Goal: Task Accomplishment & Management: Manage account settings

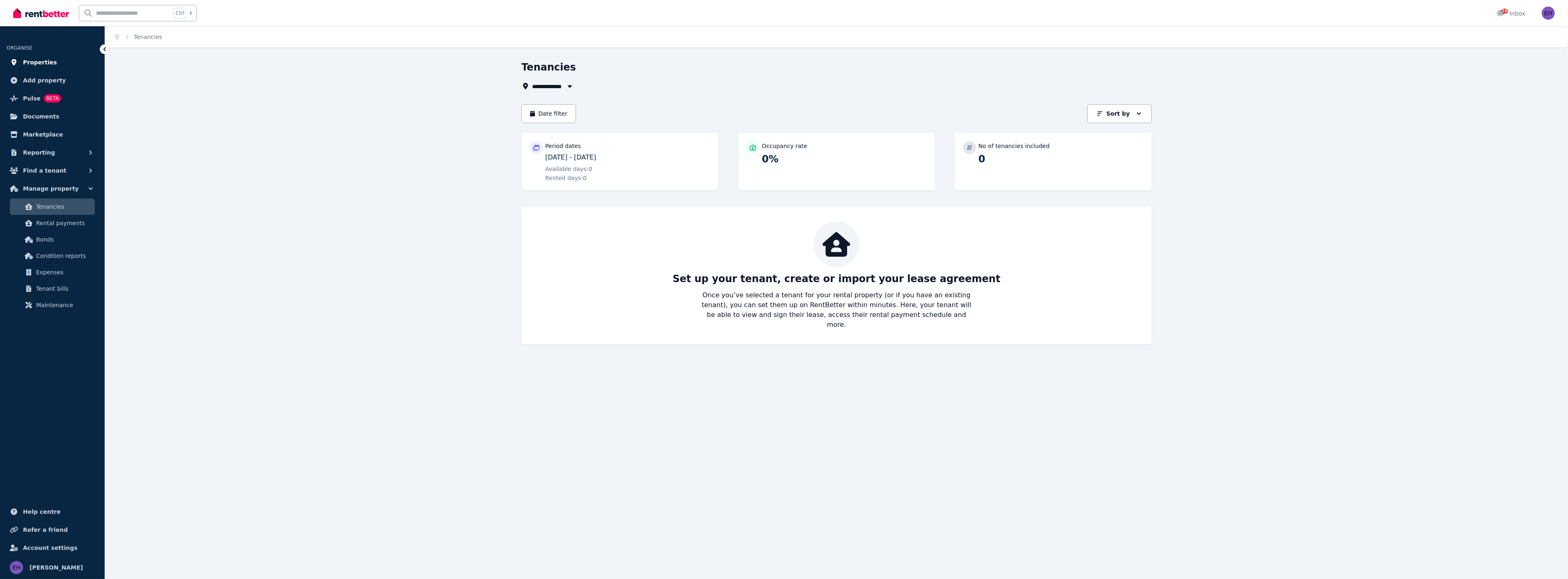
click at [60, 58] on link "Properties" at bounding box center [52, 62] width 92 height 17
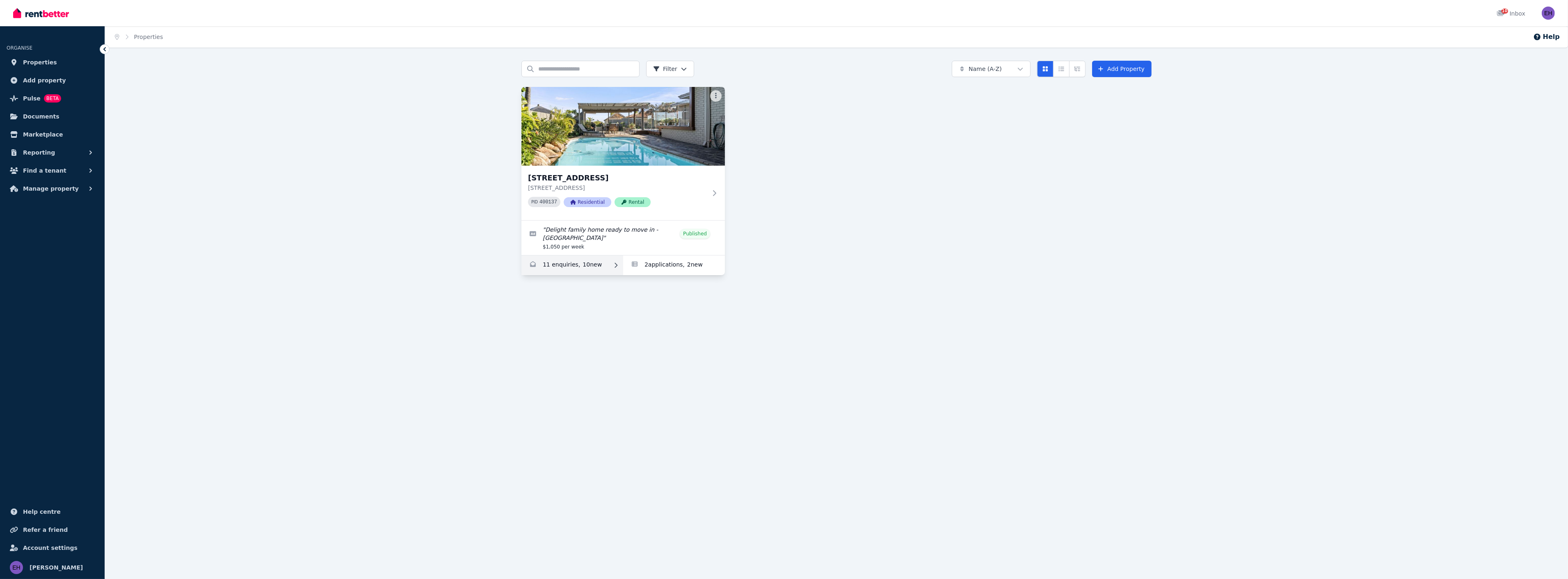
click at [585, 260] on link "Enquiries for 142 Warwick Rd, Duncraig" at bounding box center [572, 265] width 102 height 20
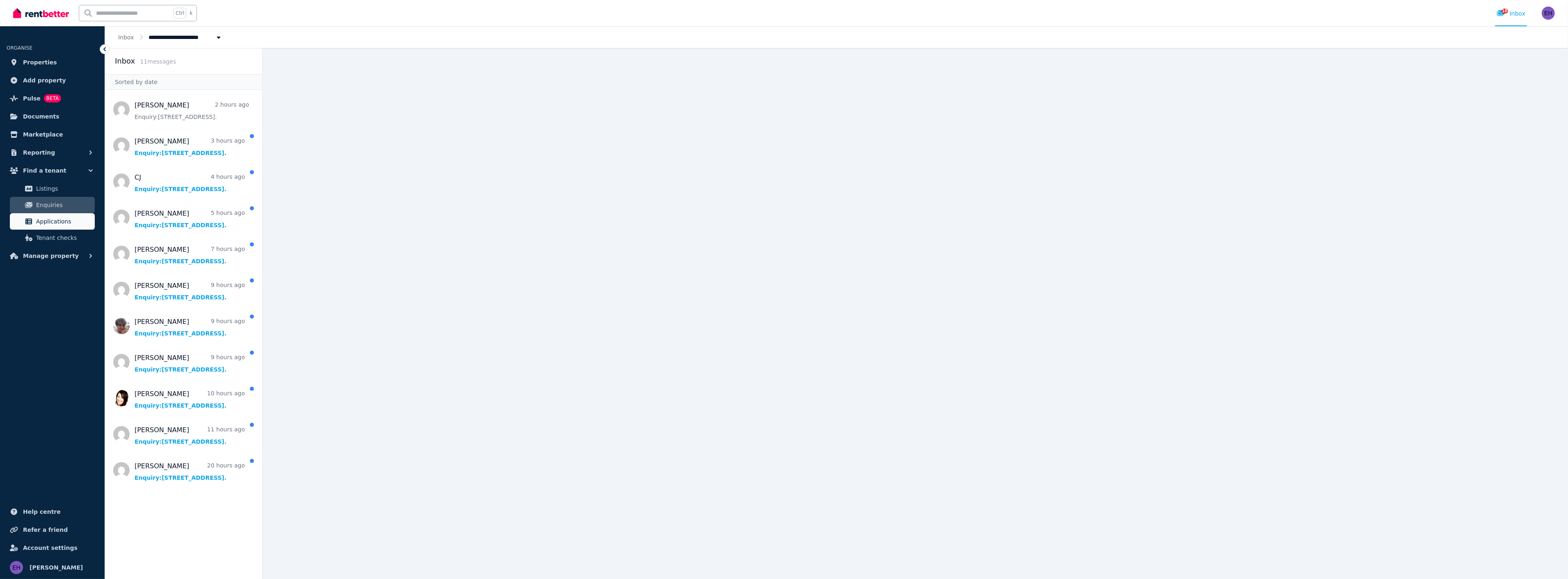
click at [58, 220] on span "Applications" at bounding box center [64, 221] width 55 height 9
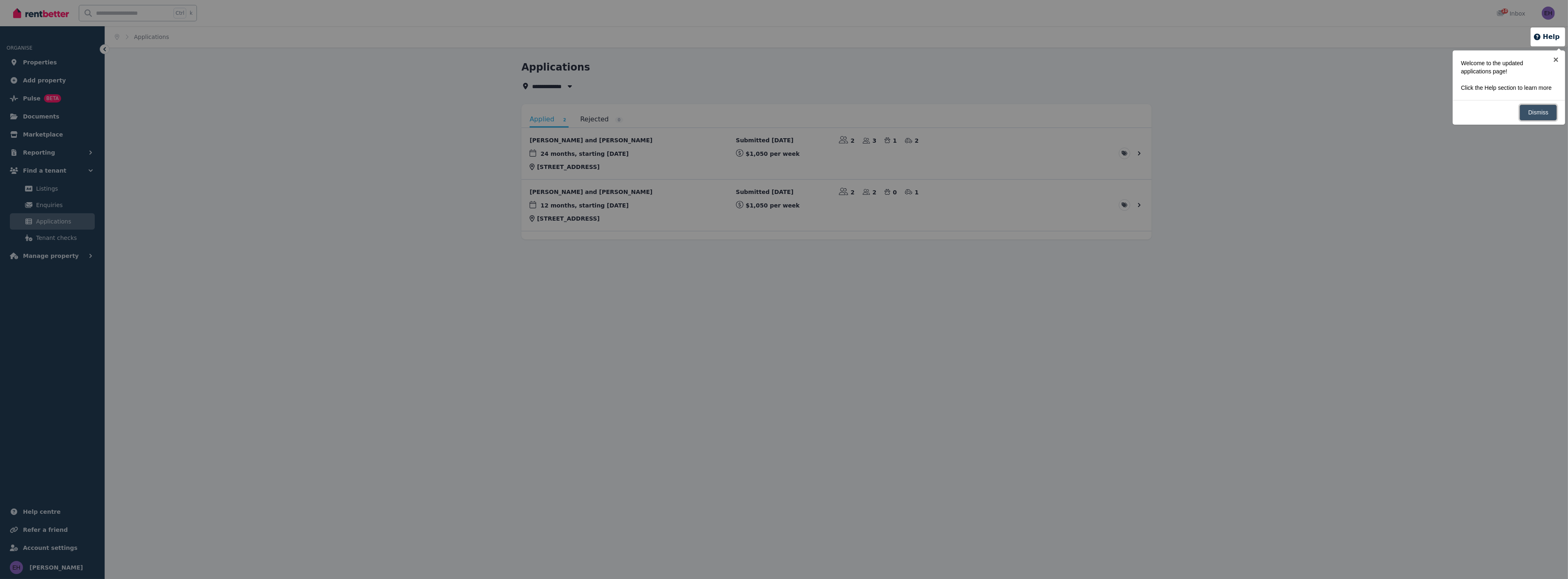
click at [1539, 110] on link "Dismiss" at bounding box center [1537, 113] width 37 height 16
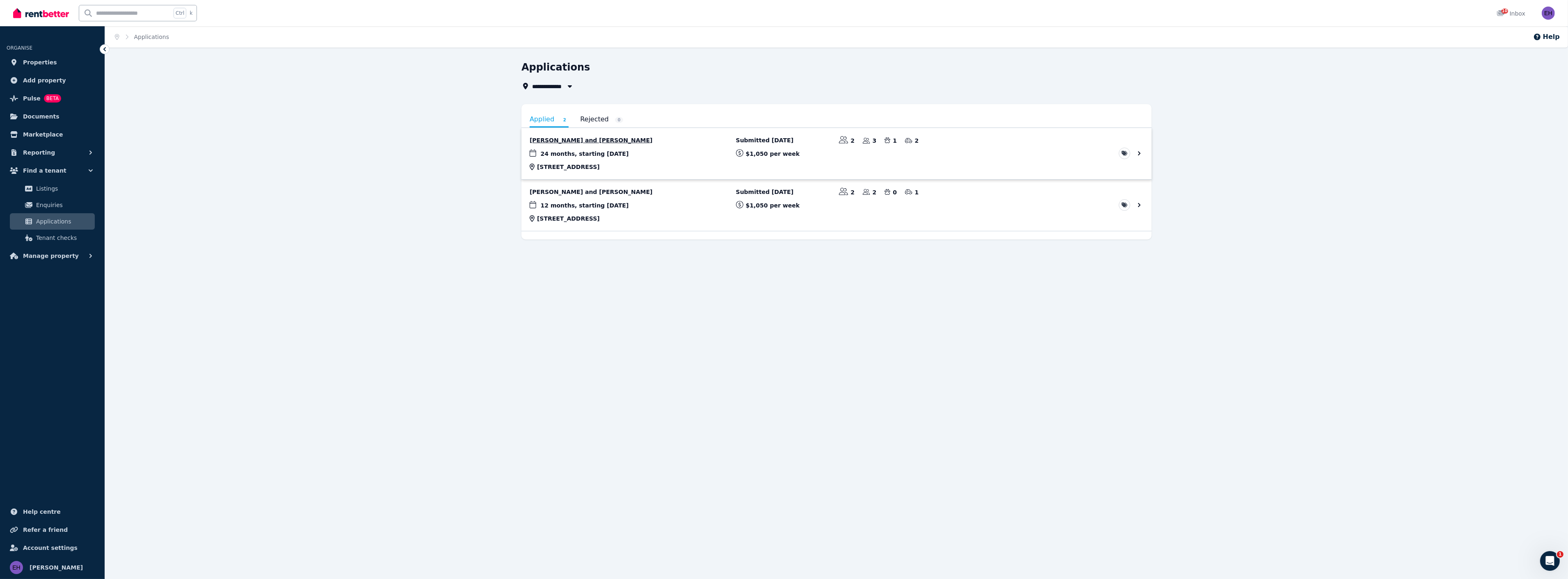
click at [1092, 151] on link "View application: Ciaren Lewis and Hayley Chapman" at bounding box center [836, 153] width 630 height 51
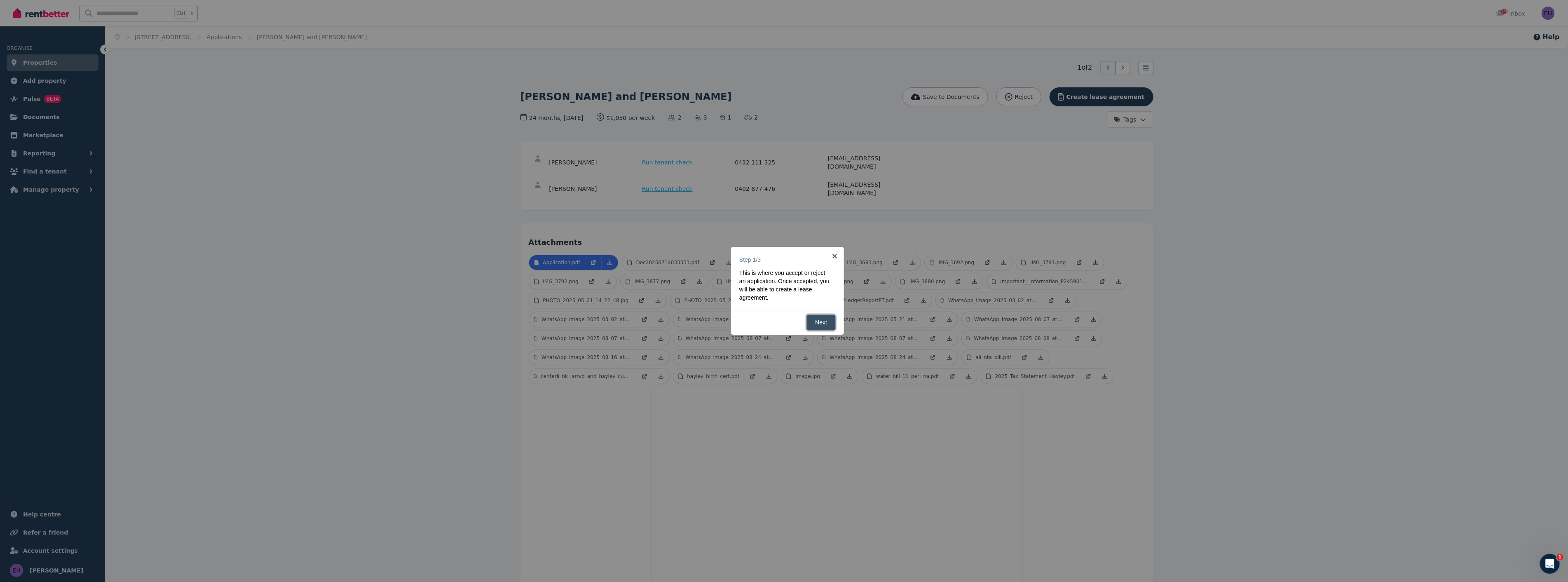
click at [820, 320] on link "Next" at bounding box center [820, 323] width 29 height 16
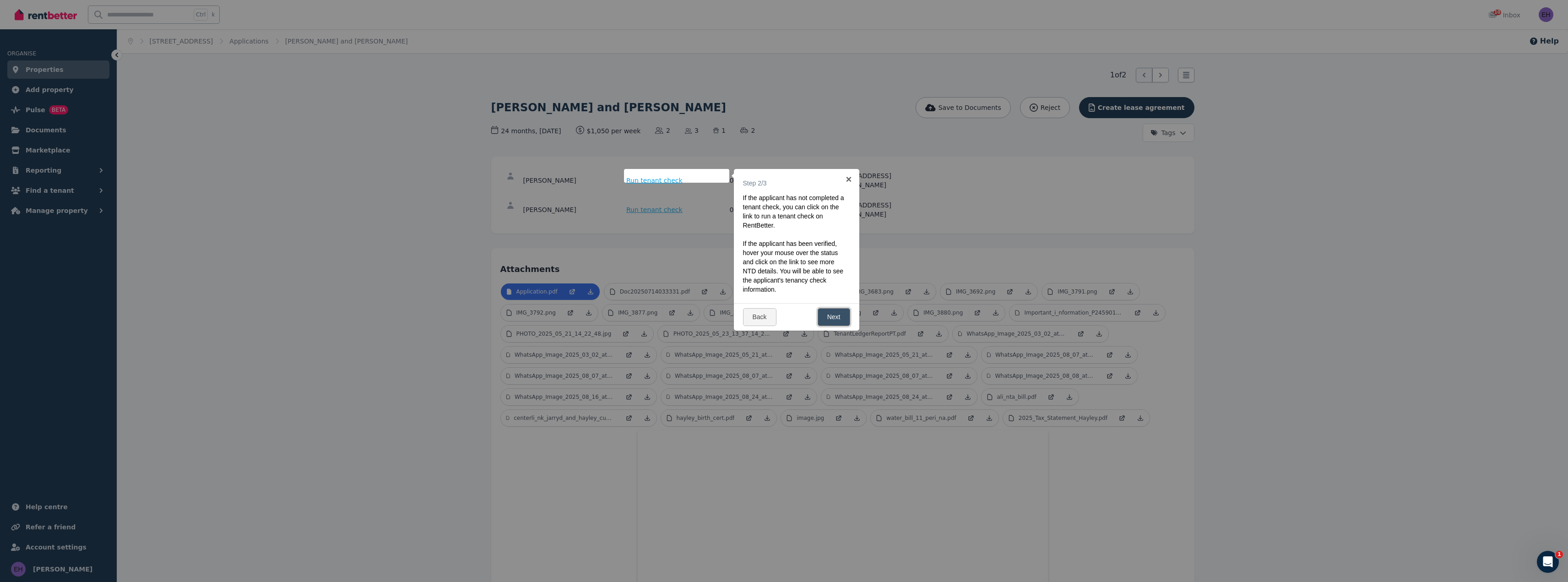
click at [830, 316] on link "Next" at bounding box center [833, 317] width 33 height 18
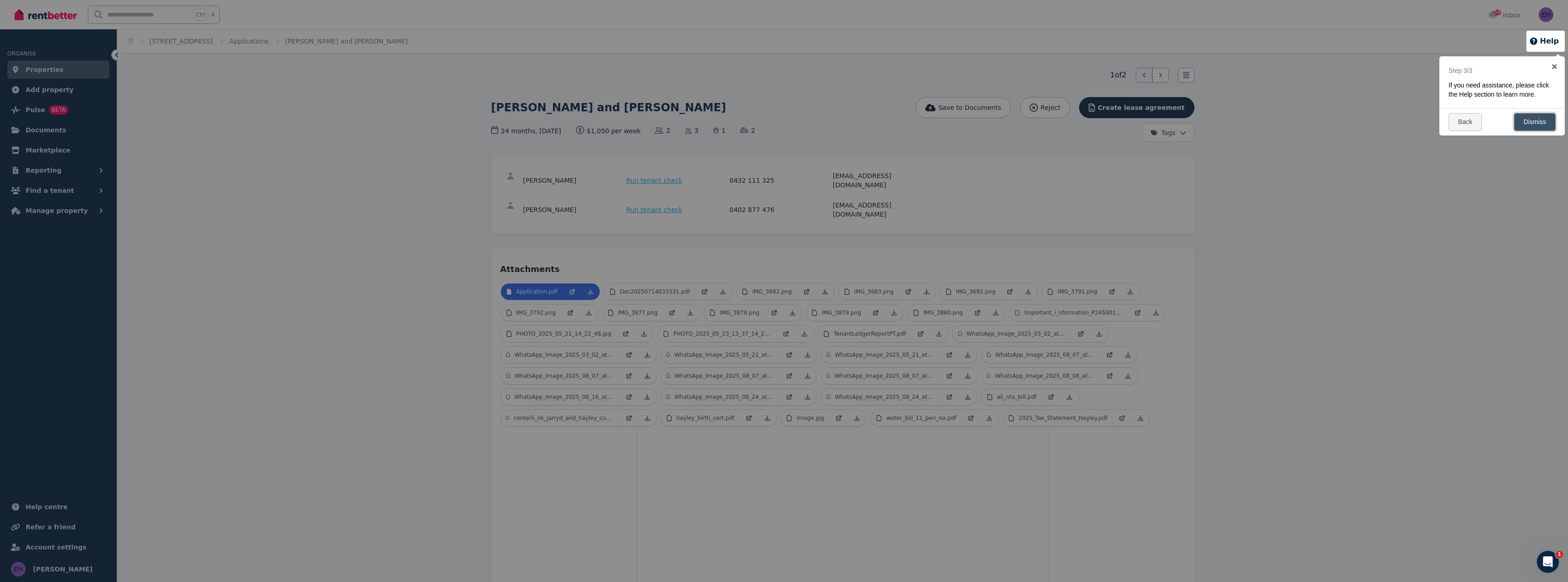
click at [1534, 120] on link "Dismiss" at bounding box center [1535, 122] width 41 height 18
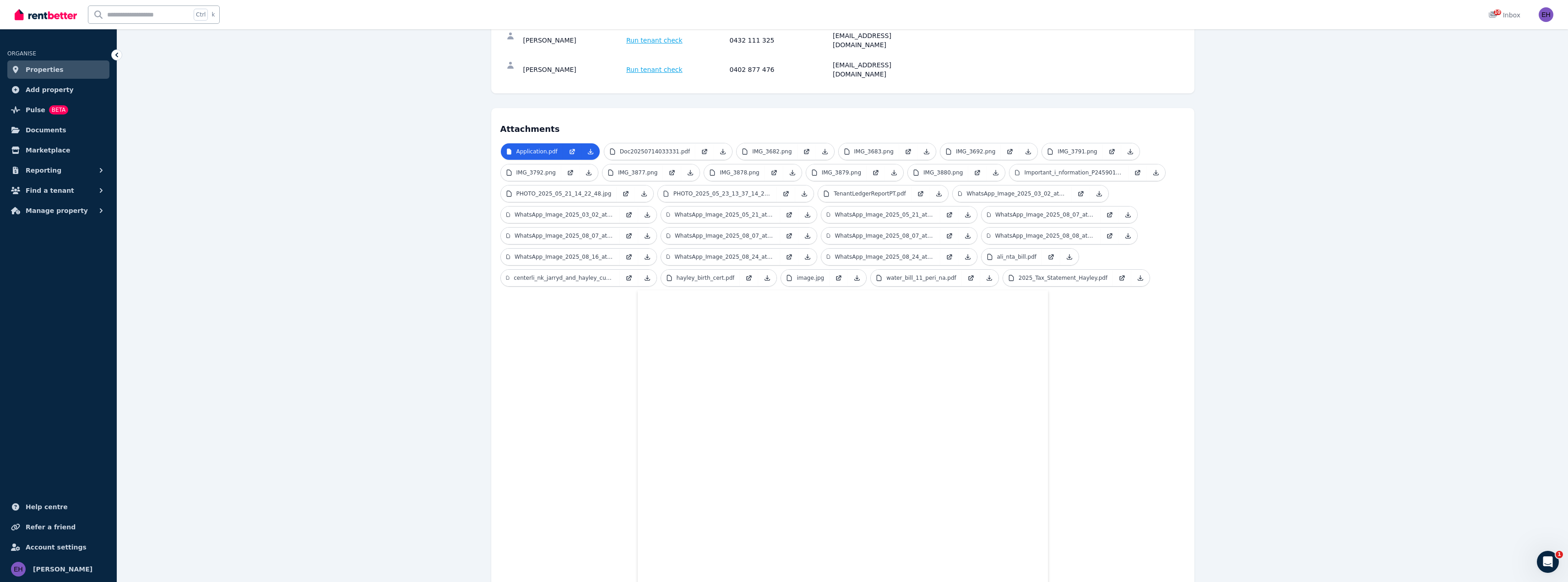
scroll to position [137, 0]
click at [642, 151] on p "Doc20250714033331.pdf" at bounding box center [655, 154] width 70 height 7
click at [537, 151] on p "Application.pdf" at bounding box center [536, 154] width 41 height 7
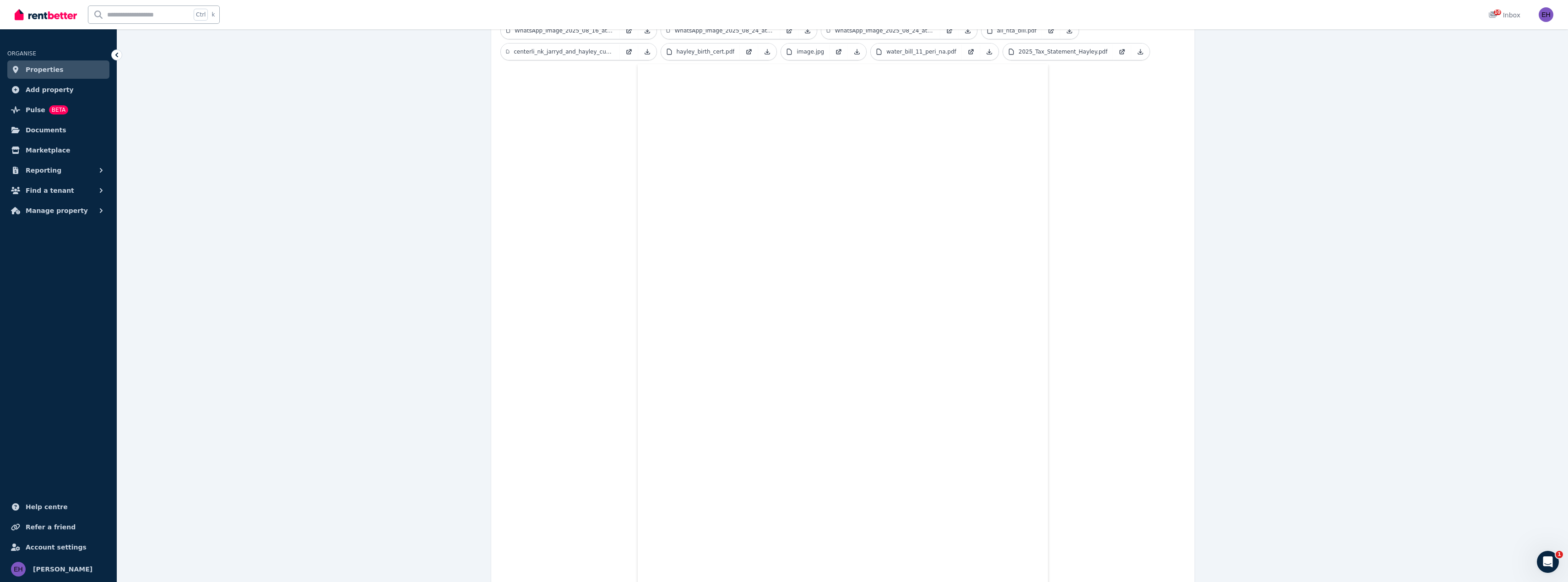
scroll to position [412, 0]
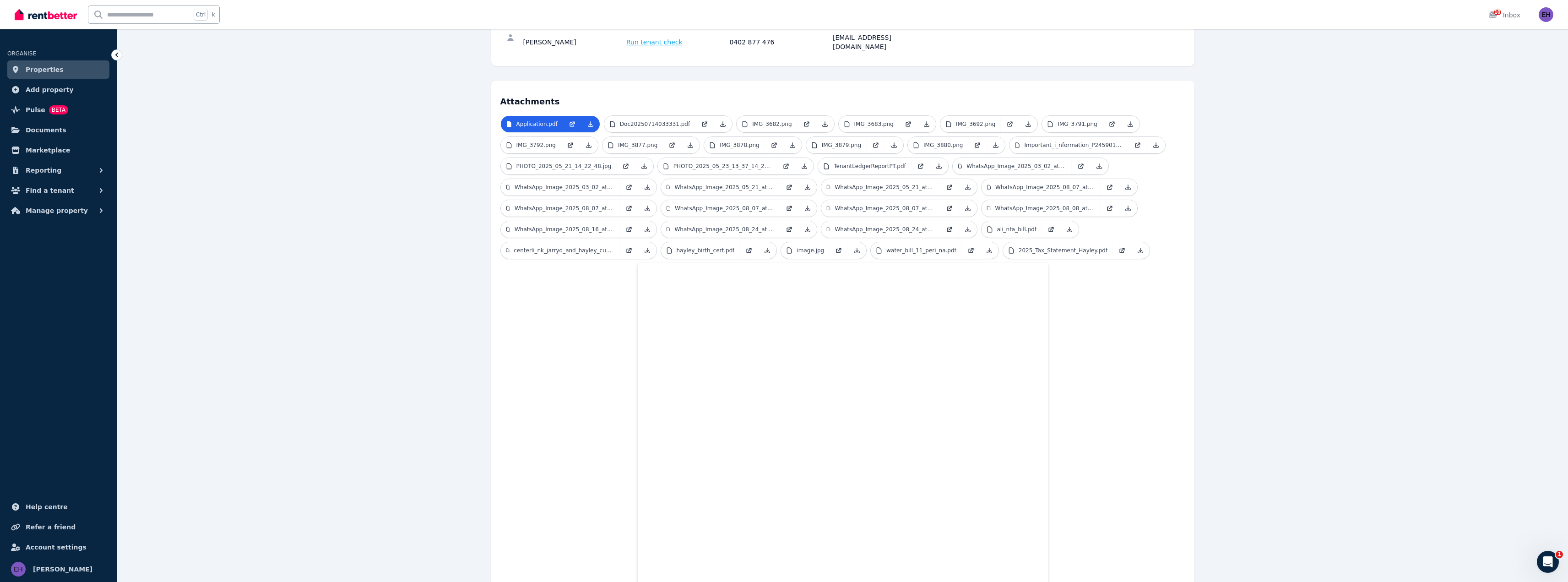
scroll to position [46, 0]
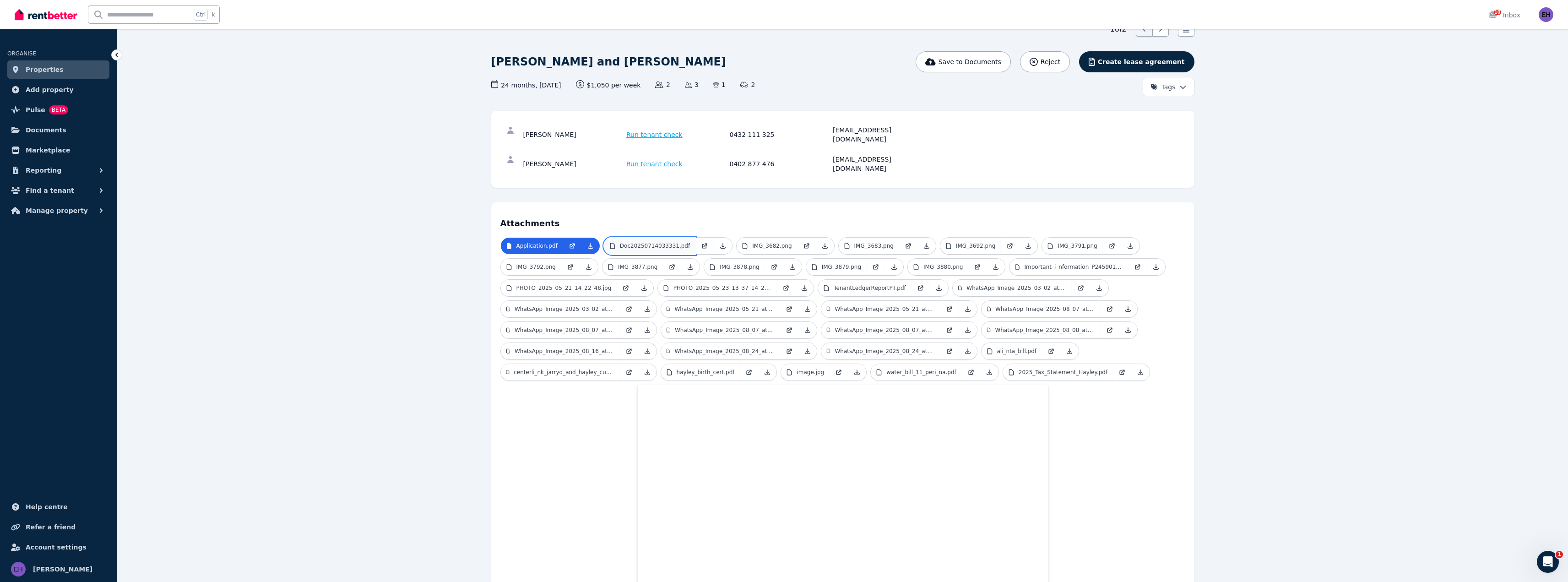
click at [644, 242] on p "Doc20250714033331.pdf" at bounding box center [655, 246] width 70 height 7
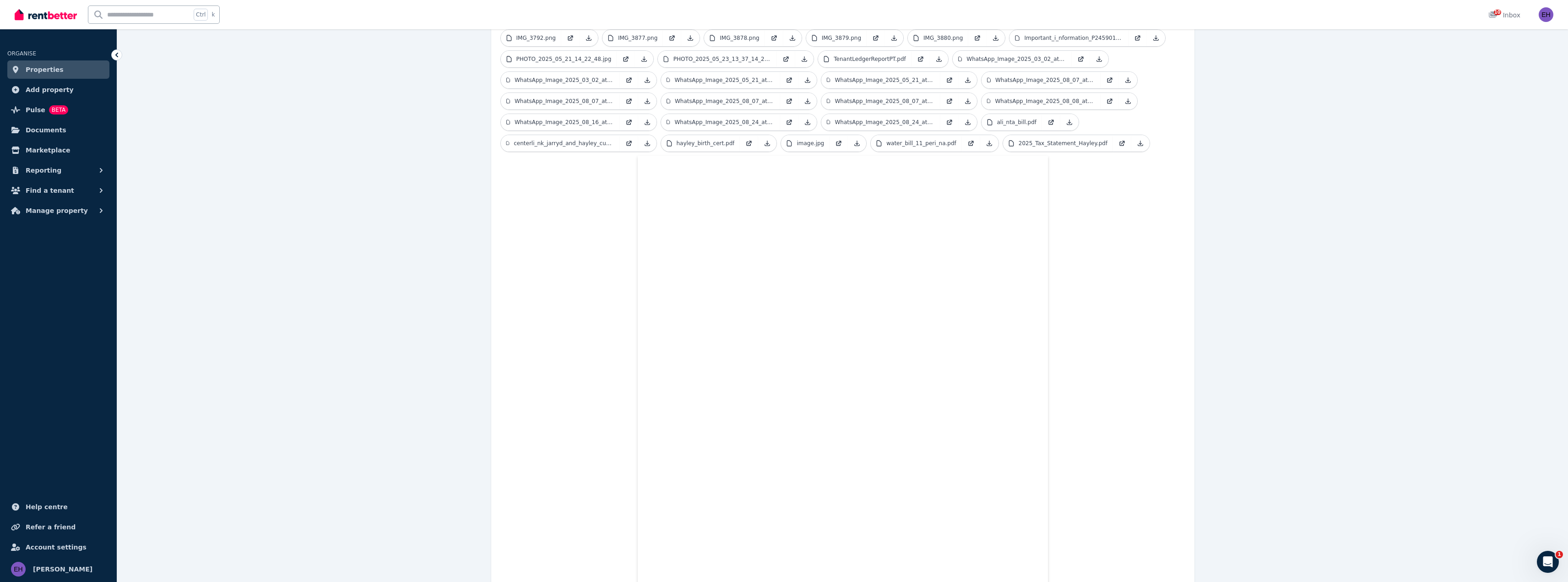
scroll to position [0, 0]
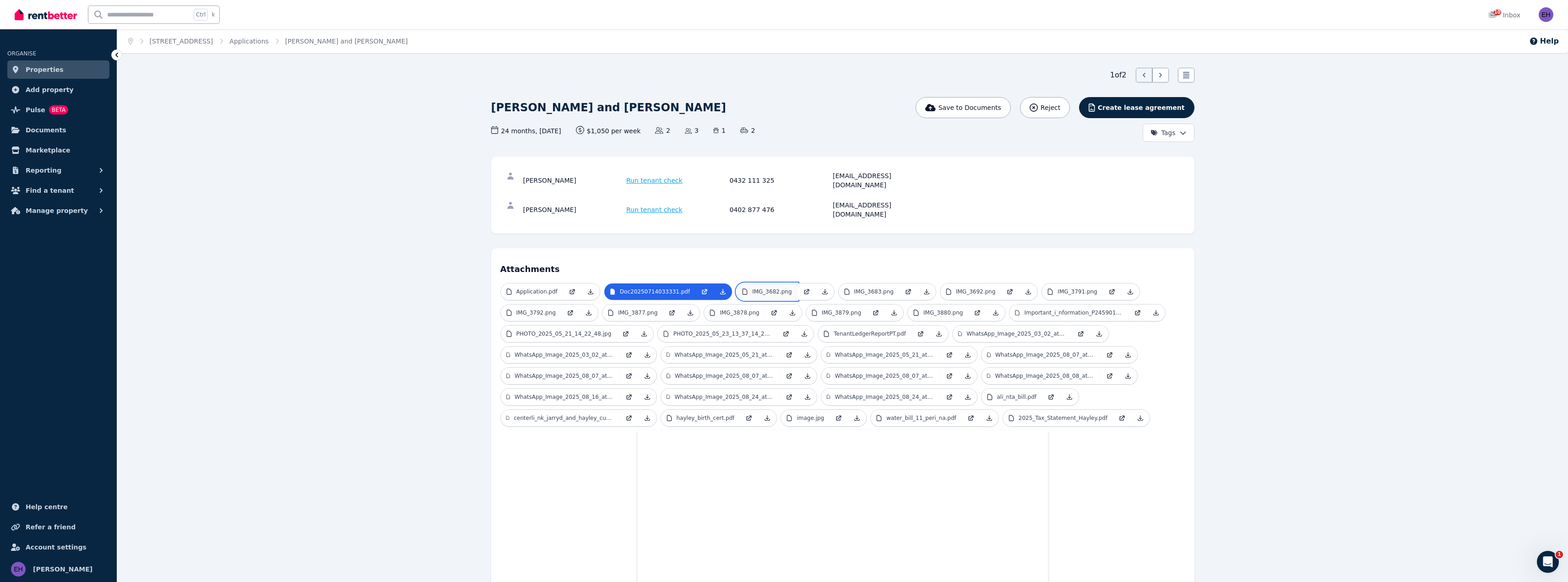
click at [762, 288] on p "IMG_3682.png" at bounding box center [772, 291] width 40 height 7
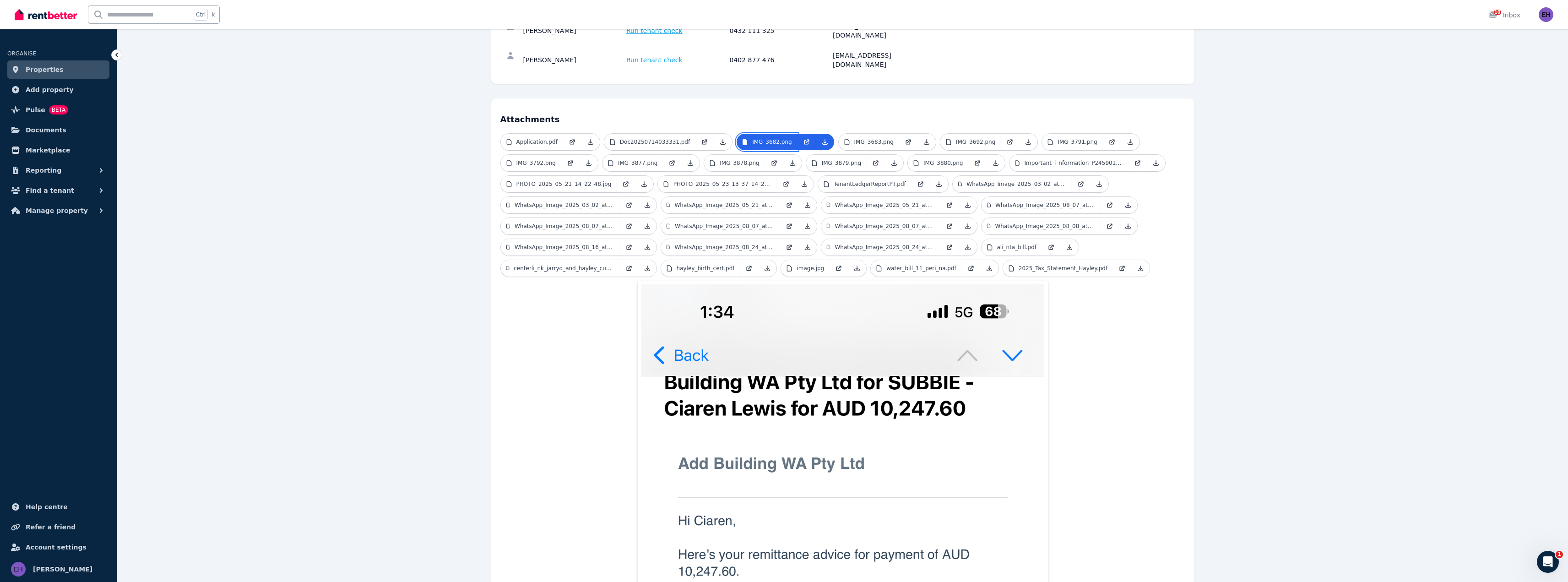
scroll to position [46, 0]
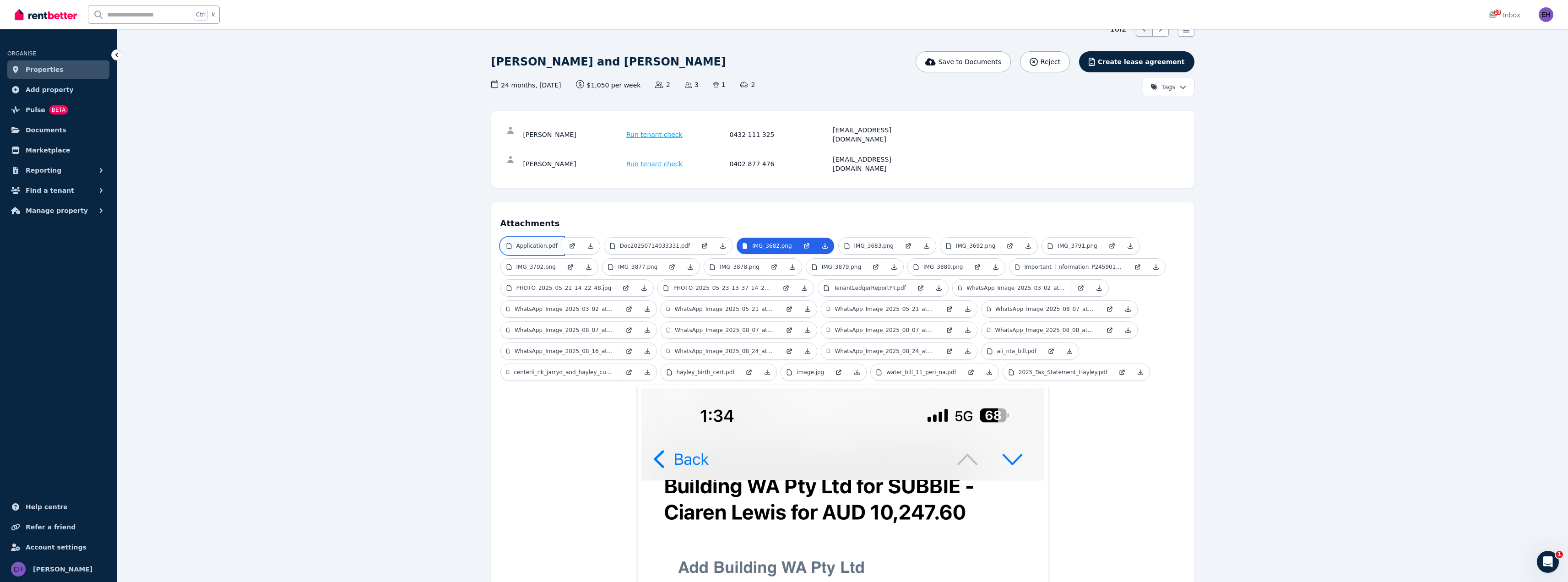
click at [536, 242] on p "Application.pdf" at bounding box center [536, 246] width 41 height 7
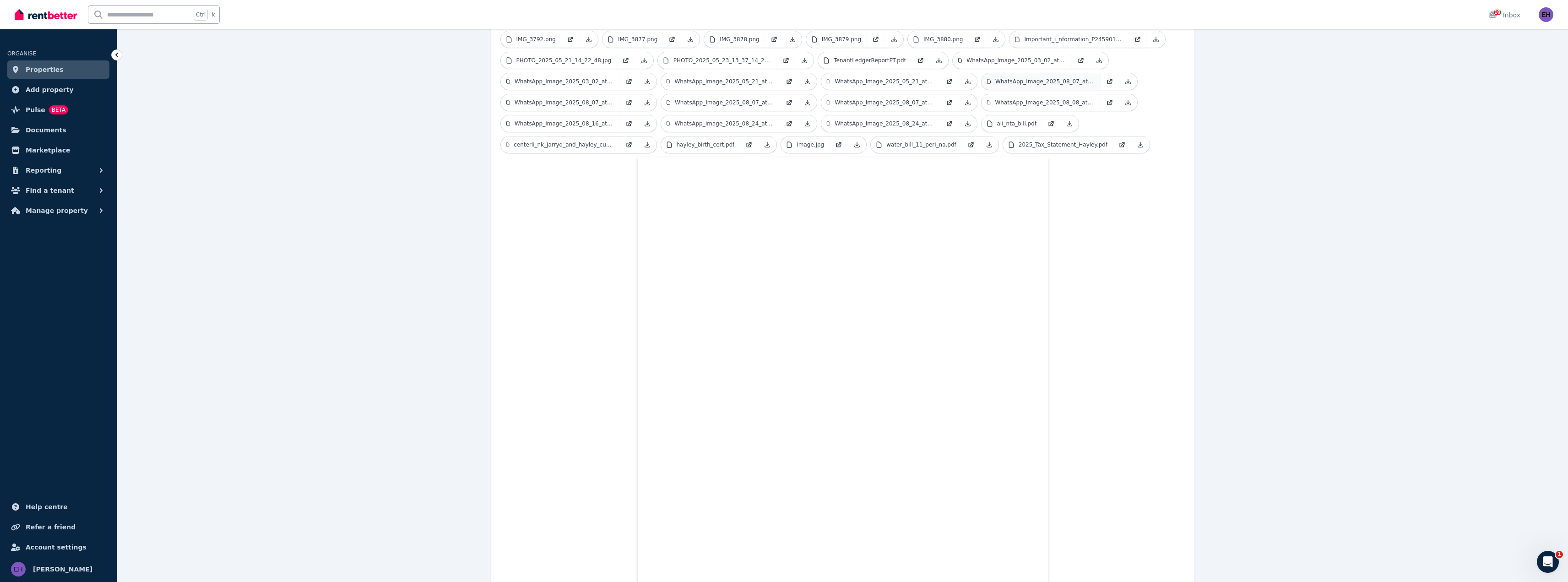
scroll to position [0, 0]
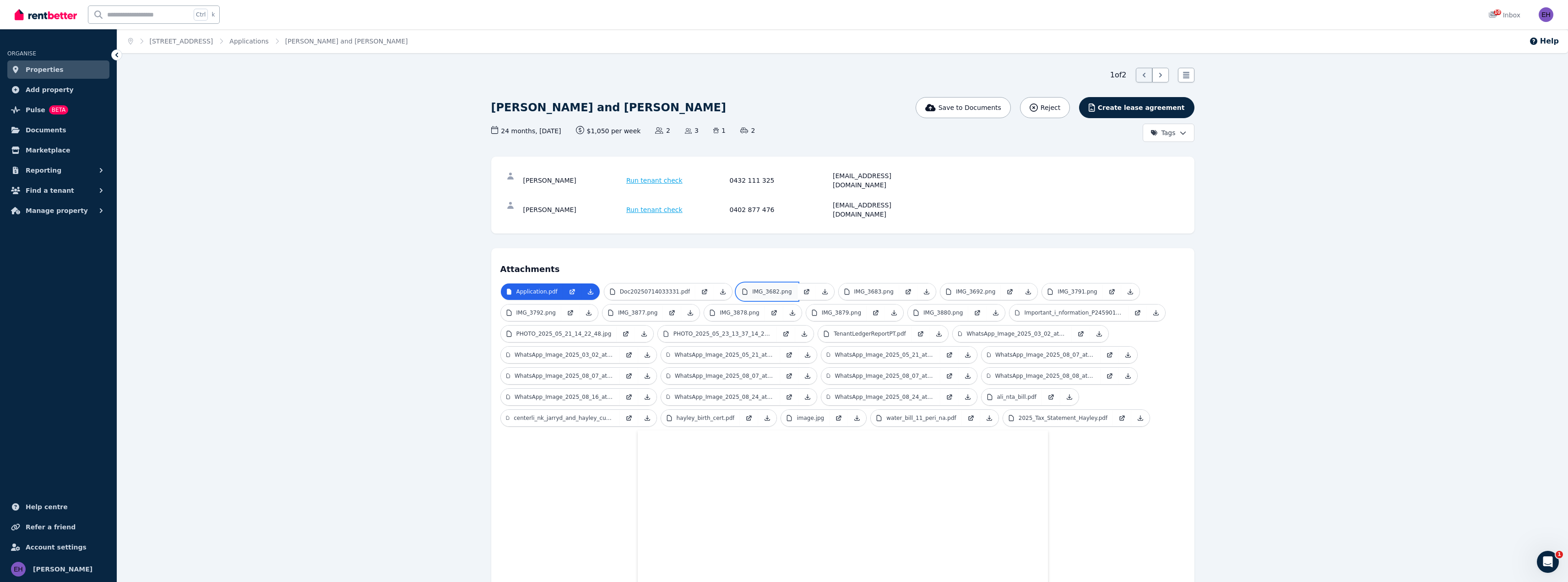
click at [755, 288] on p "IMG_3682.png" at bounding box center [772, 291] width 40 height 7
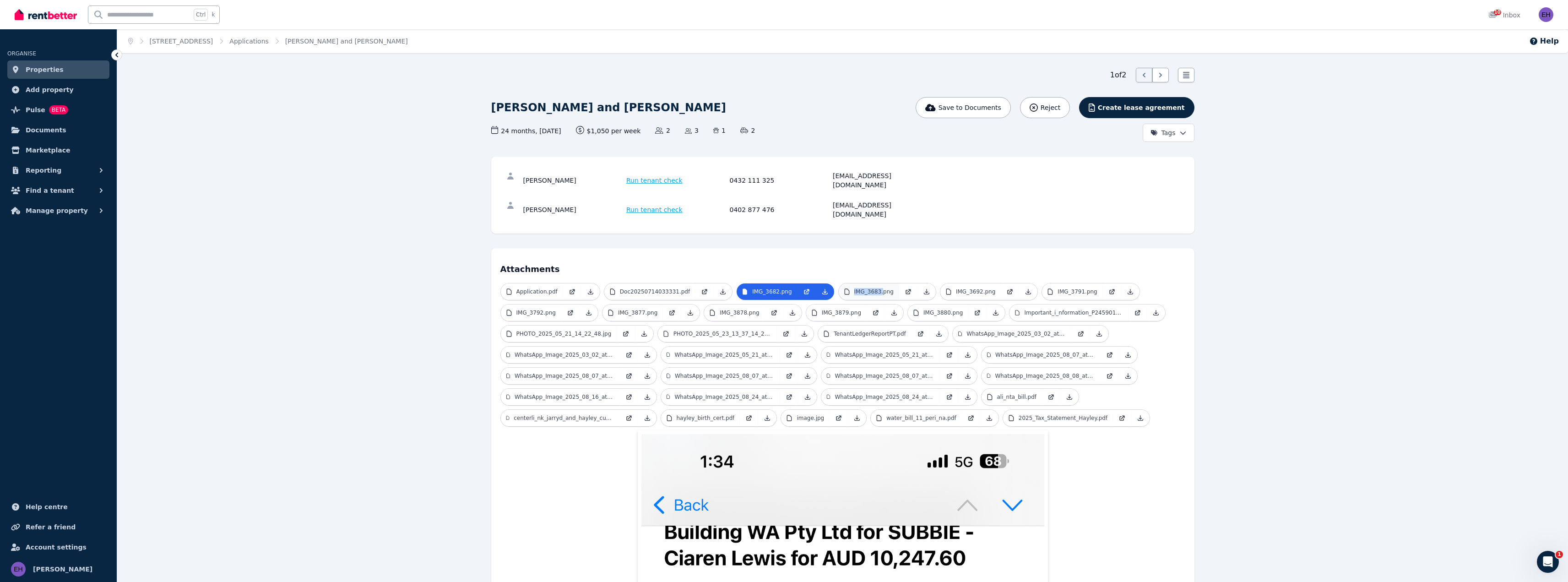
drag, startPoint x: 865, startPoint y: 264, endPoint x: 865, endPoint y: 269, distance: 5.0
click at [868, 288] on p "IMG_3683.png" at bounding box center [874, 291] width 40 height 7
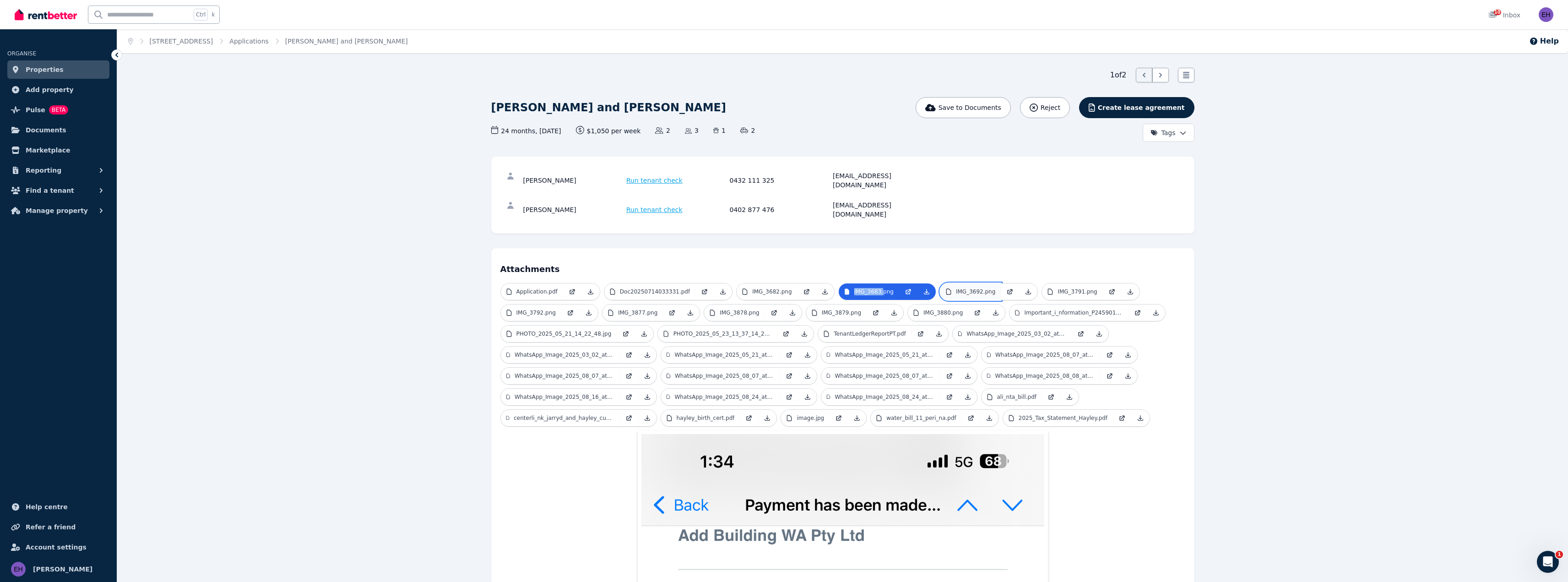
click at [956, 288] on p "IMG_3692.png" at bounding box center [975, 291] width 40 height 7
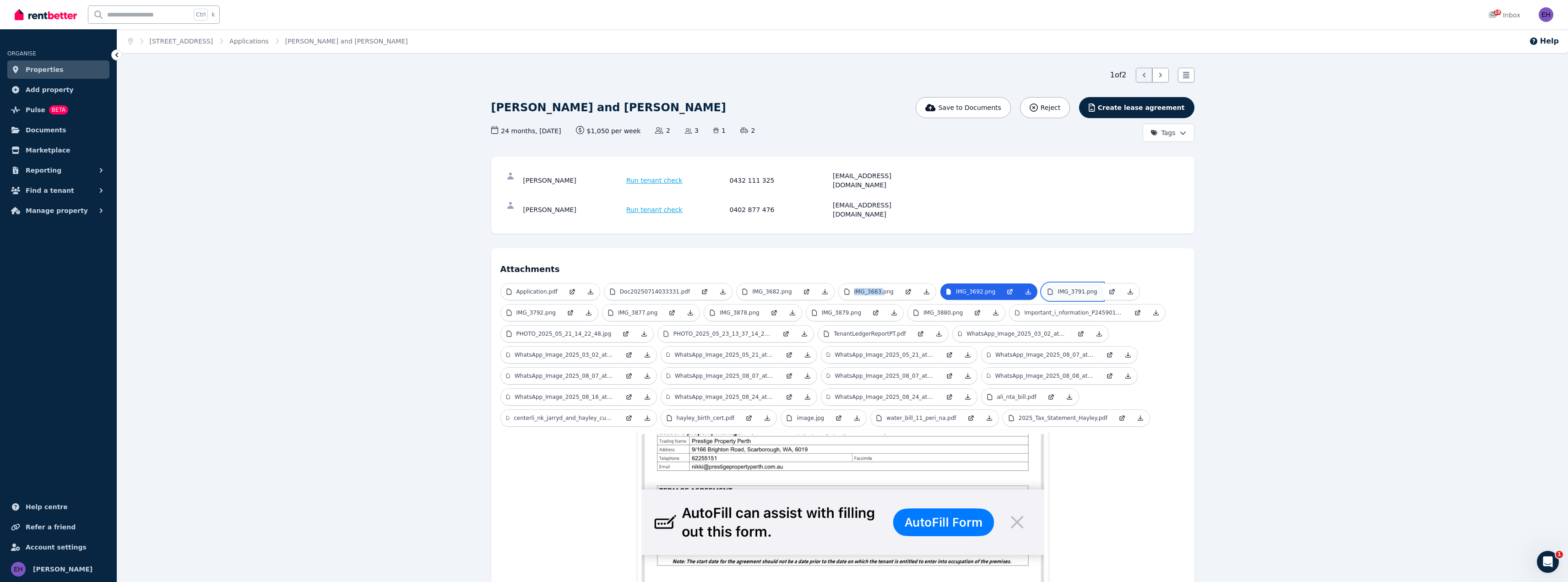
click at [1058, 288] on p "IMG_3791.png" at bounding box center [1077, 291] width 40 height 7
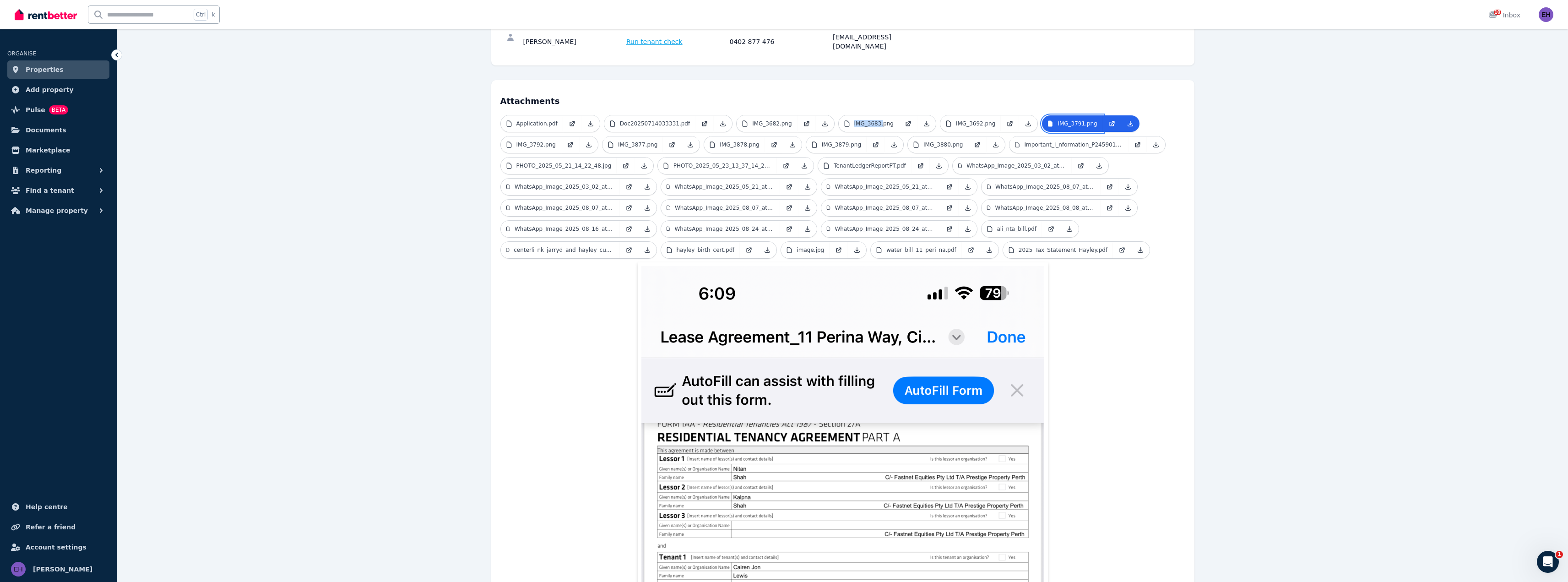
scroll to position [35, 0]
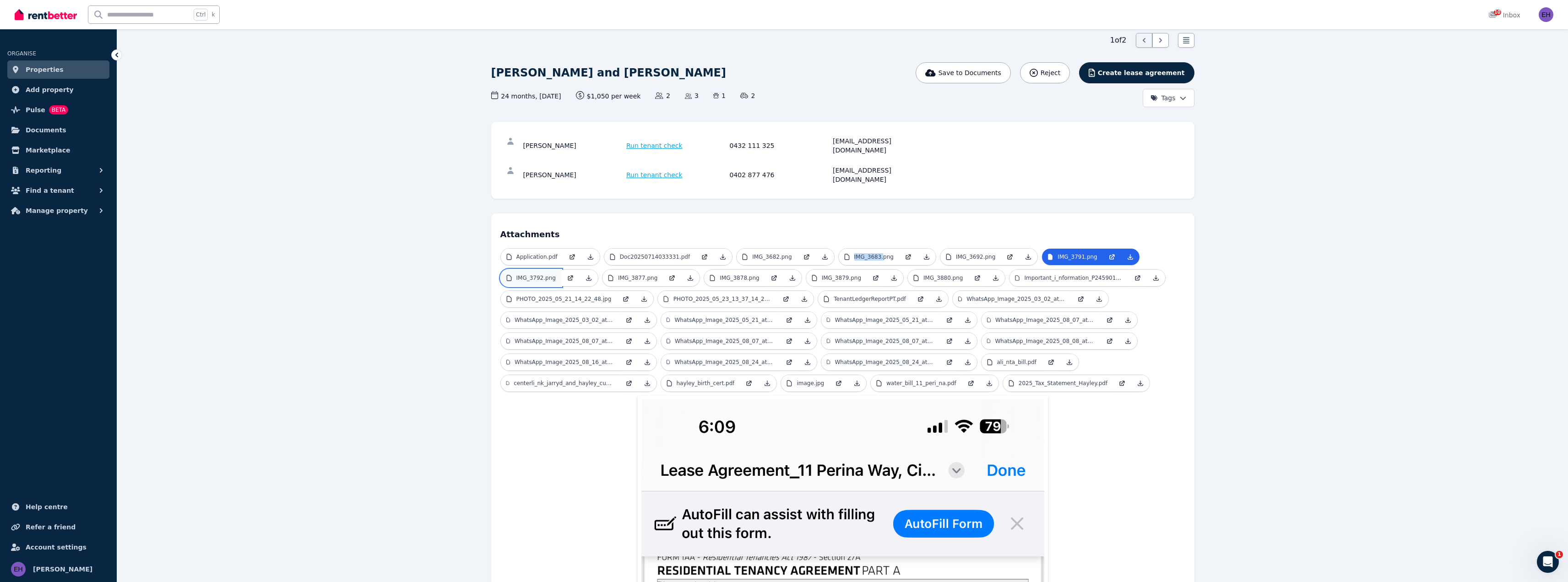
click at [530, 274] on p "IMG_3792.png" at bounding box center [536, 277] width 40 height 7
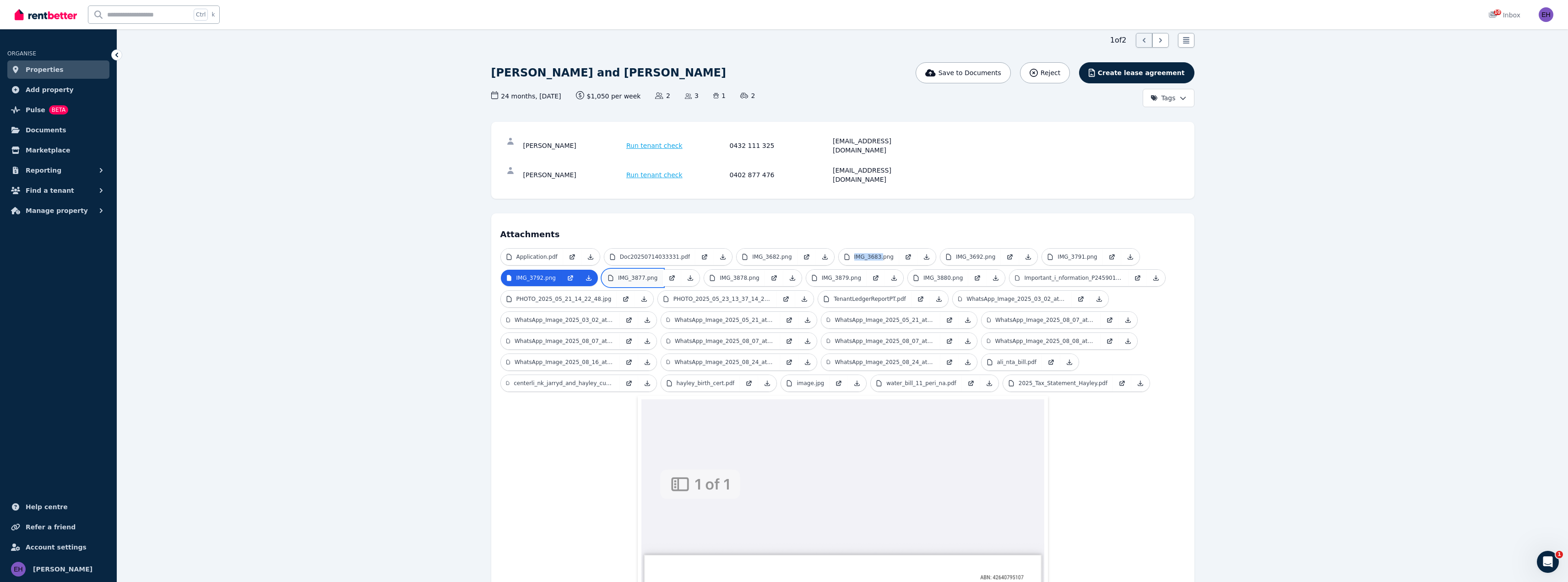
click at [638, 274] on p "IMG_3877.png" at bounding box center [638, 277] width 40 height 7
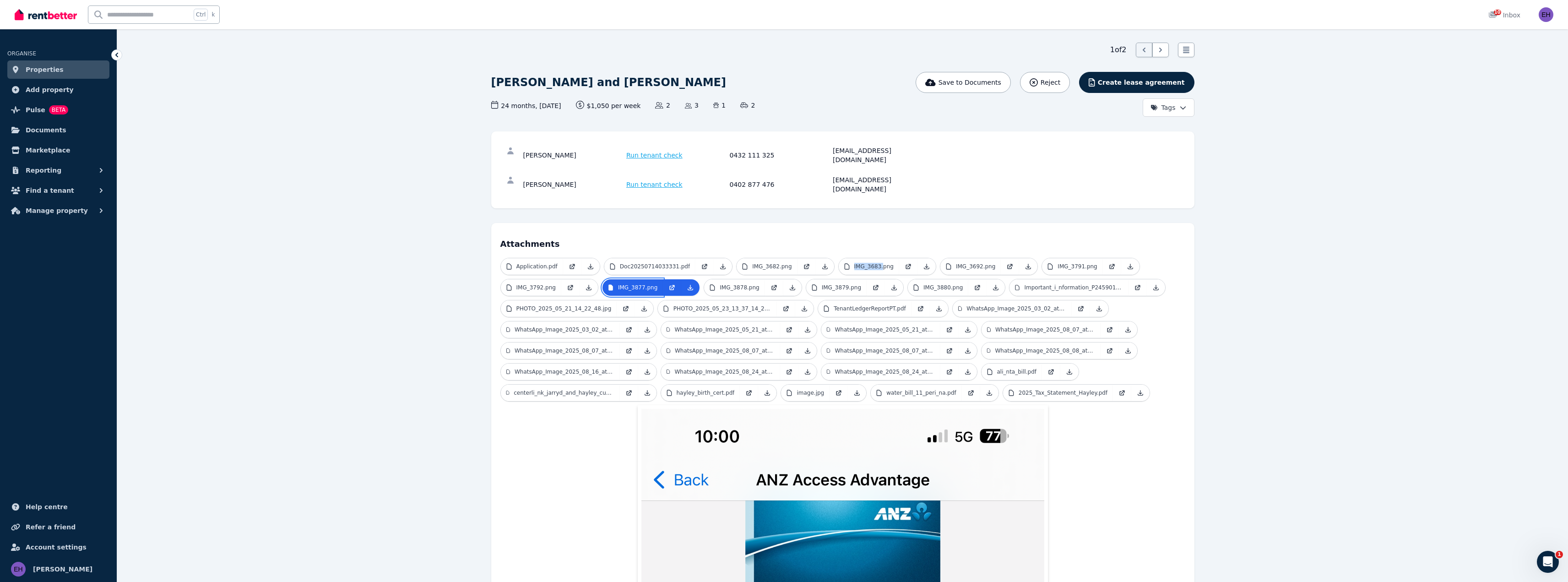
scroll to position [0, 0]
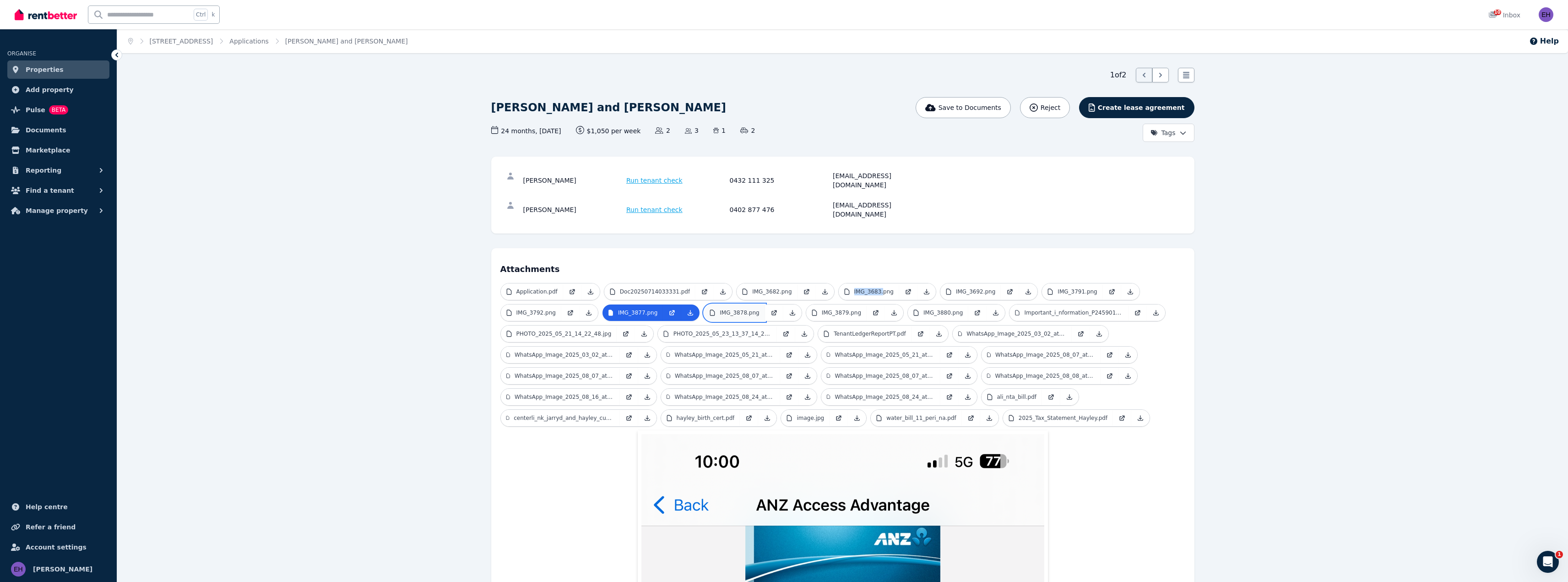
click at [727, 309] on p "IMG_3878.png" at bounding box center [739, 313] width 40 height 7
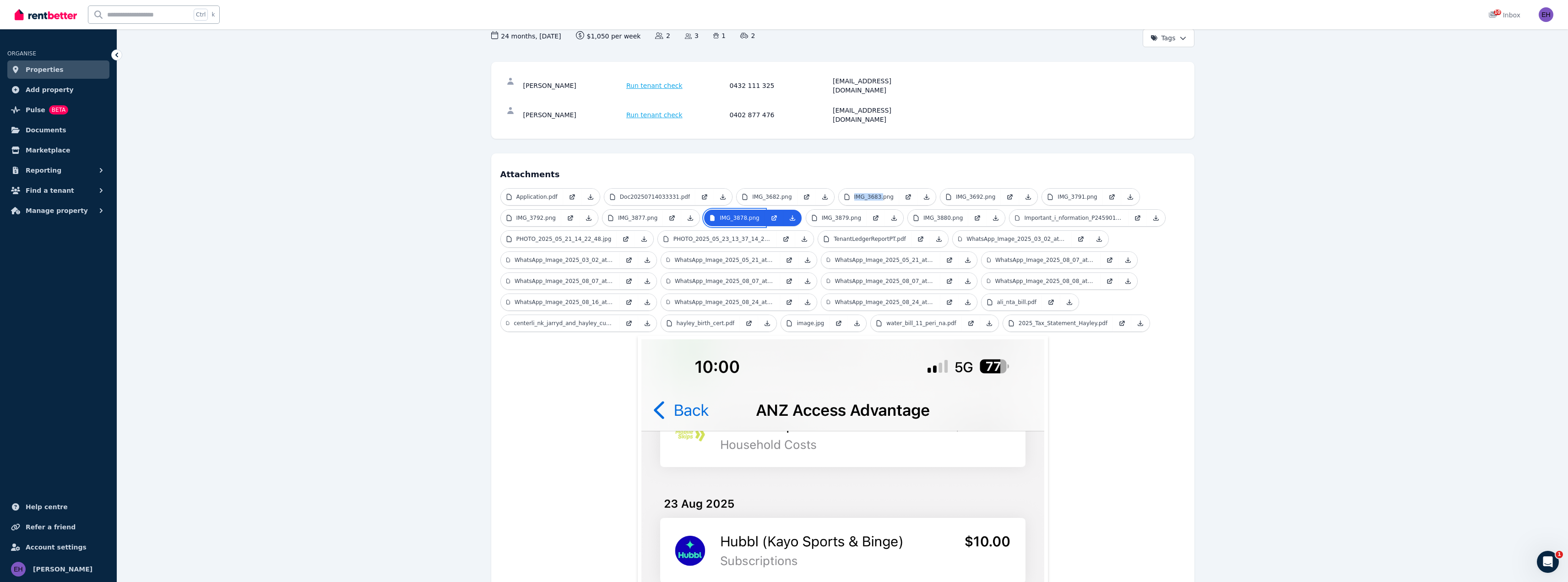
scroll to position [80, 0]
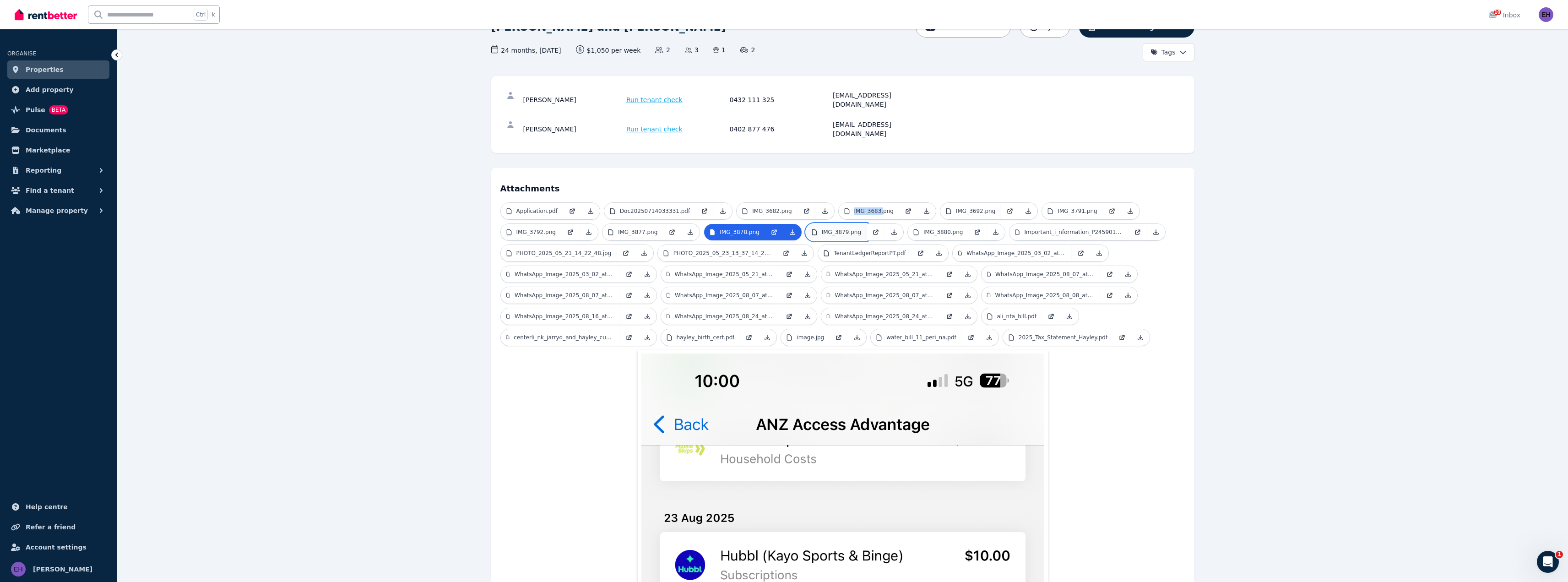
click at [839, 228] on p "IMG_3879.png" at bounding box center [841, 232] width 40 height 7
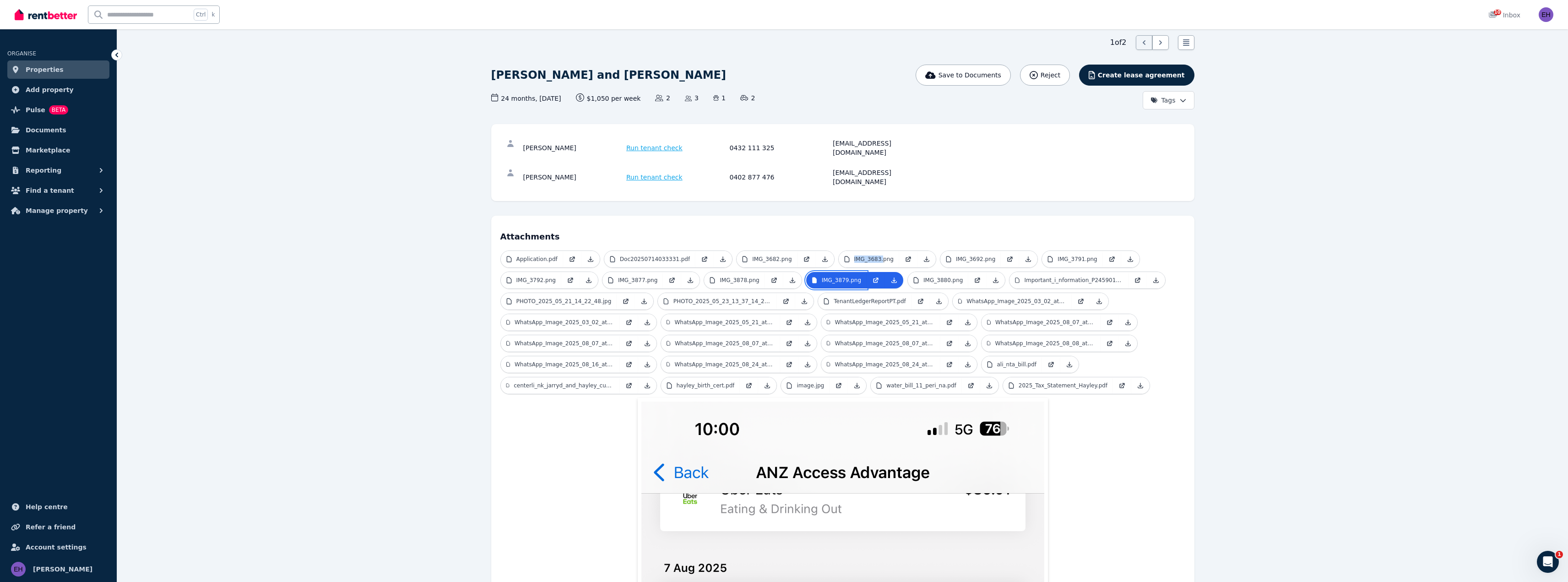
scroll to position [0, 0]
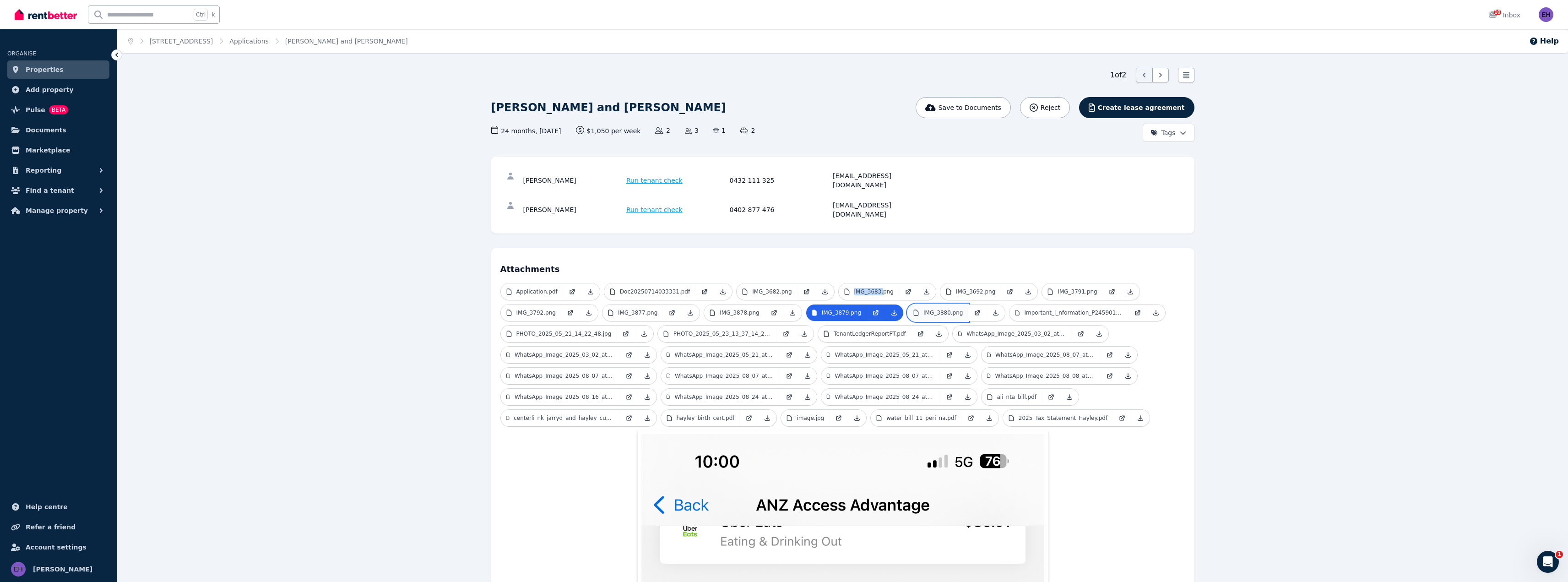
click at [923, 305] on link "IMG_3880.png" at bounding box center [938, 313] width 61 height 17
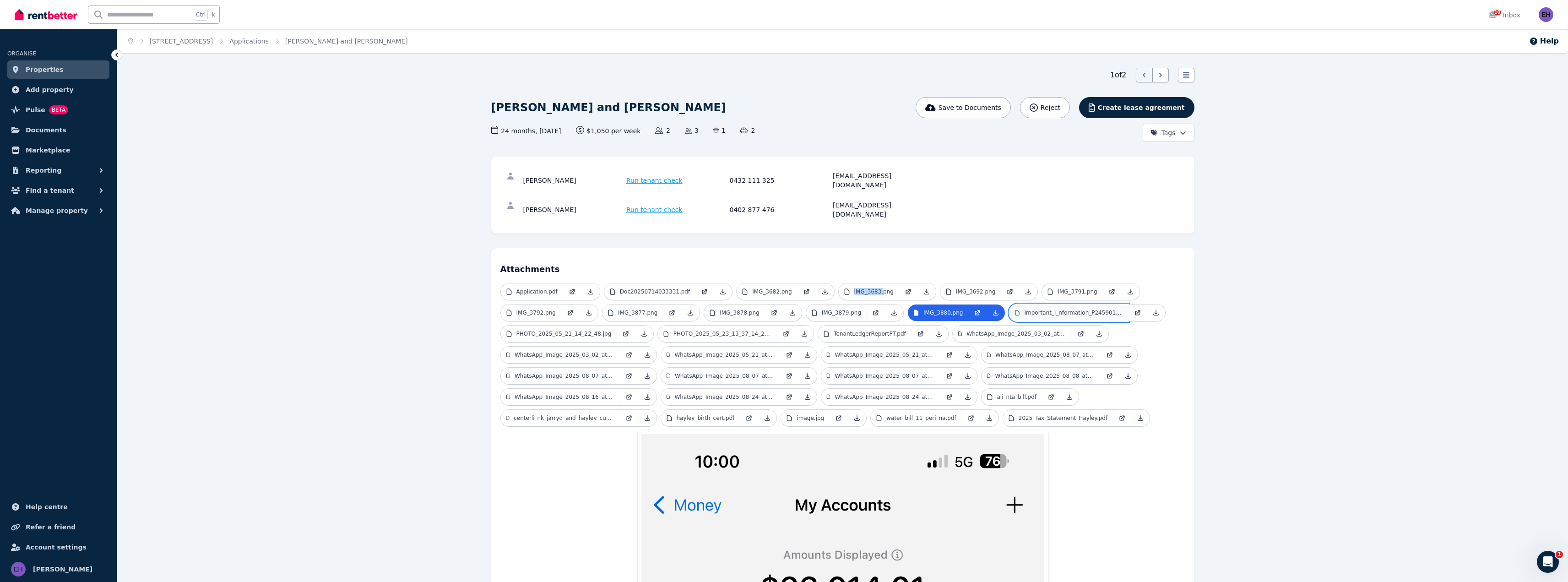
click at [1044, 309] on p "Important_i_nformation_P245901301.pdf" at bounding box center [1074, 313] width 99 height 7
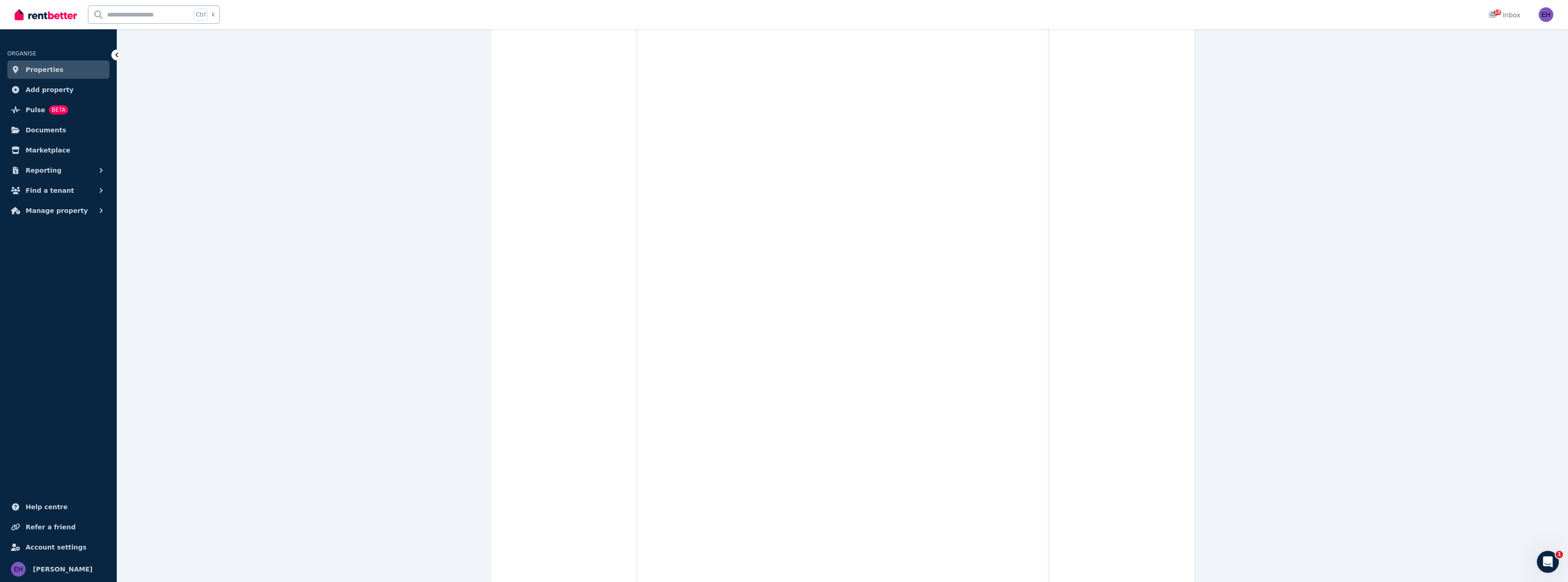
scroll to position [1053, 0]
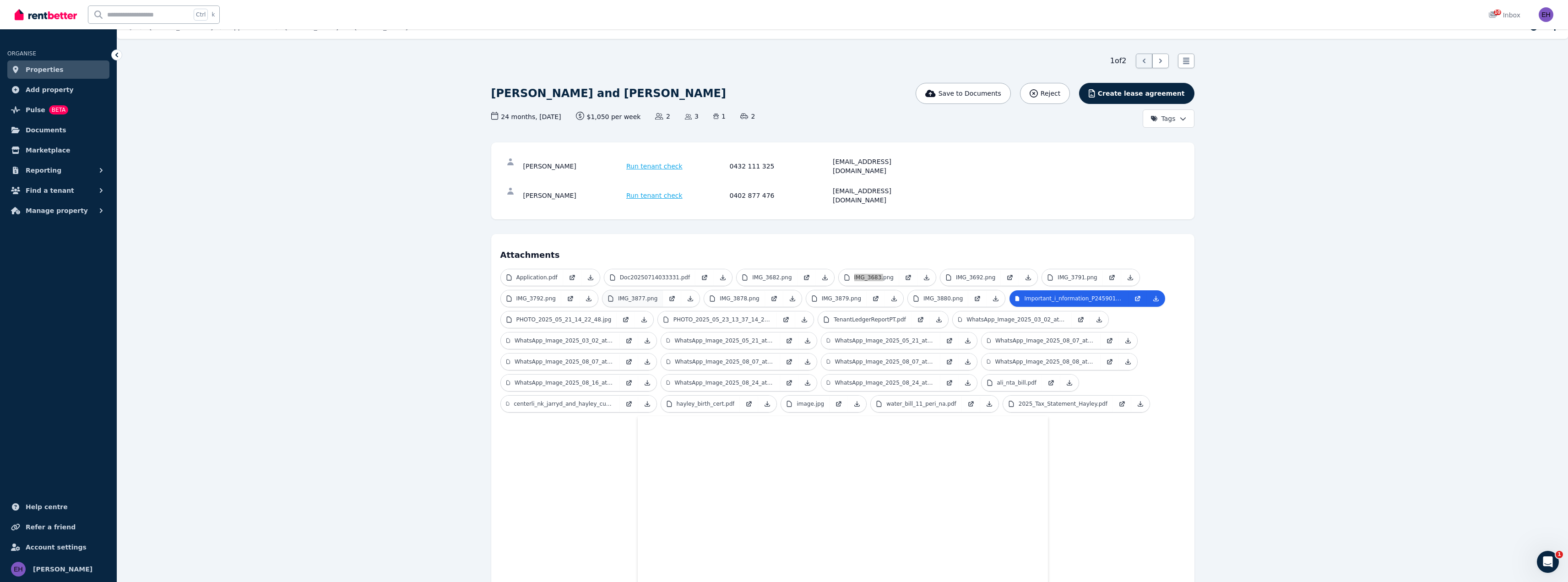
scroll to position [0, 0]
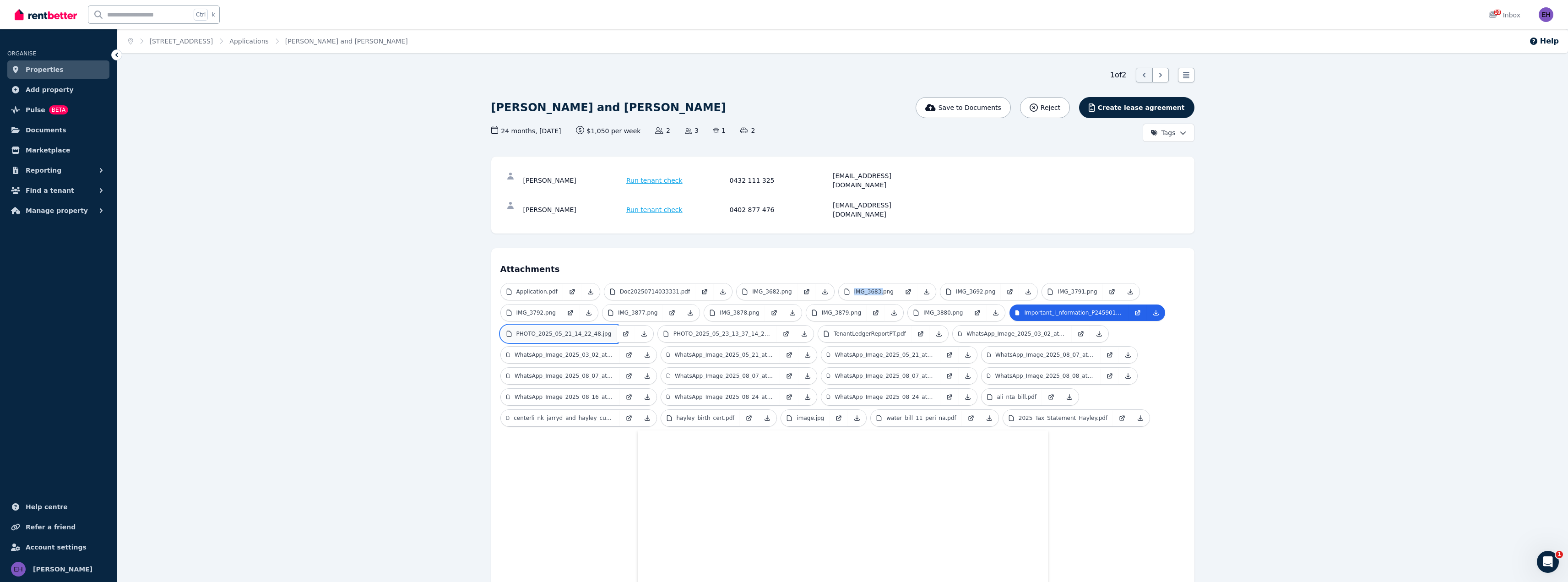
click at [572, 330] on p "PHOTO_2025_05_21_14_22_48.jpg" at bounding box center [564, 334] width 95 height 7
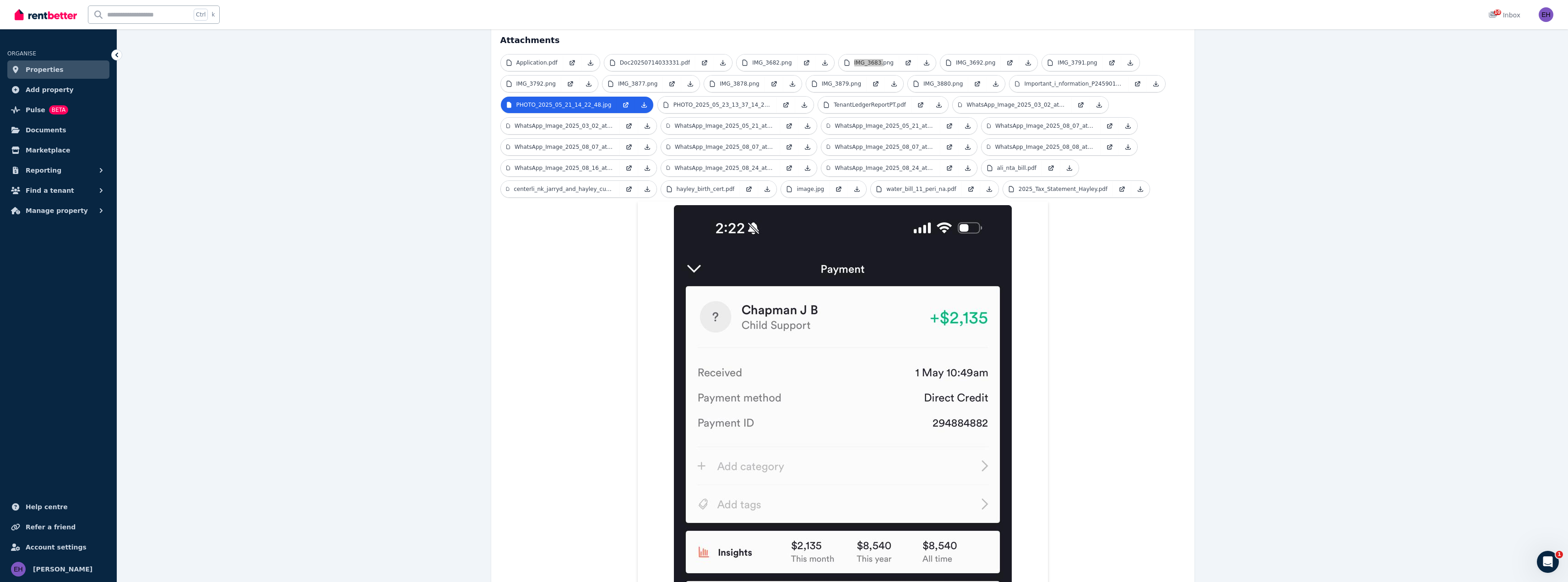
scroll to position [137, 0]
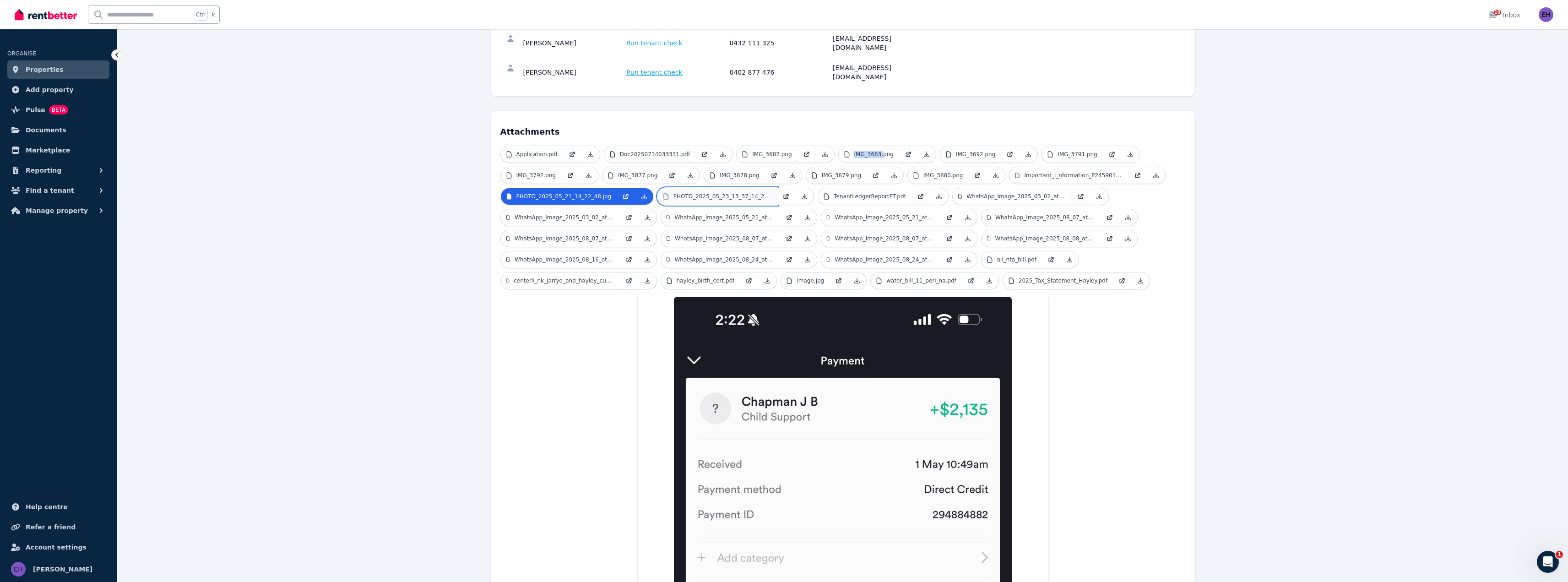
click at [712, 193] on p "PHOTO_2025_05_23_13_37_14_2.jpg" at bounding box center [723, 196] width 99 height 7
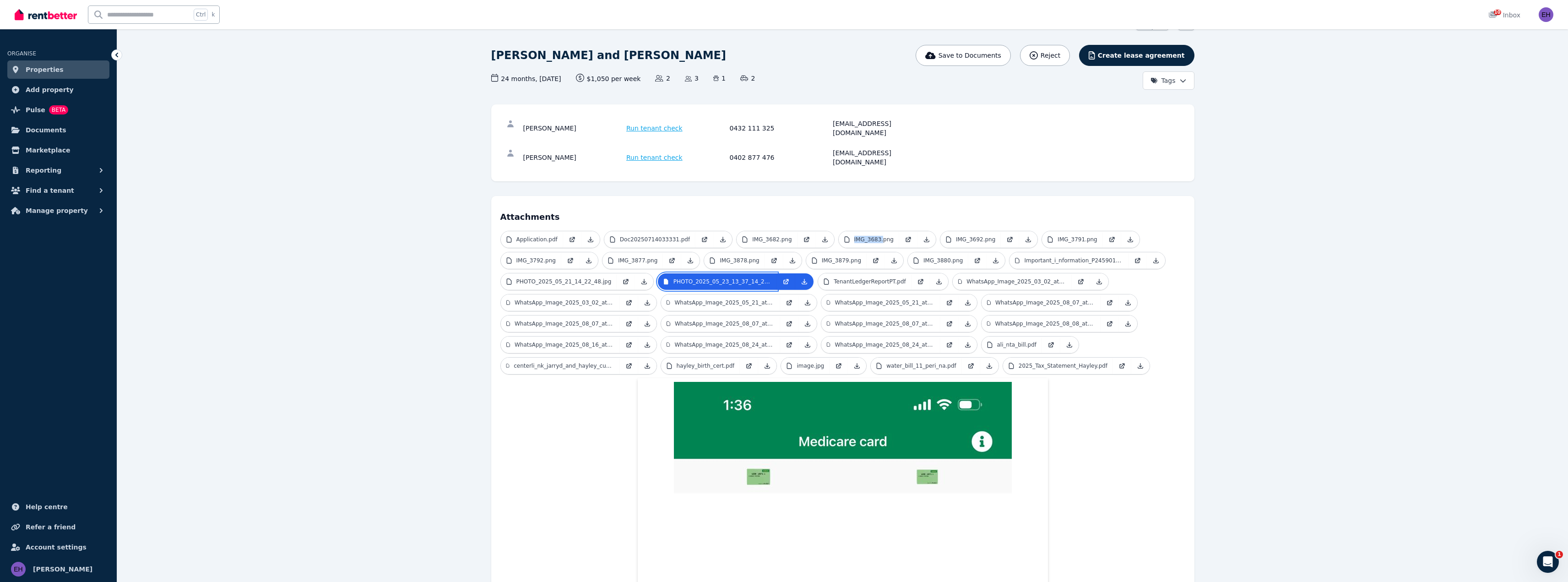
scroll to position [45, 0]
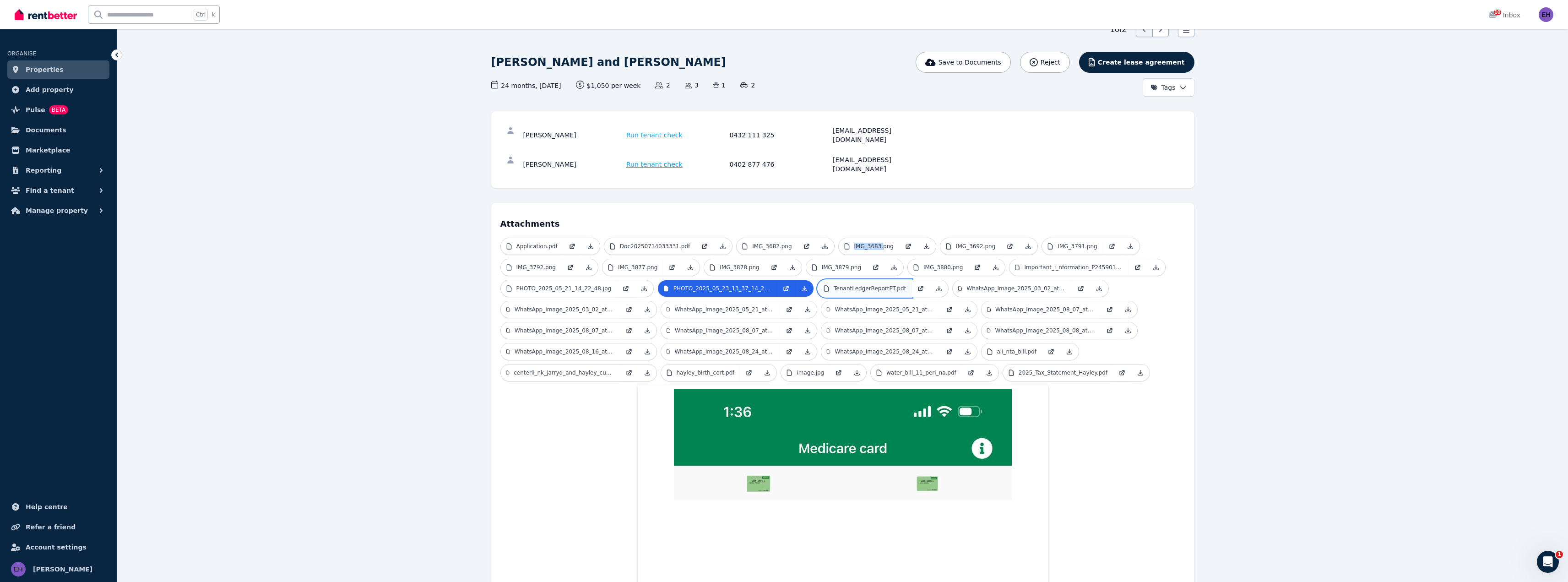
click at [855, 284] on p "TenantLedgerReportPT.pdf" at bounding box center [870, 288] width 72 height 7
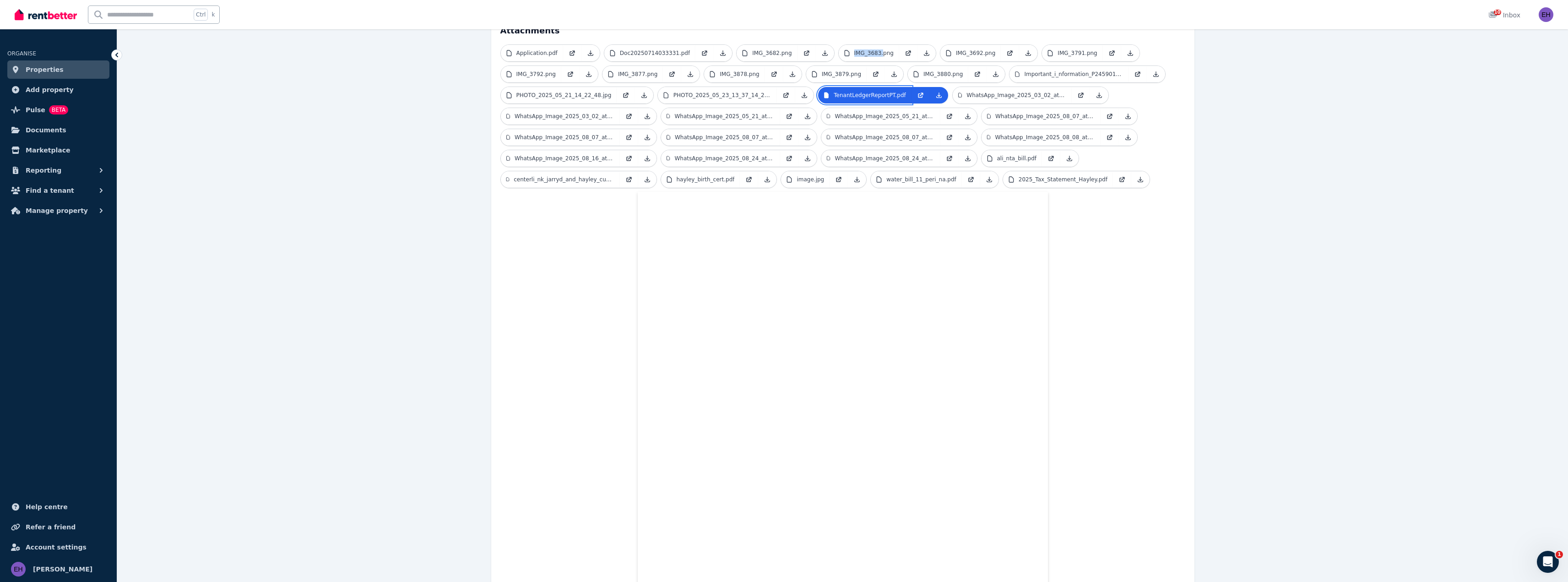
scroll to position [238, 0]
click at [1158, 357] on div "Application.pdf Doc20250714033331.pdf IMG_3682.png IMG_3683.png IMG_3692.png IM…" at bounding box center [843, 577] width 685 height 1065
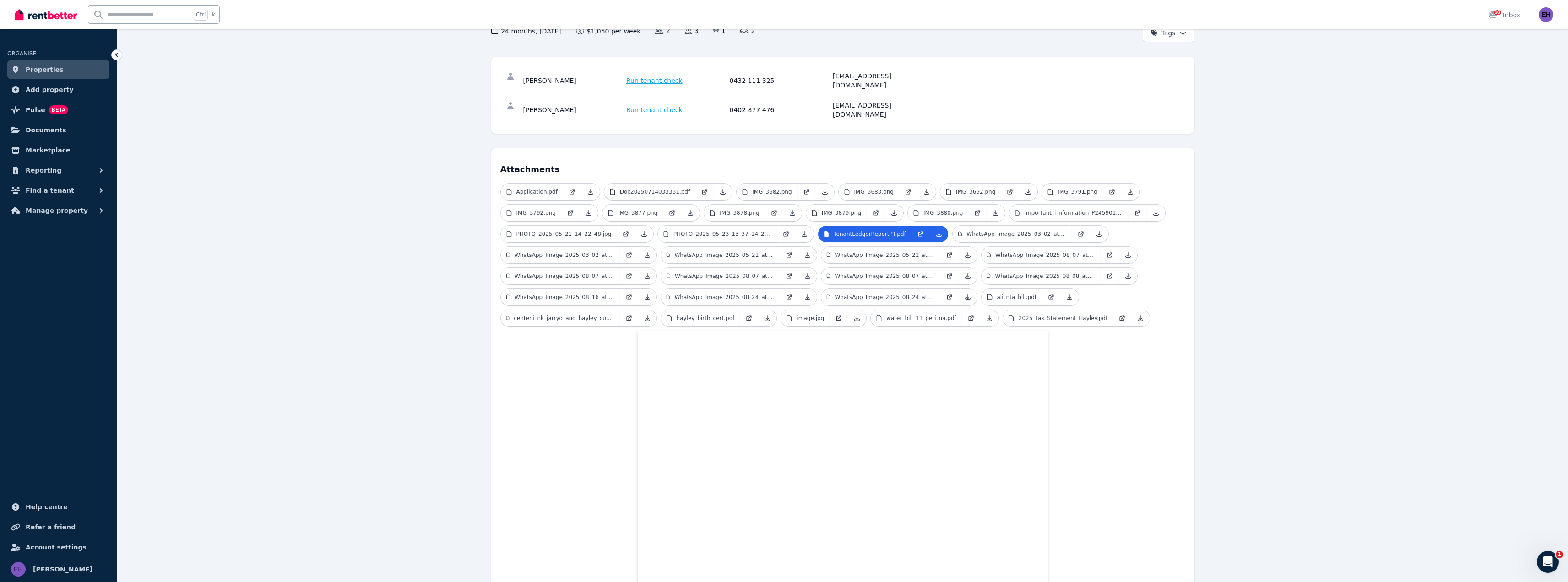
scroll to position [100, 0]
click at [974, 229] on p "WhatsApp_Image_2025_03_02_at_[DATE].jpeg" at bounding box center [1016, 232] width 100 height 7
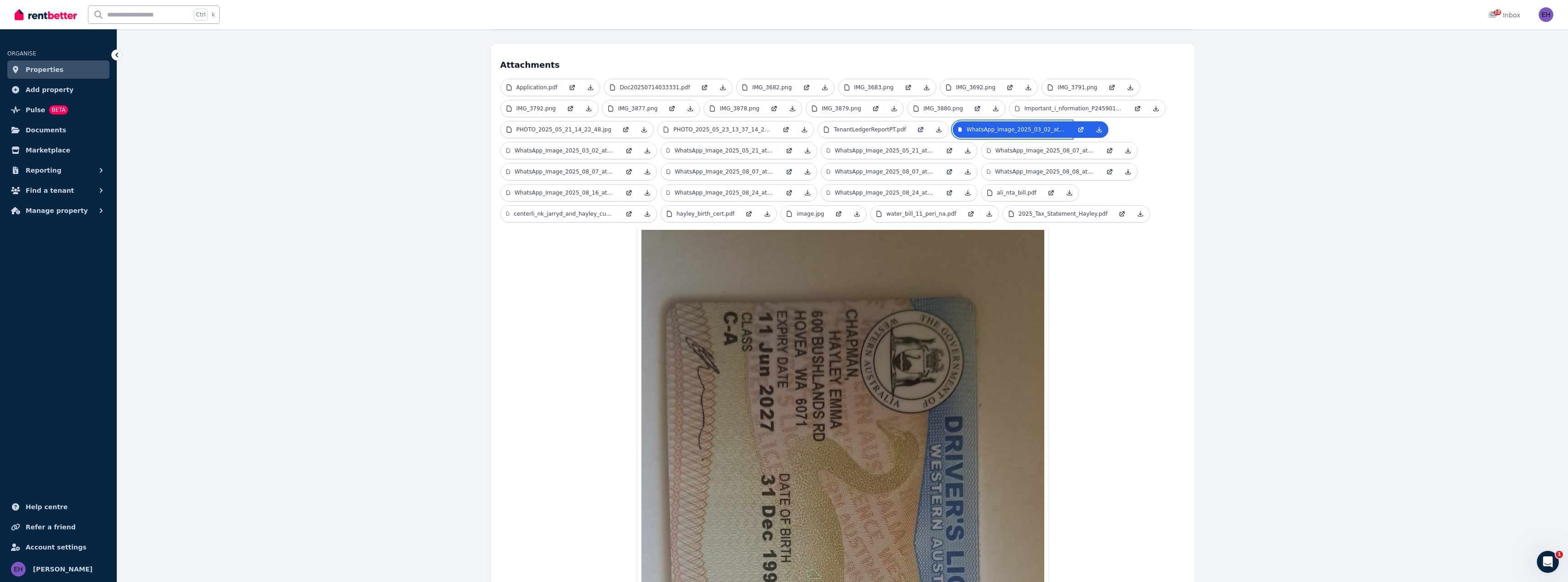
scroll to position [61, 0]
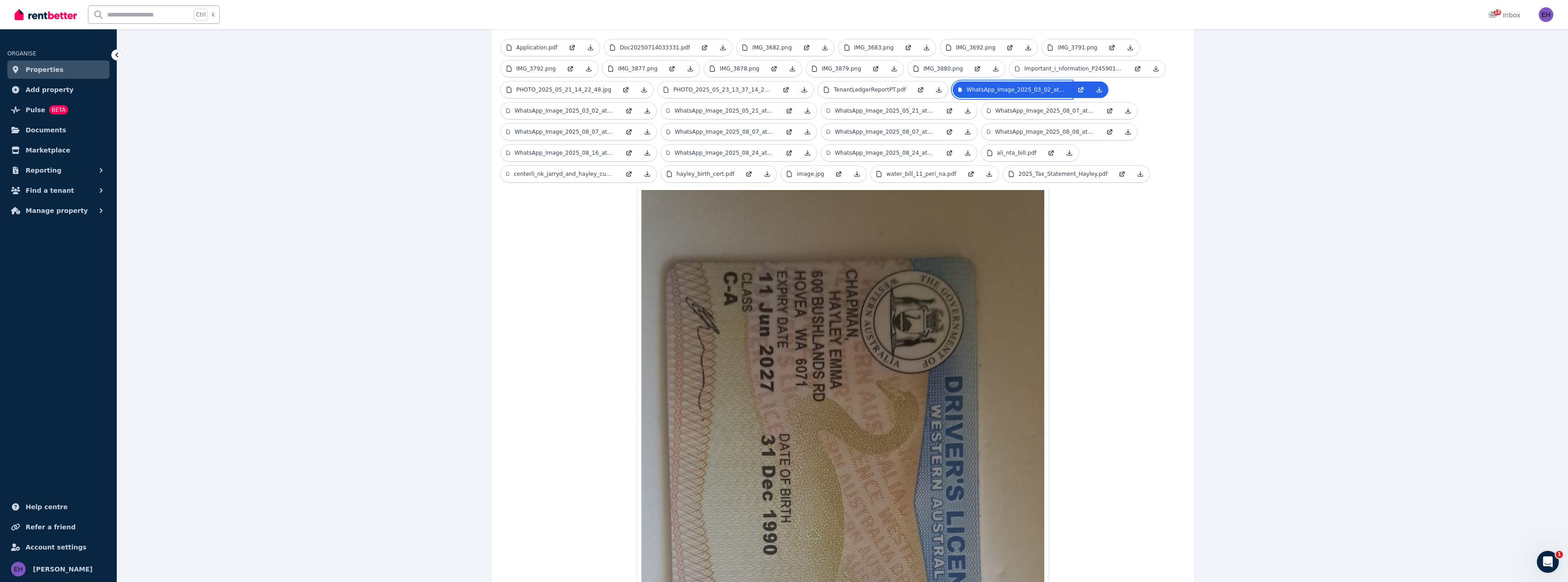
click at [953, 82] on link "WhatsApp_Image_2025_03_02_at_[DATE].jpeg" at bounding box center [1012, 90] width 119 height 17
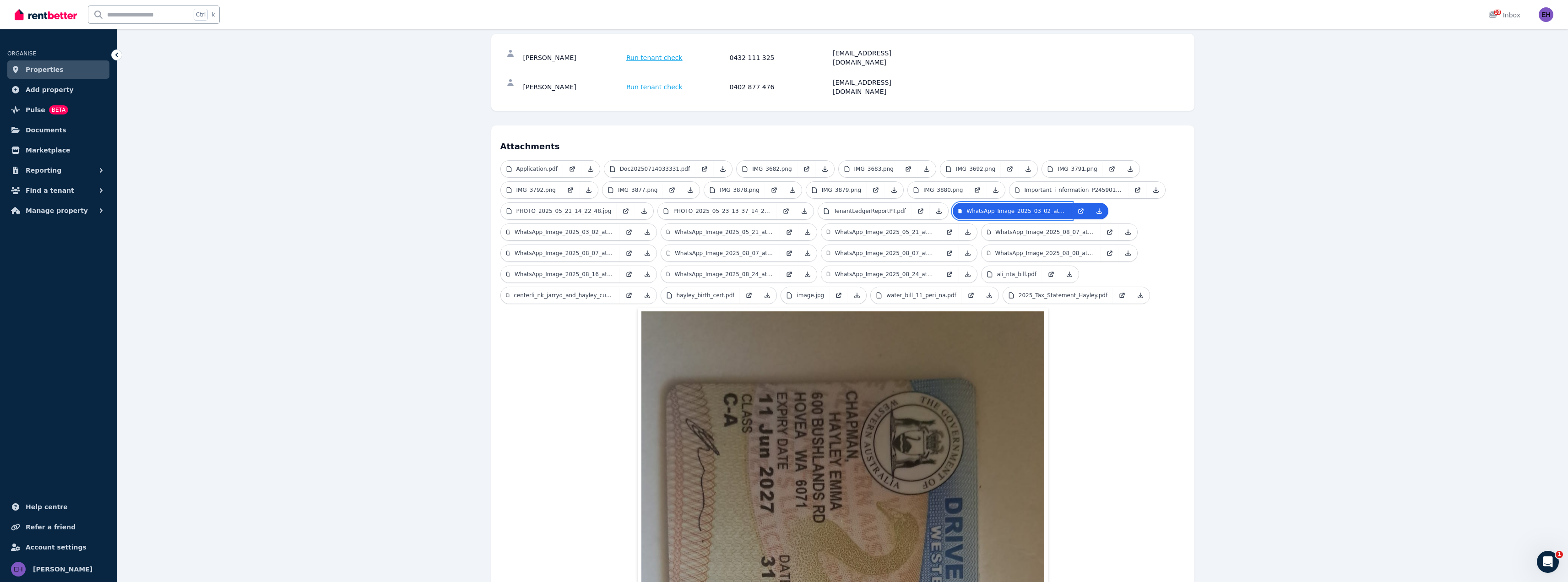
scroll to position [107, 0]
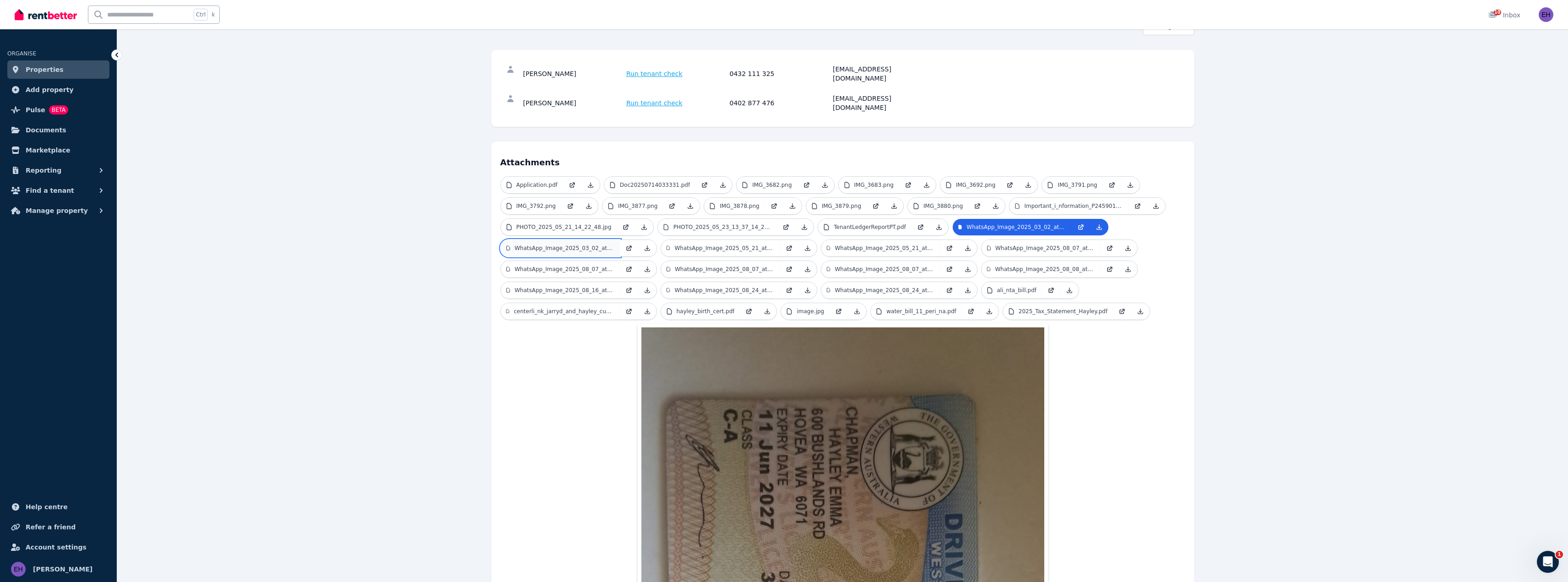
click at [581, 245] on p "WhatsApp_Image_2025_03_02_at_[DATE].jpeg" at bounding box center [564, 248] width 100 height 7
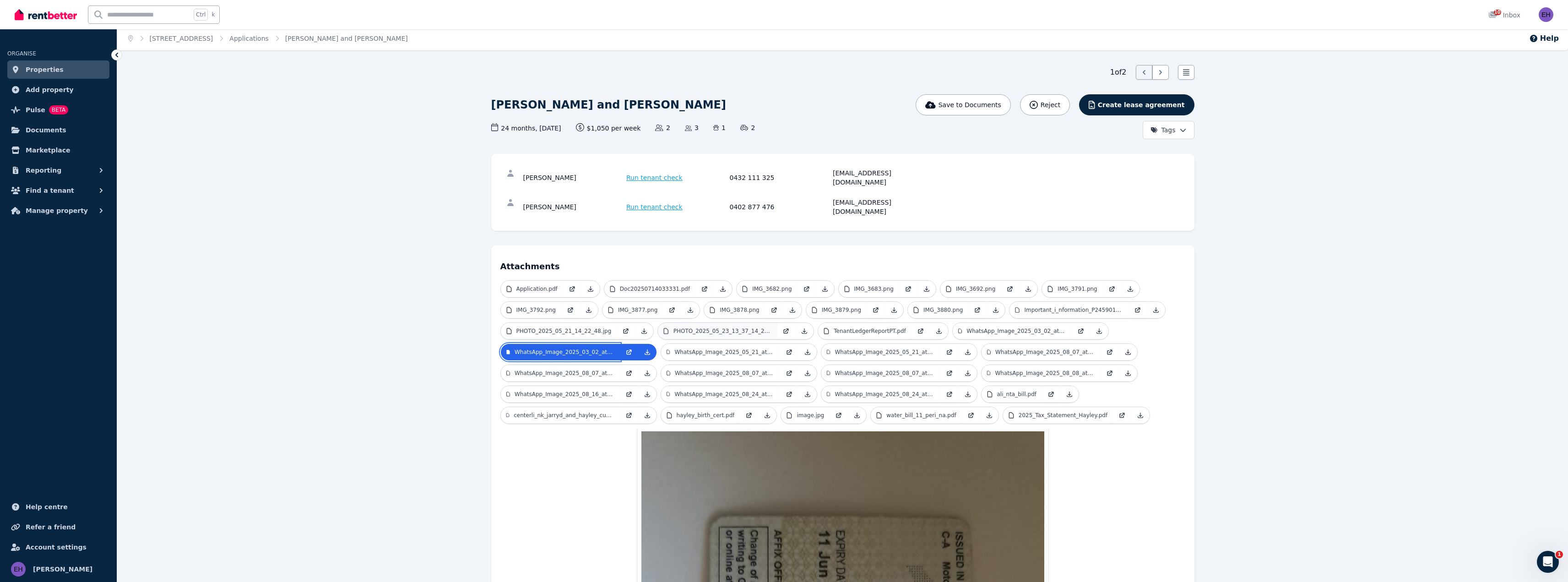
scroll to position [0, 0]
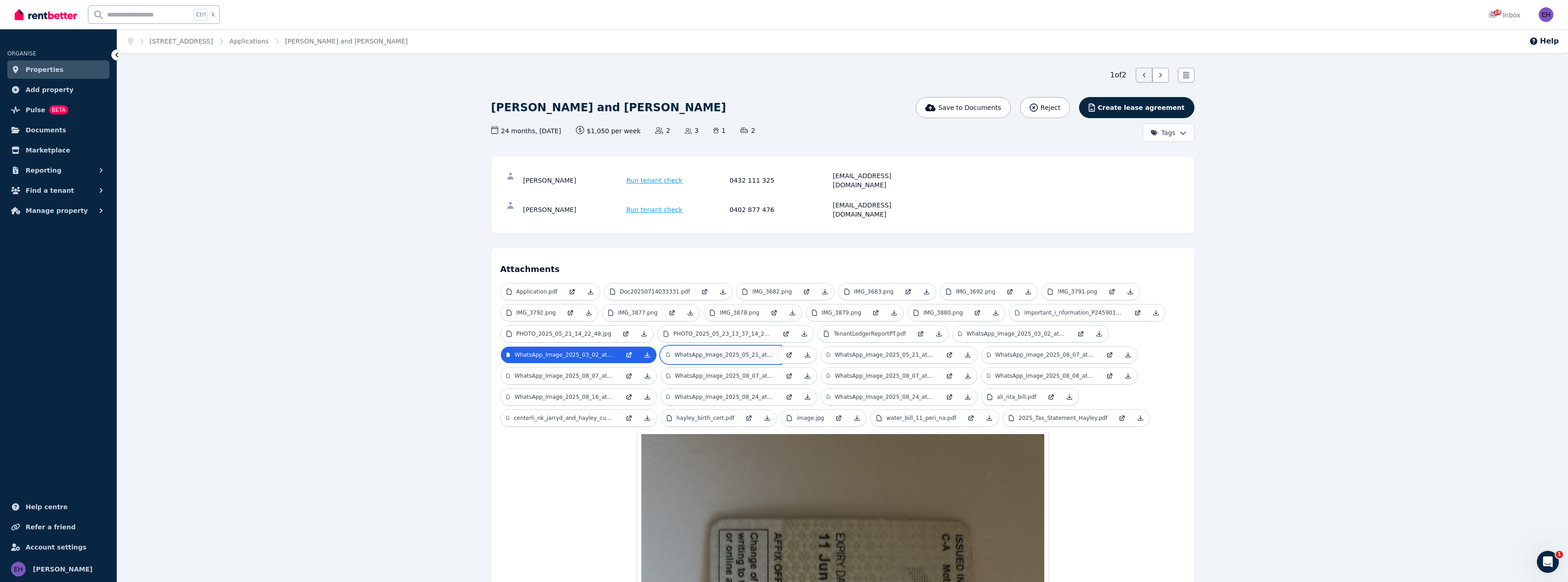
click at [729, 351] on p "WhatsApp_Image_2025_05_21_at_14.17.17.jpeg" at bounding box center [724, 355] width 100 height 7
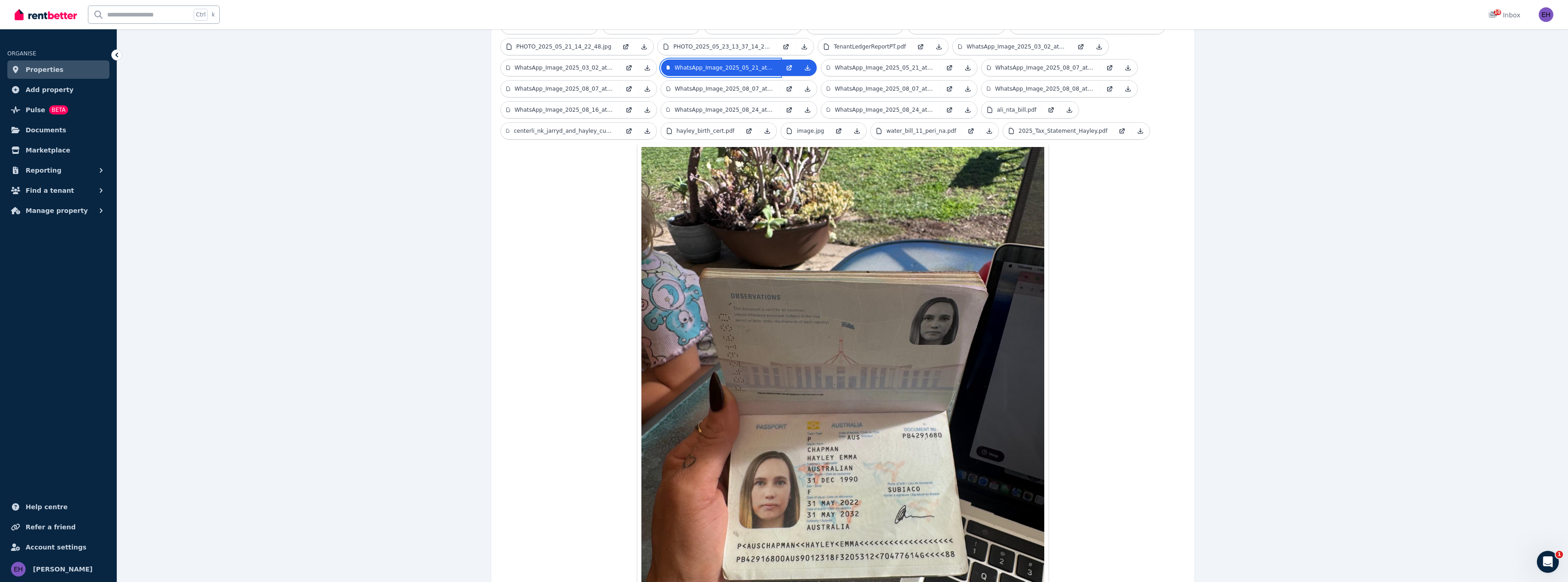
scroll to position [284, 0]
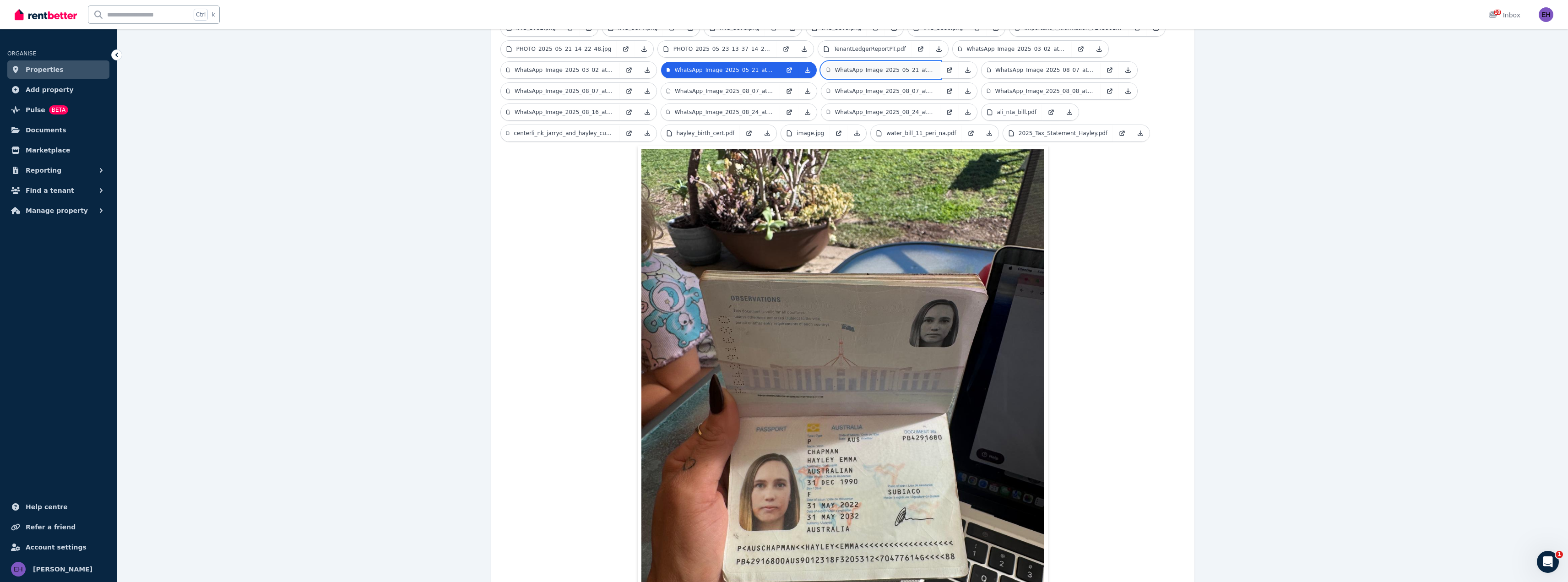
click at [900, 62] on link "WhatsApp_Image_2025_05_21_at_14.17.26.jpeg" at bounding box center [881, 70] width 119 height 17
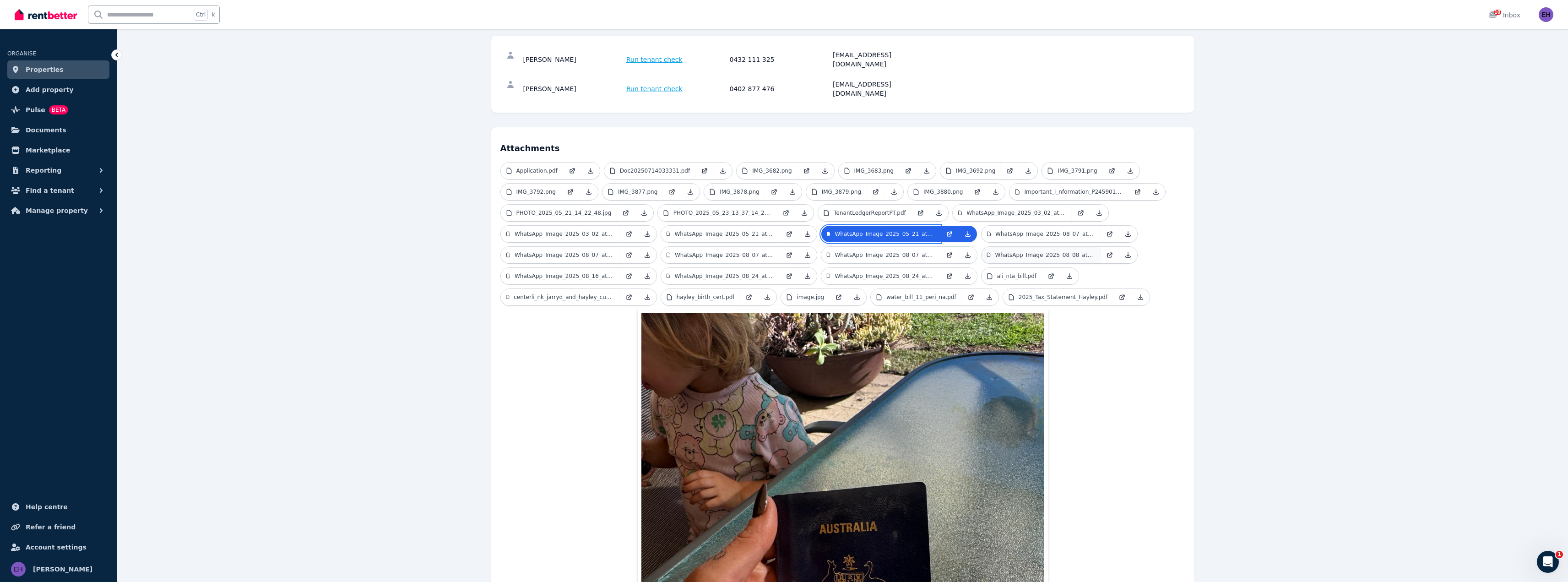
scroll to position [120, 0]
click at [1069, 232] on p "WhatsApp_Image_2025_08_07_at_[DATE].jpeg" at bounding box center [1045, 235] width 100 height 7
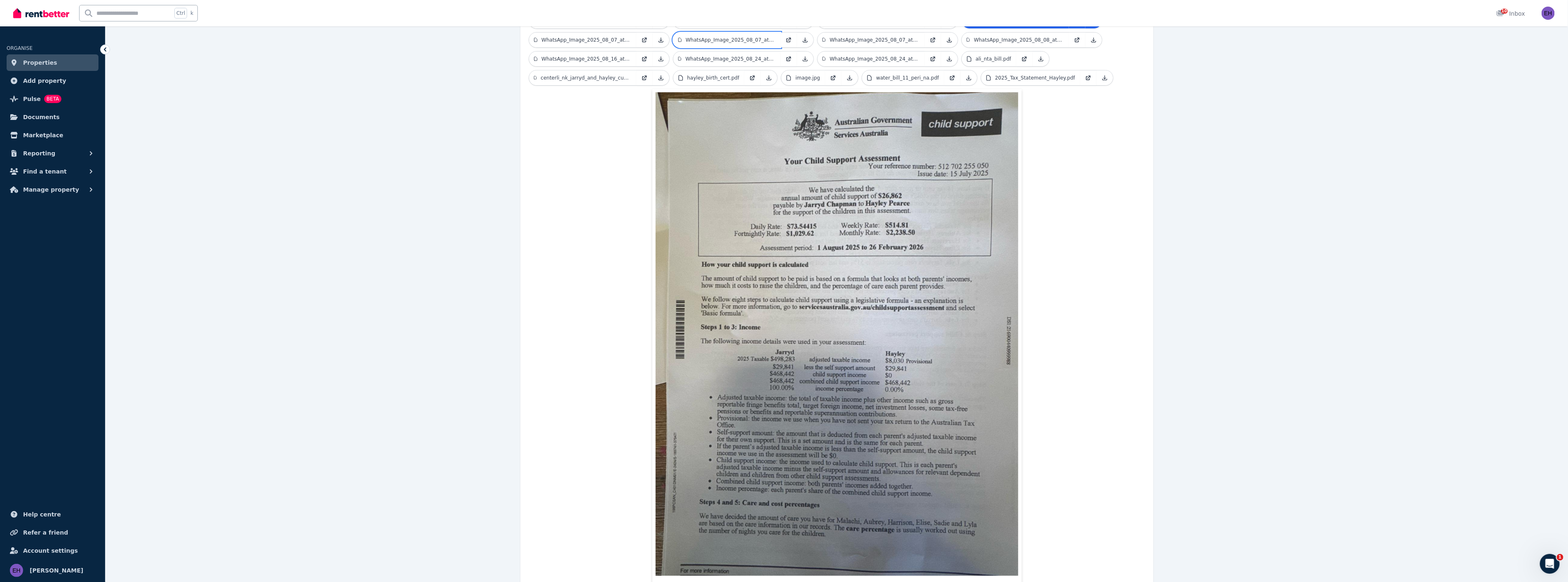
scroll to position [232, 0]
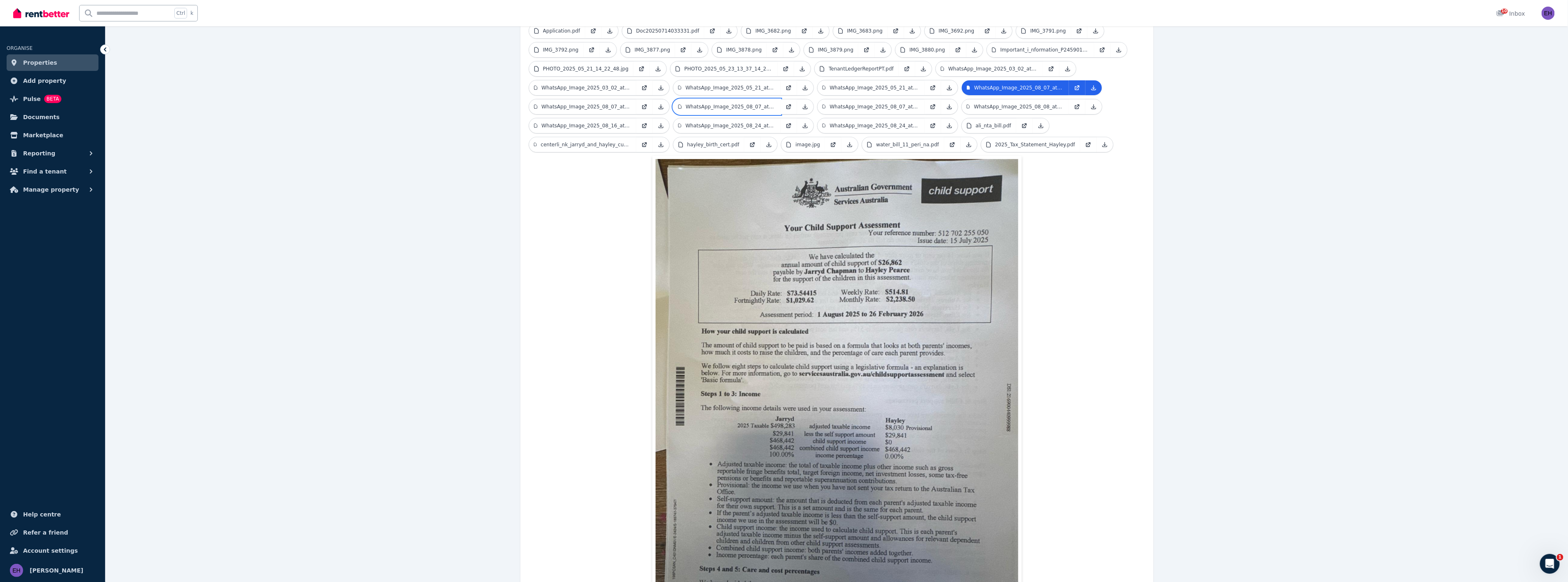
click at [673, 99] on link "WhatsApp_Image_2025_08_07_at_[DATE].jpeg" at bounding box center [726, 106] width 107 height 15
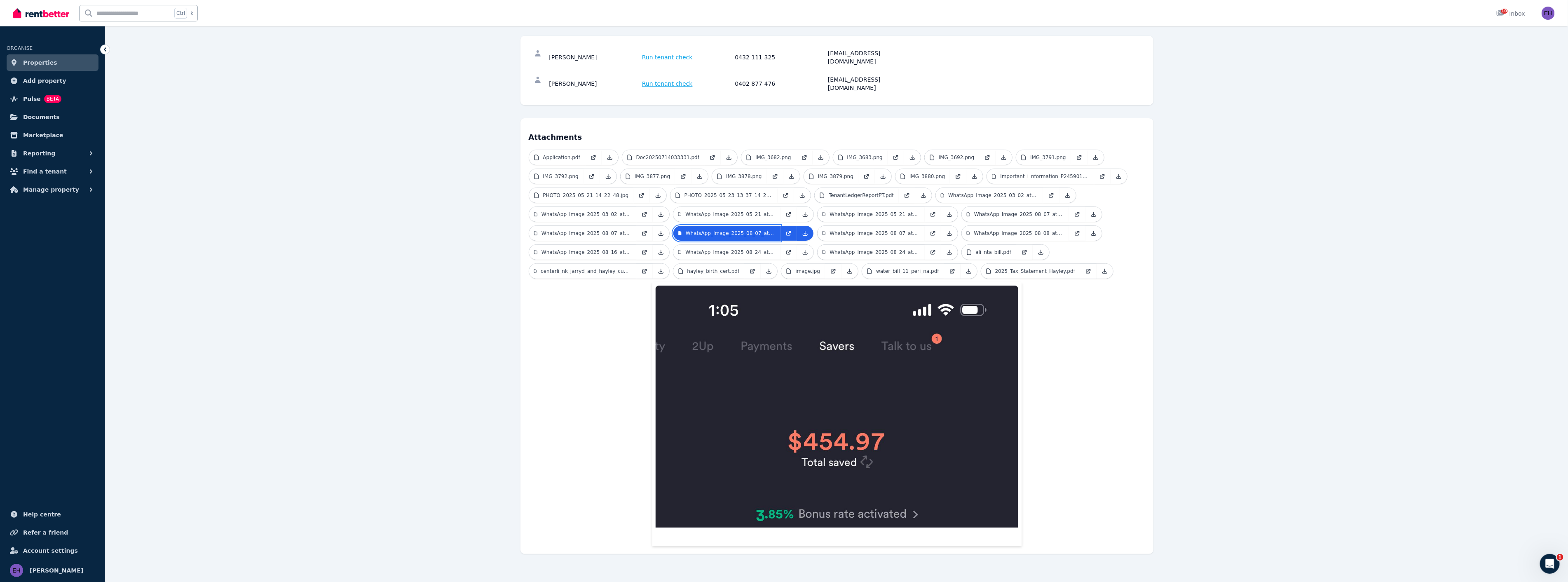
click at [673, 226] on link "WhatsApp_Image_2025_08_07_at_[DATE].jpeg" at bounding box center [726, 233] width 107 height 15
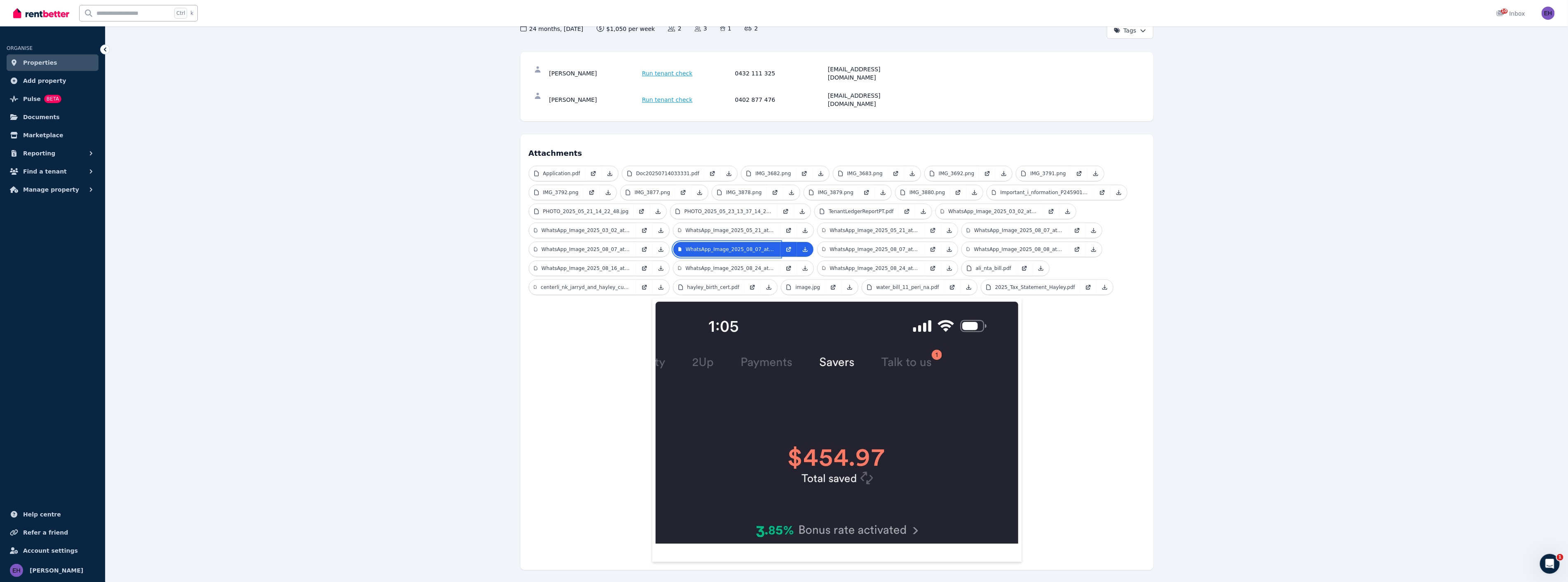
click at [673, 242] on link "WhatsApp_Image_2025_08_07_at_[DATE].jpeg" at bounding box center [726, 249] width 107 height 15
click at [612, 246] on p "WhatsApp_Image_2025_08_07_at_[DATE].jpeg" at bounding box center [586, 249] width 90 height 6
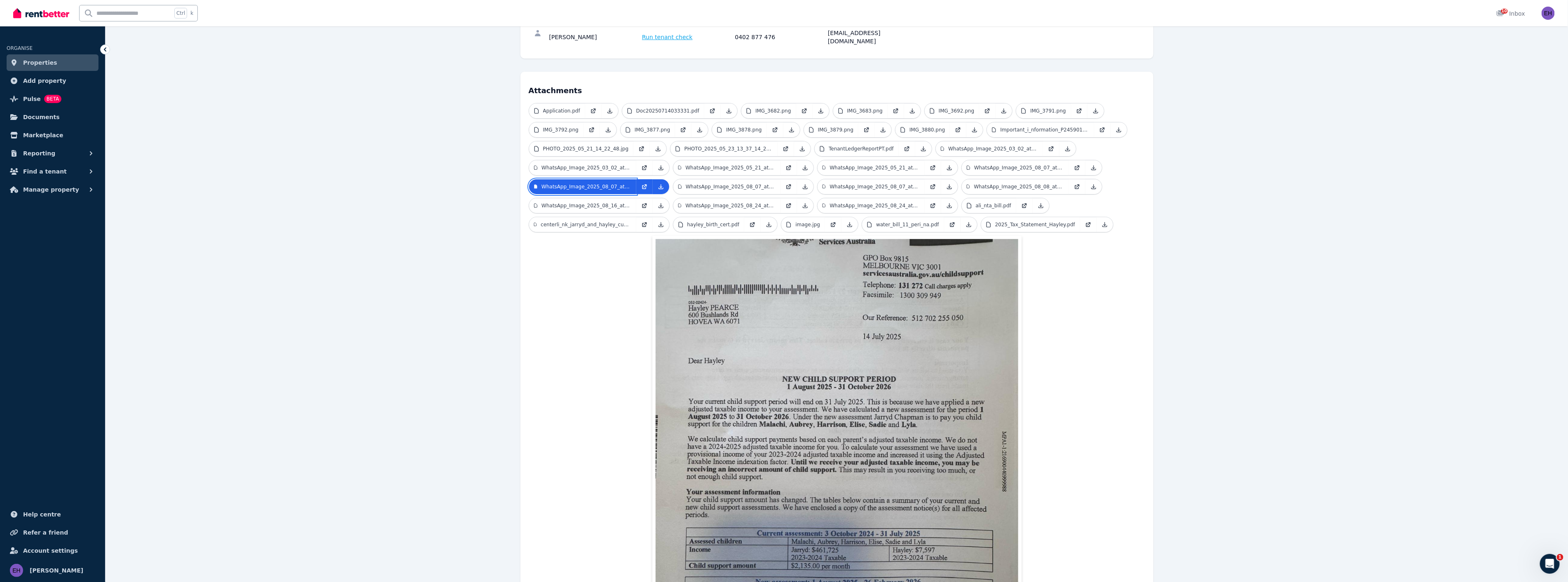
scroll to position [56, 0]
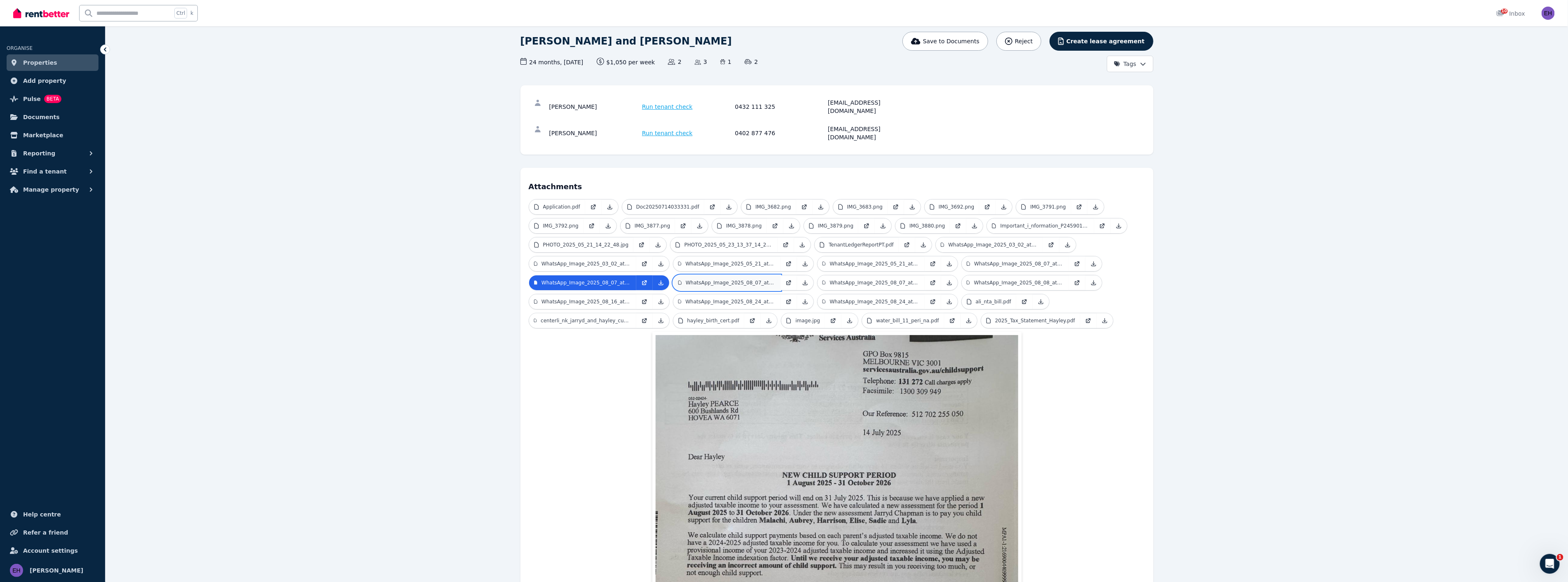
click at [718, 279] on p "WhatsApp_Image_2025_08_07_at_[DATE].jpeg" at bounding box center [730, 282] width 90 height 6
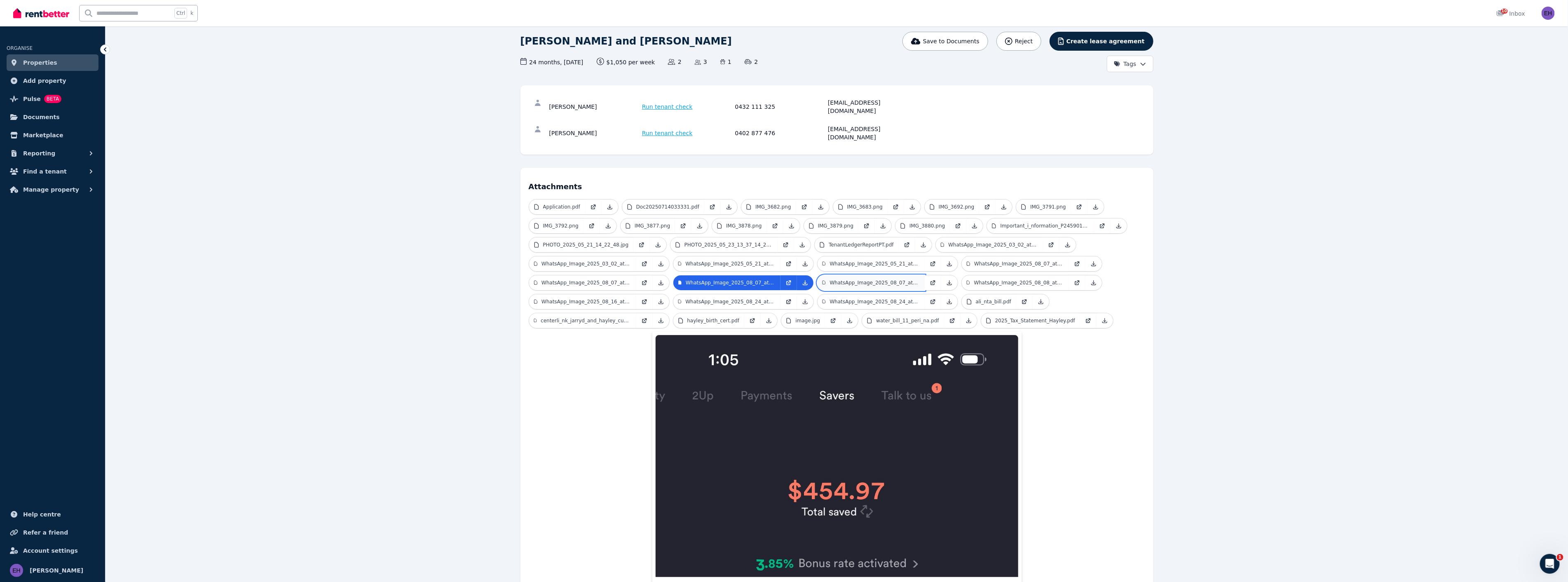
click at [870, 279] on p "WhatsApp_Image_2025_08_07_at_14.26.16.jpeg" at bounding box center [874, 282] width 90 height 6
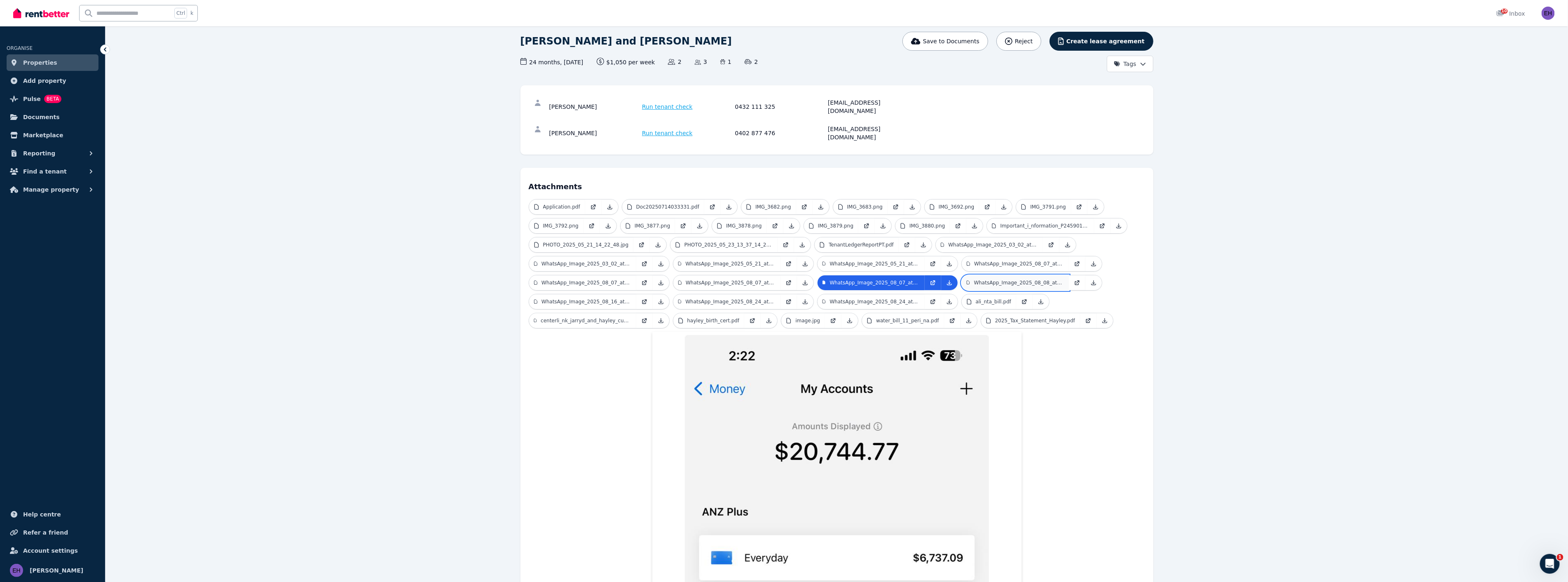
click at [1013, 279] on p "WhatsApp_Image_2025_08_08_at_19.25.48.jpeg" at bounding box center [1018, 282] width 90 height 6
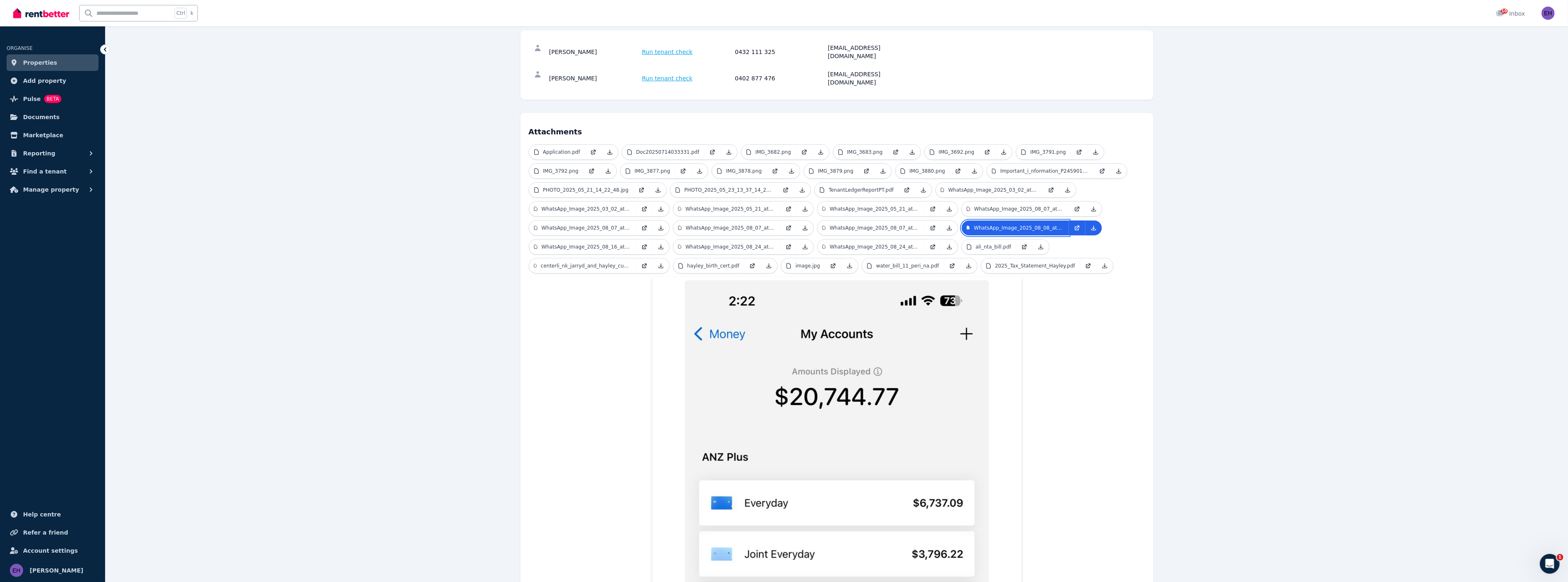
scroll to position [101, 0]
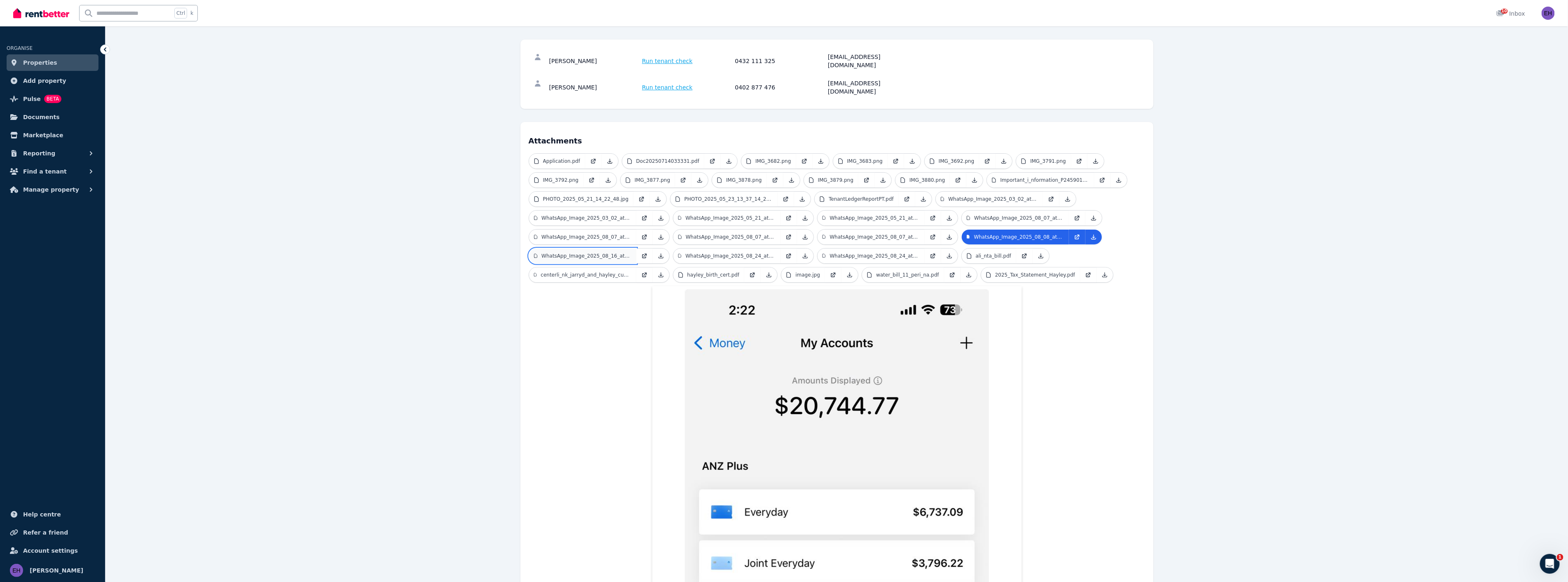
click at [587, 253] on p "WhatsApp_Image_2025_08_16_at_[DATE].jpeg" at bounding box center [586, 256] width 90 height 6
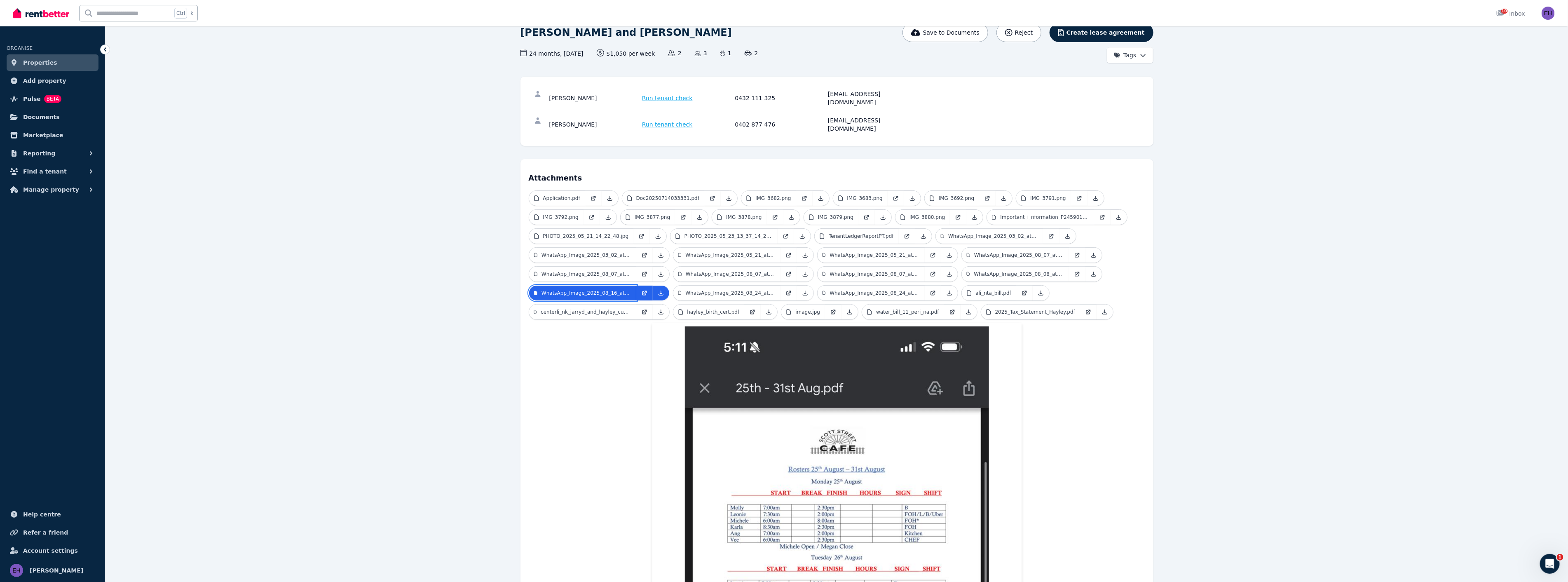
scroll to position [48, 0]
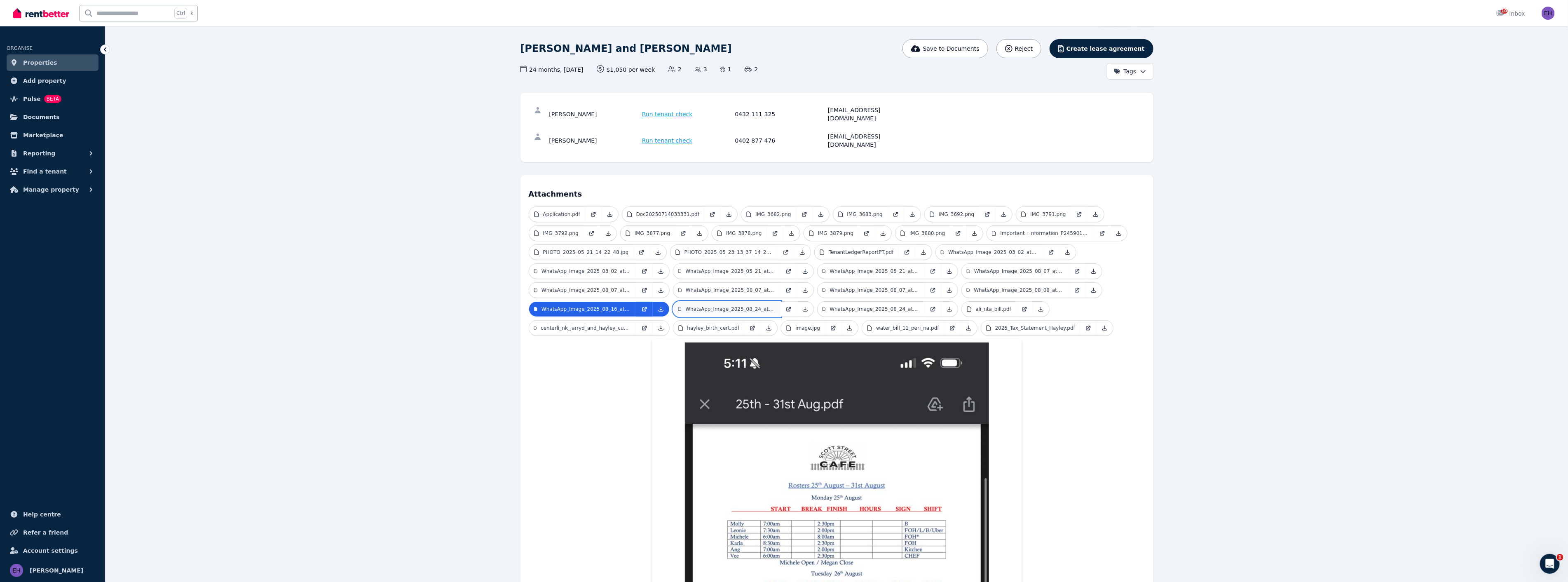
click at [736, 306] on p "WhatsApp_Image_2025_08_24_at_15.21.36.jpeg" at bounding box center [729, 309] width 90 height 6
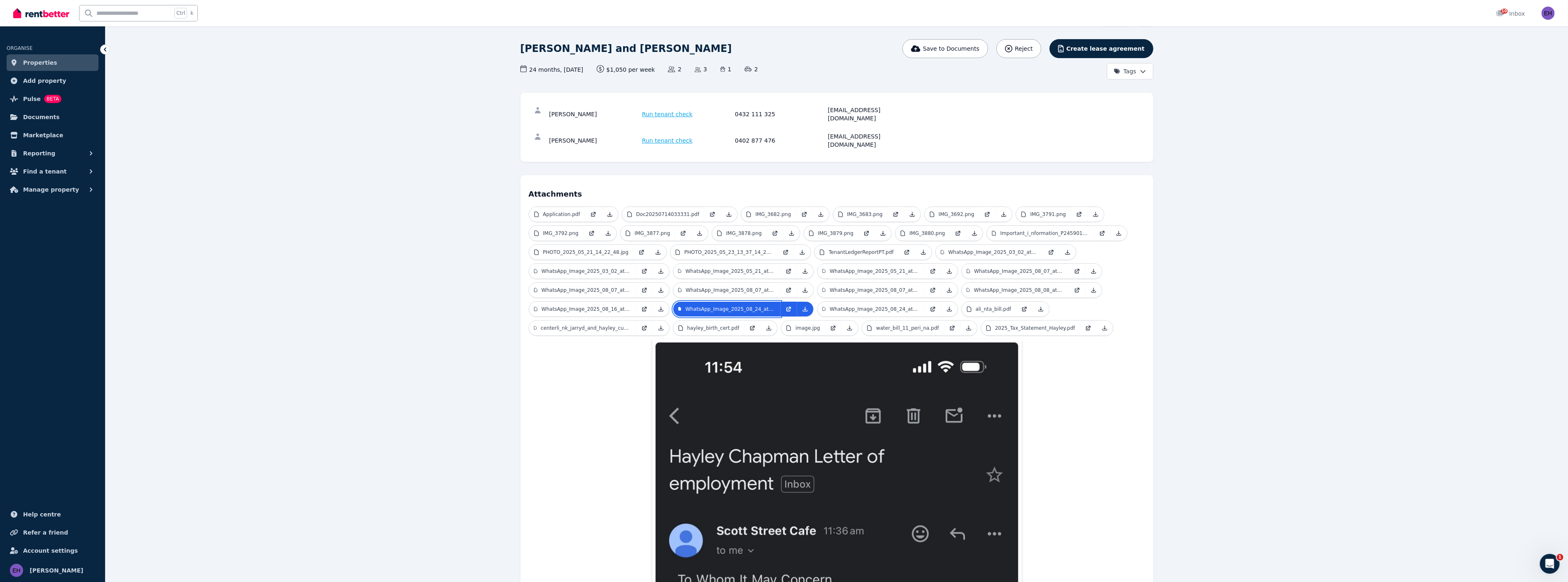
scroll to position [47, 0]
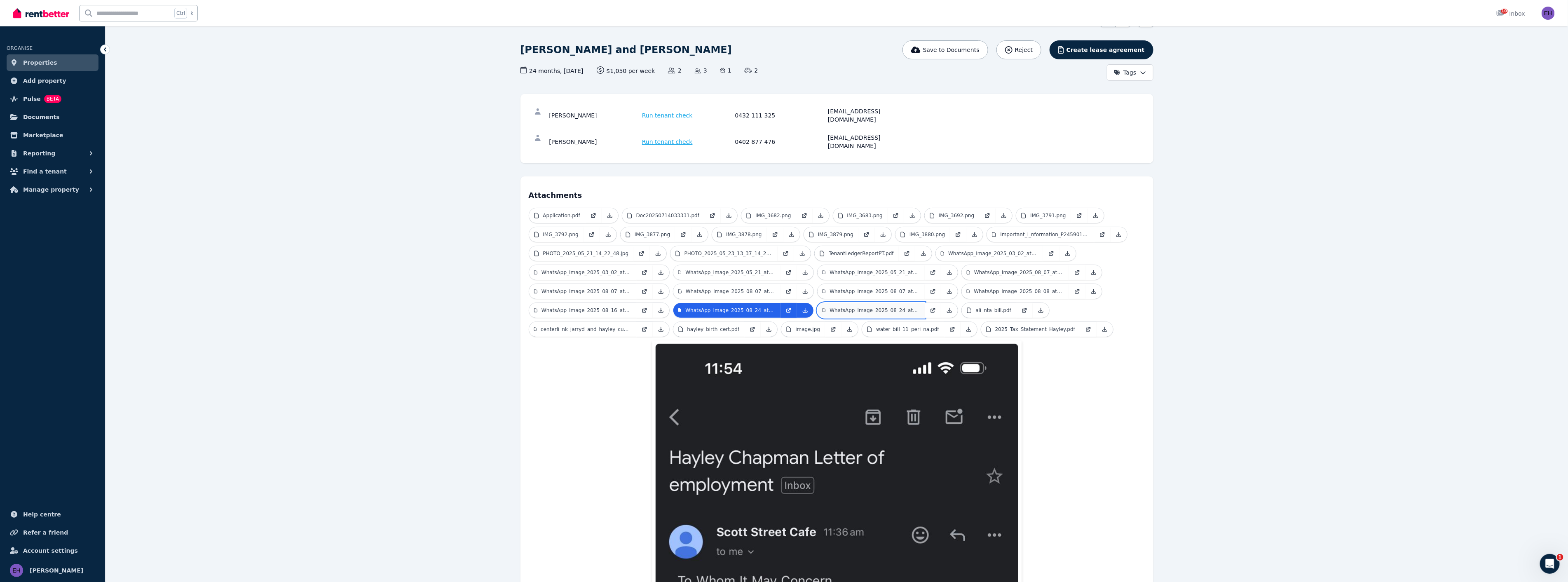
click at [885, 307] on p "WhatsApp_Image_2025_08_24_at_15.24.00.jpeg" at bounding box center [874, 310] width 90 height 6
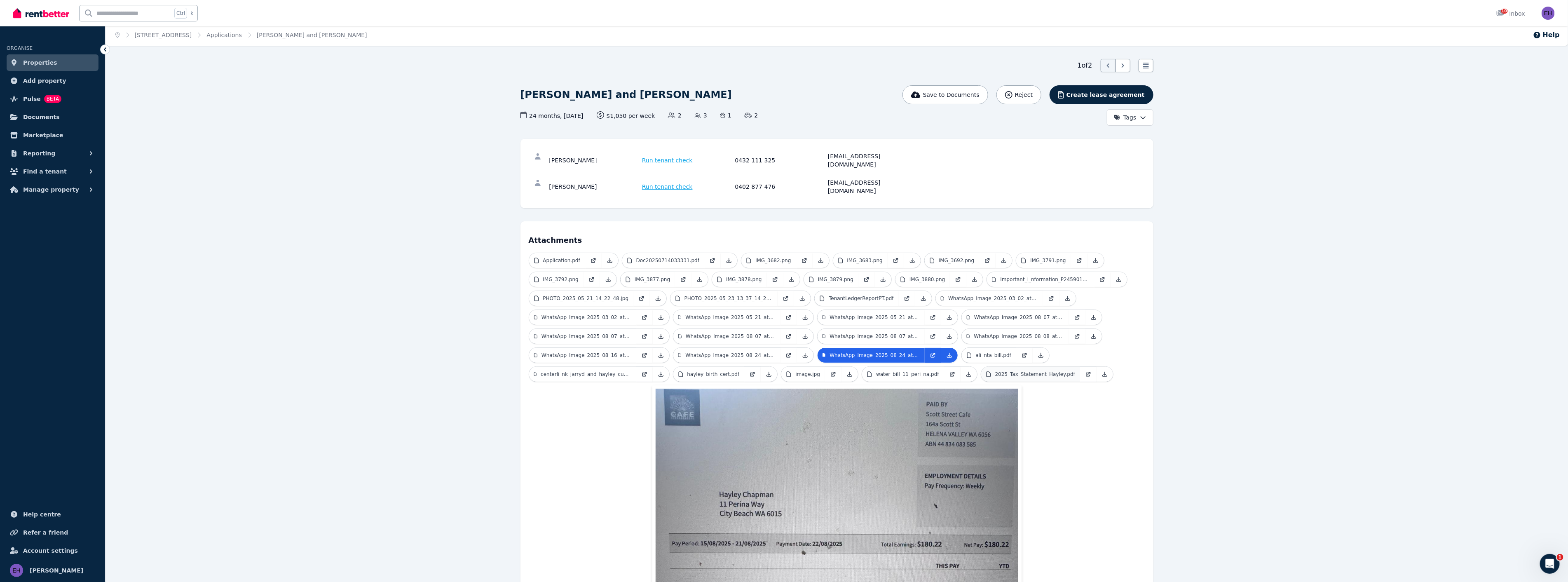
scroll to position [2, 0]
click at [989, 353] on p "ali_nta_bill.pdf" at bounding box center [993, 356] width 36 height 6
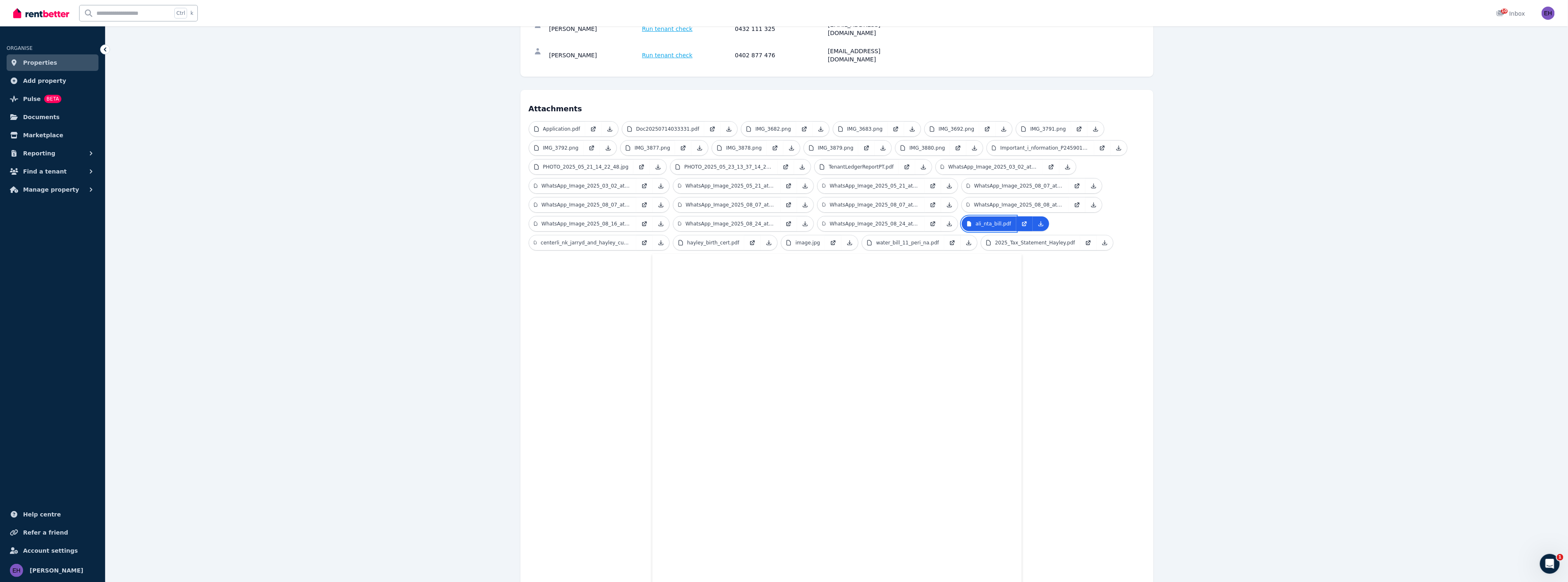
scroll to position [137, 0]
click at [600, 235] on p "centerli_nk_jarryd_and_hayley_custody_agrrement.pdf" at bounding box center [586, 239] width 90 height 6
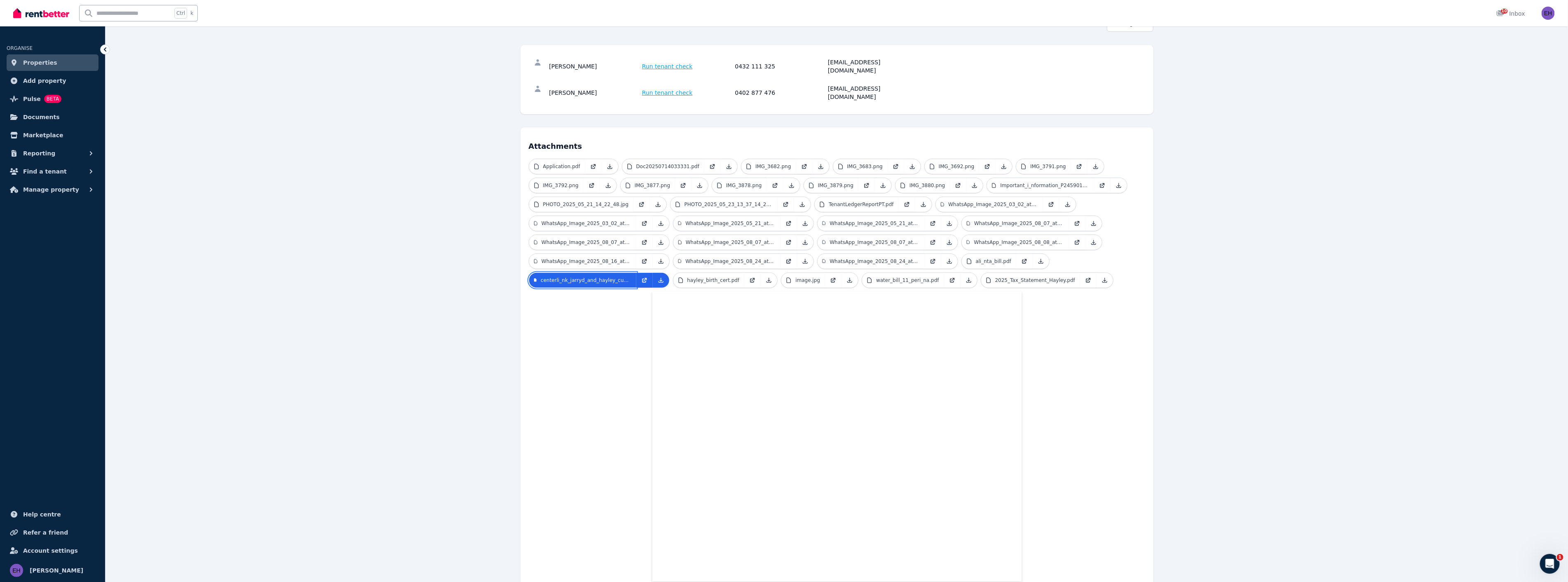
scroll to position [116, 0]
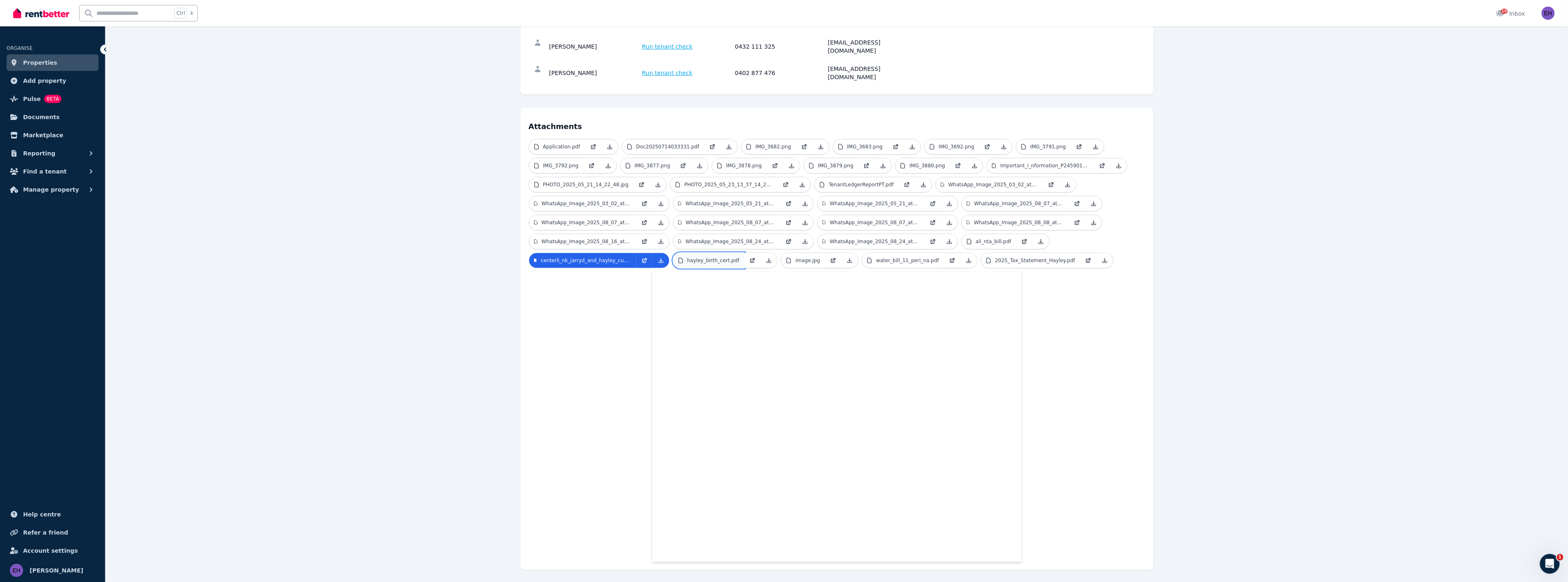
click at [720, 257] on p "hayley_birth_cert.pdf" at bounding box center [713, 260] width 52 height 6
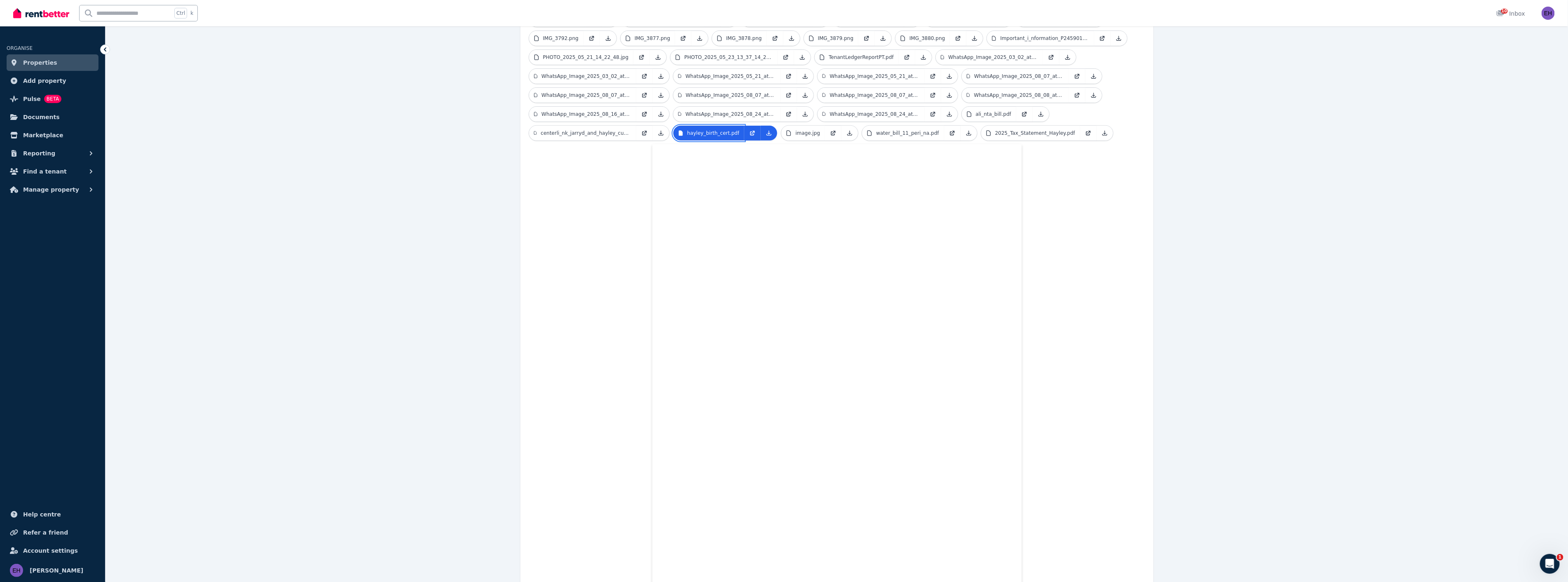
scroll to position [239, 0]
click at [805, 133] on p "image.jpg" at bounding box center [807, 136] width 25 height 6
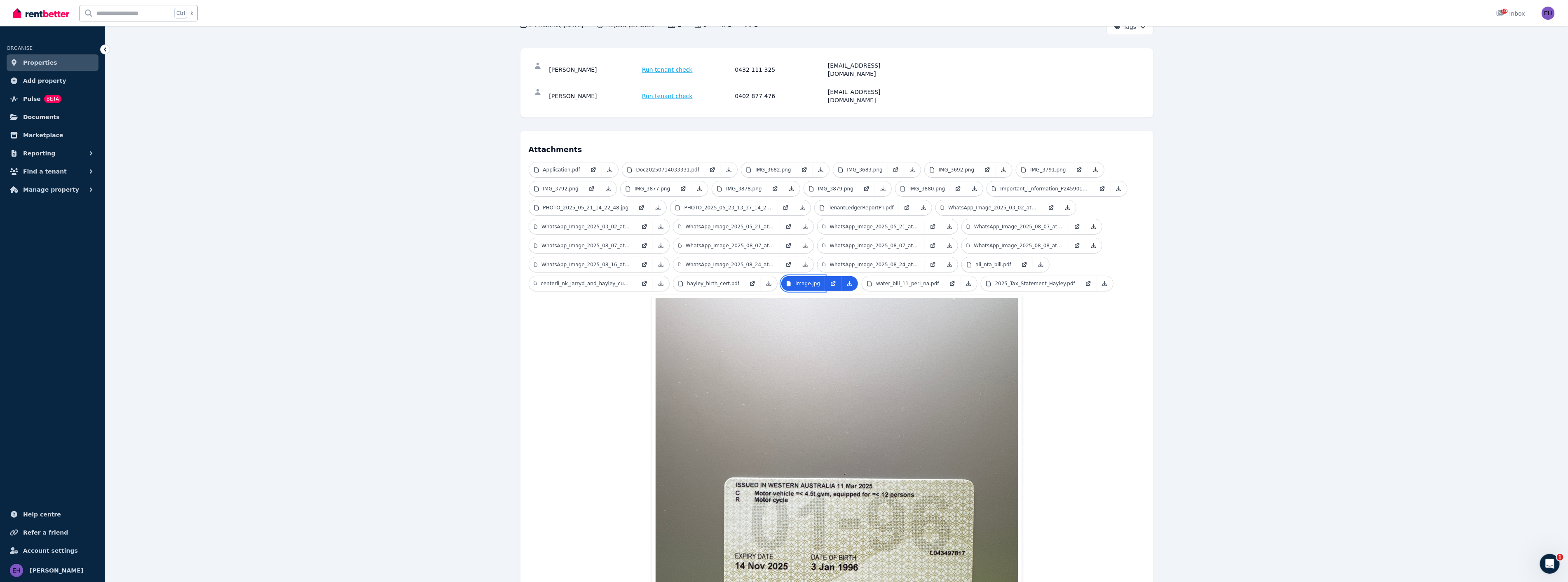
scroll to position [91, 0]
click at [897, 278] on link "water_bill_11_peri_na.pdf" at bounding box center [902, 285] width 82 height 15
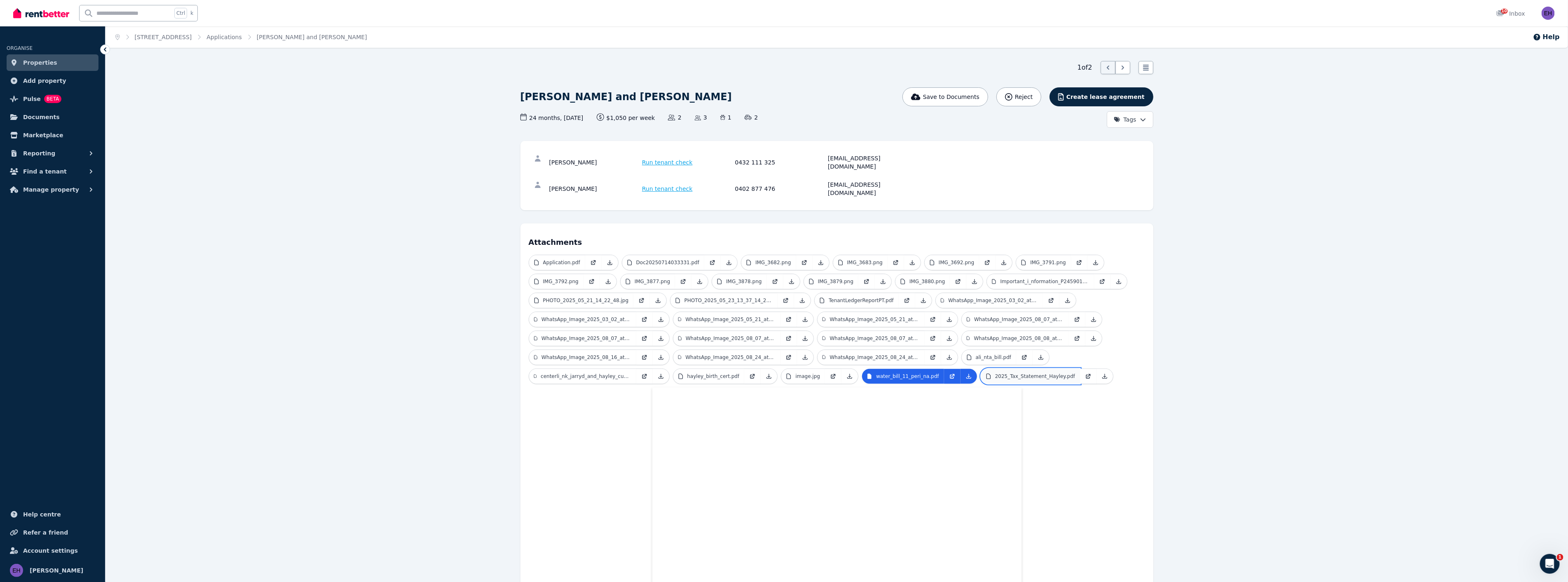
click at [1026, 373] on p "2025_Tax_Statement_Hayley.pdf" at bounding box center [1034, 376] width 80 height 6
click at [565, 259] on p "Application.pdf" at bounding box center [561, 262] width 37 height 6
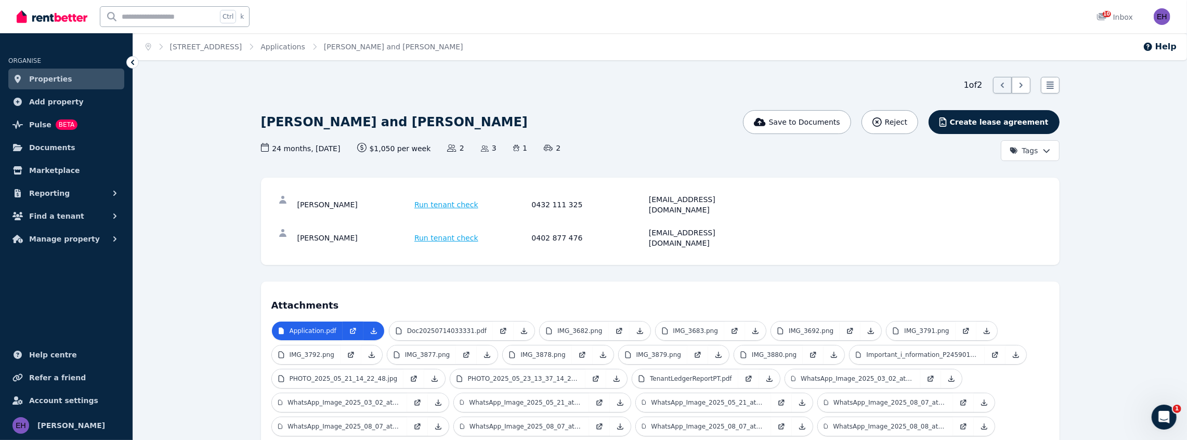
click at [62, 81] on span "Properties" at bounding box center [50, 79] width 43 height 12
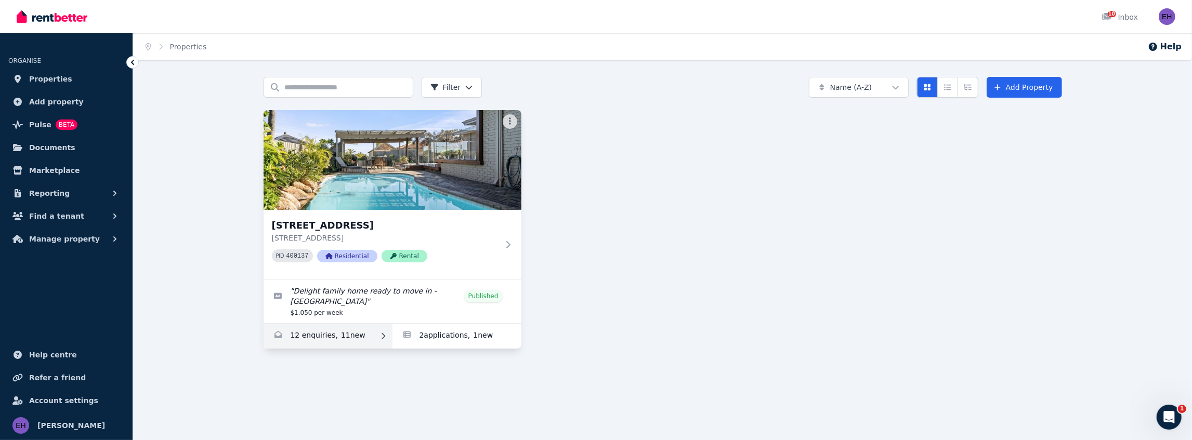
click at [316, 330] on link "Enquiries for 142 Warwick Rd, Duncraig" at bounding box center [328, 336] width 129 height 25
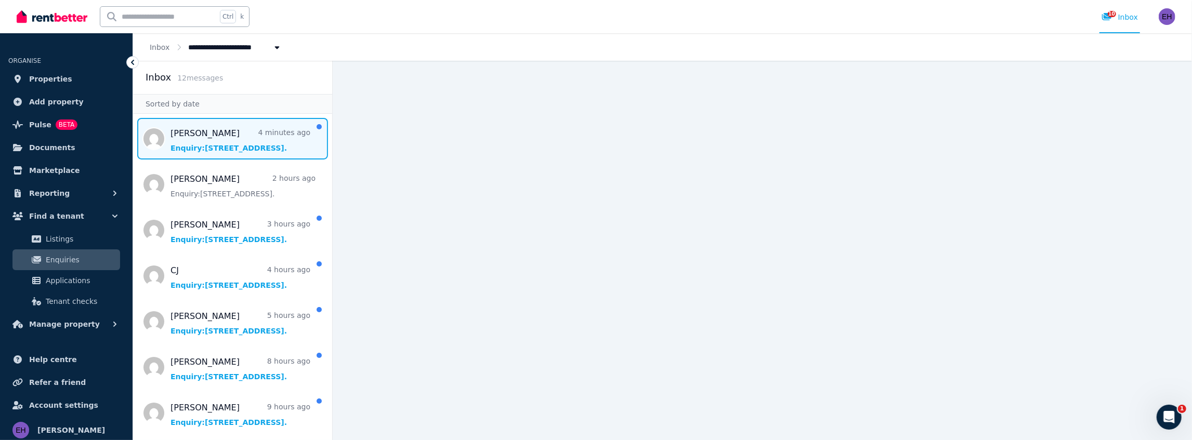
click at [234, 137] on span "Message list" at bounding box center [232, 139] width 199 height 42
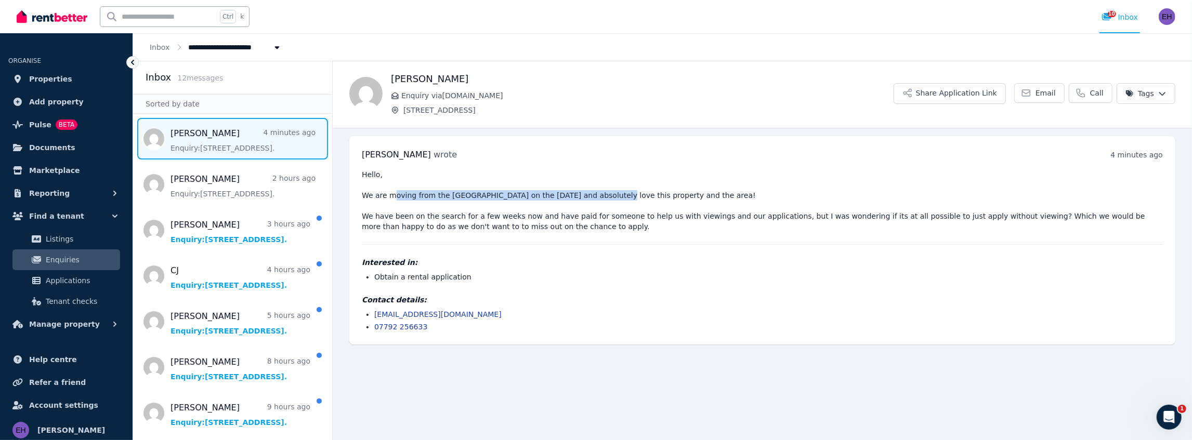
drag, startPoint x: 392, startPoint y: 195, endPoint x: 597, endPoint y: 195, distance: 204.8
click at [597, 195] on pre "Hello, We are moving from the [GEOGRAPHIC_DATA] on the [DATE] and absolutely lo…" at bounding box center [762, 200] width 801 height 62
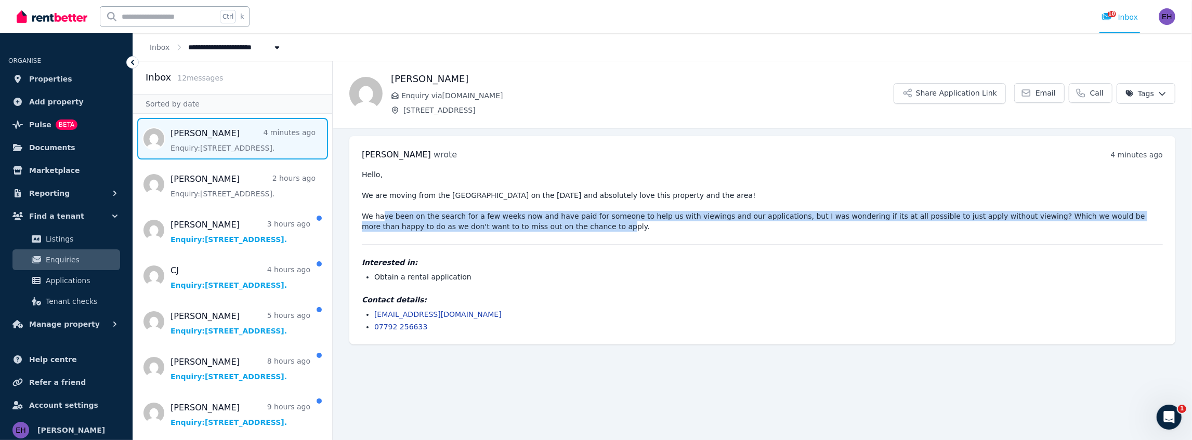
drag, startPoint x: 394, startPoint y: 217, endPoint x: 957, endPoint y: 220, distance: 563.5
click at [957, 220] on pre "Hello, We are moving from the [GEOGRAPHIC_DATA] on the [DATE] and absolutely lo…" at bounding box center [762, 200] width 801 height 62
click at [999, 219] on pre "Hello, We are moving from the [GEOGRAPHIC_DATA] on the [DATE] and absolutely lo…" at bounding box center [762, 200] width 801 height 62
click at [998, 218] on pre "Hello, We are moving from the [GEOGRAPHIC_DATA] on the [DATE] and absolutely lo…" at bounding box center [762, 200] width 801 height 62
drag, startPoint x: 986, startPoint y: 216, endPoint x: 999, endPoint y: 217, distance: 13.1
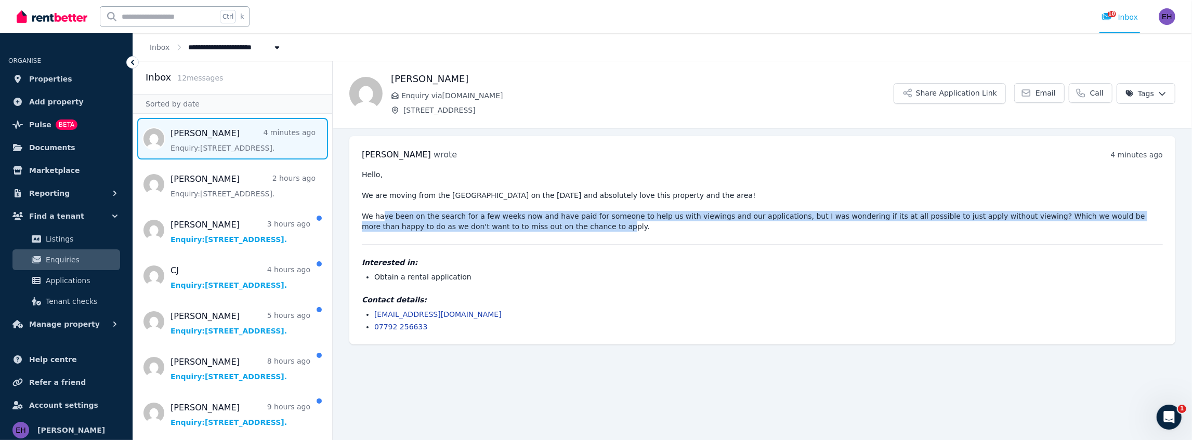
click at [987, 216] on pre "Hello, We are moving from the [GEOGRAPHIC_DATA] on the [DATE] and absolutely lo…" at bounding box center [762, 200] width 801 height 62
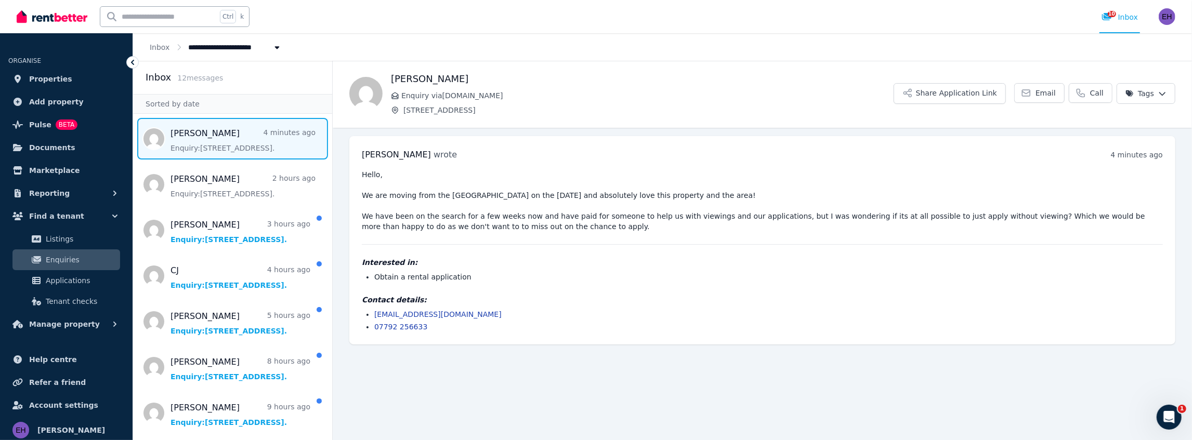
click at [420, 234] on div "Hello, We are moving from the [GEOGRAPHIC_DATA] on the [DATE] and absolutely lo…" at bounding box center [762, 250] width 801 height 163
click at [542, 231] on div "Hello, We are moving from the [GEOGRAPHIC_DATA] on the [DATE] and absolutely lo…" at bounding box center [762, 250] width 801 height 163
drag, startPoint x: 533, startPoint y: 227, endPoint x: 395, endPoint y: 226, distance: 138.3
click at [386, 228] on pre "Hello, We are moving from the [GEOGRAPHIC_DATA] on the [DATE] and absolutely lo…" at bounding box center [762, 200] width 801 height 62
click at [59, 103] on span "Add property" at bounding box center [56, 102] width 55 height 12
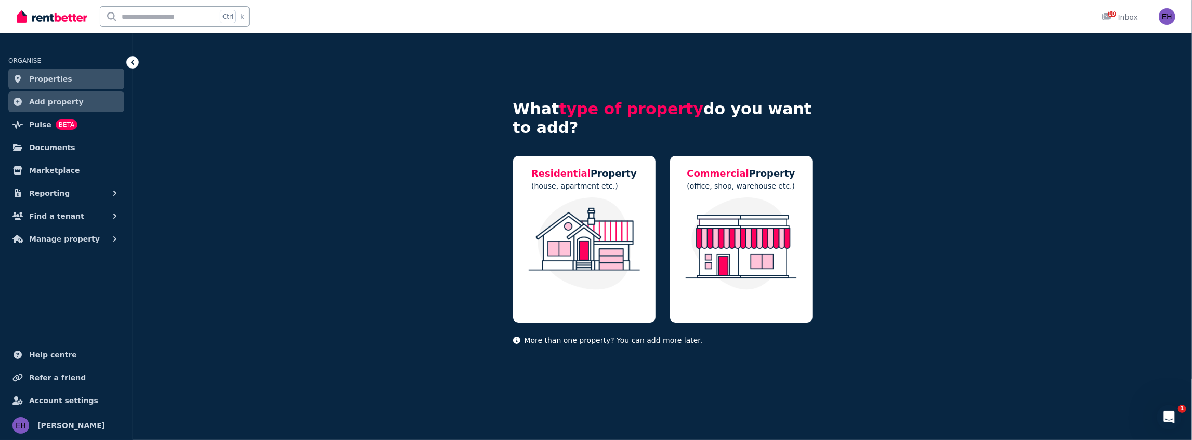
click at [75, 75] on link "Properties" at bounding box center [66, 79] width 116 height 21
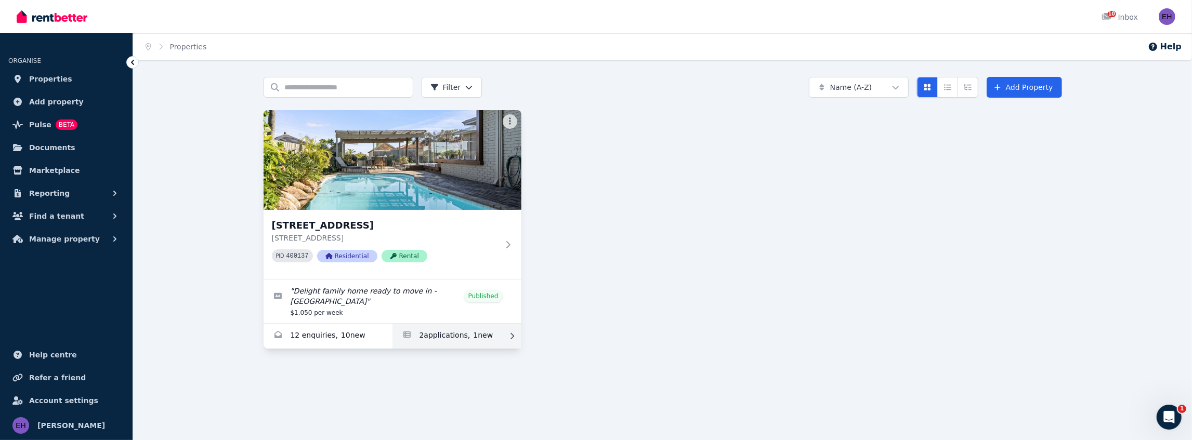
click at [430, 326] on link "Applications for 142 Warwick Rd, Duncraig" at bounding box center [456, 336] width 129 height 25
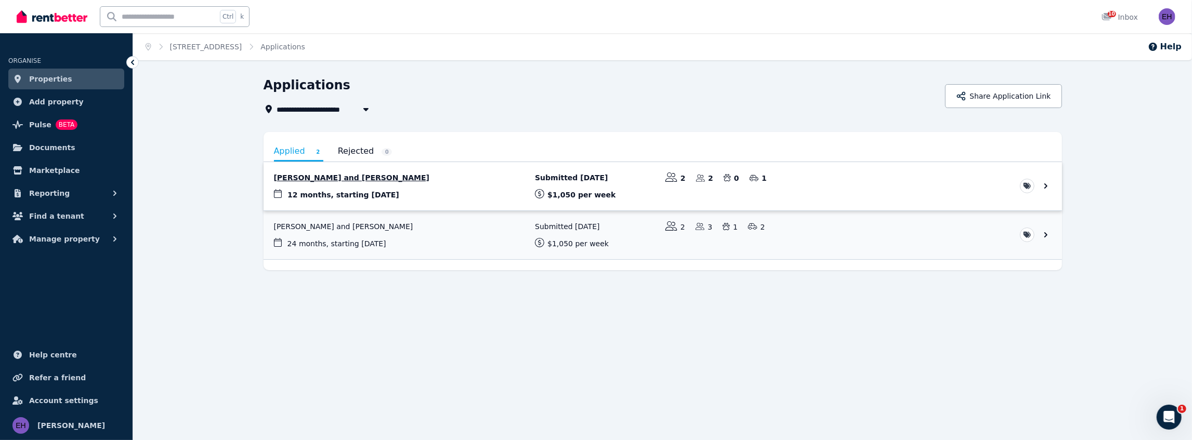
click at [344, 176] on link "View application: Jade Lovatt and Kristian Duffy" at bounding box center [663, 186] width 798 height 48
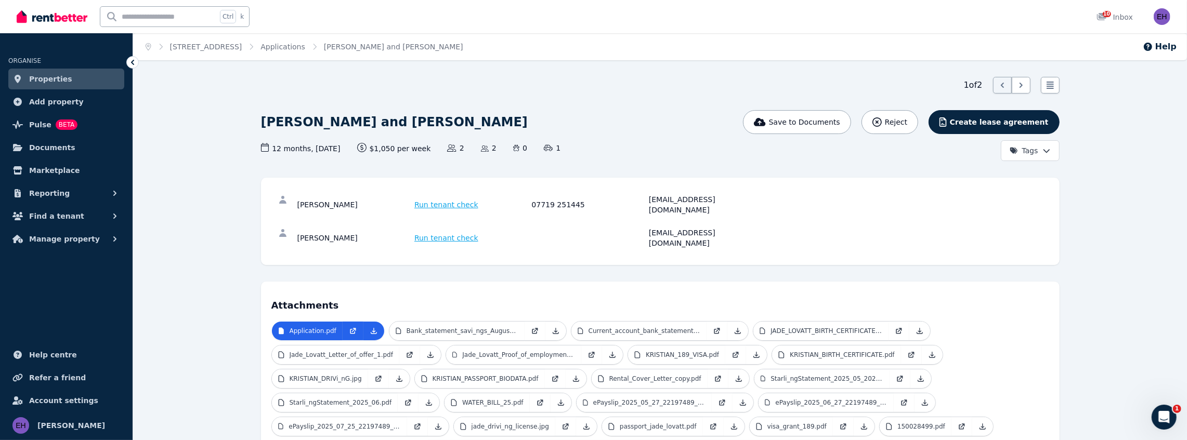
click at [65, 83] on link "Properties" at bounding box center [66, 79] width 116 height 21
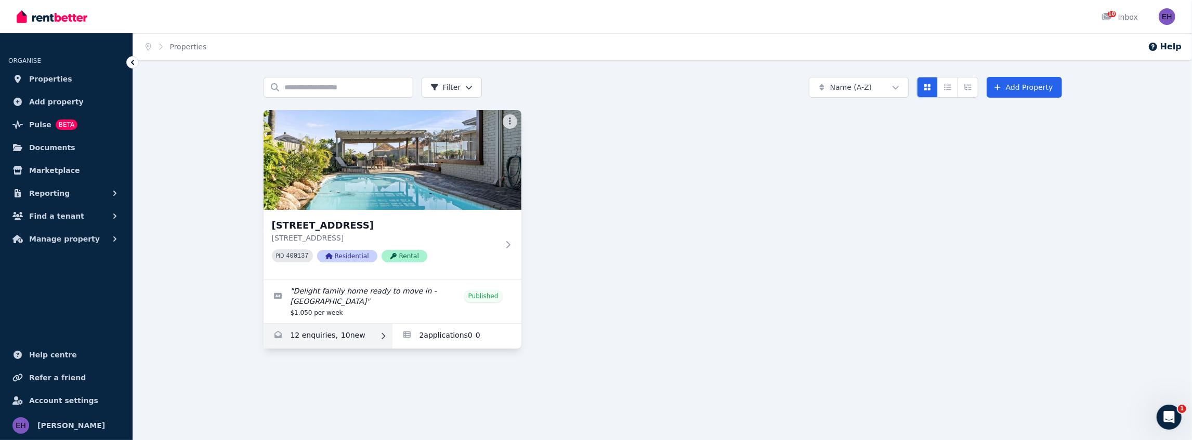
click at [335, 326] on link "Enquiries for 142 Warwick Rd, Duncraig" at bounding box center [328, 336] width 129 height 25
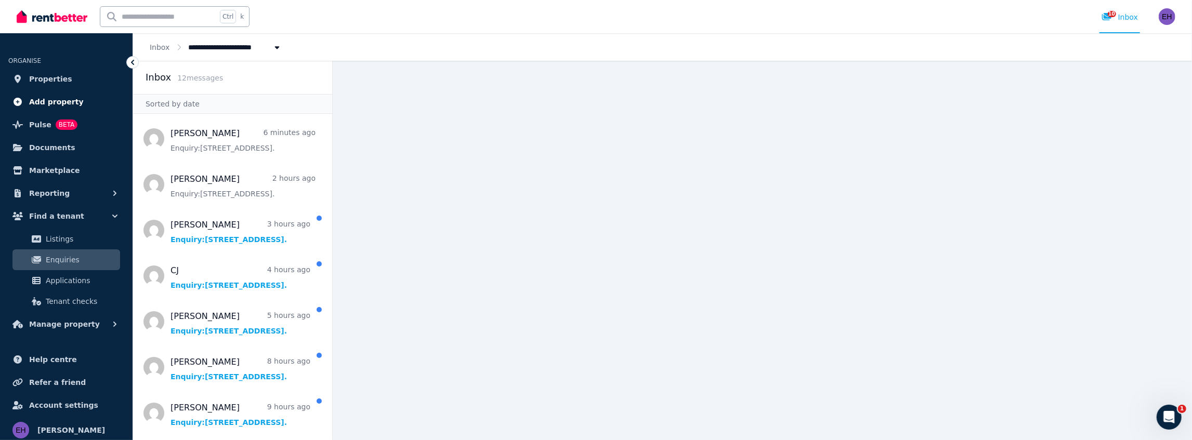
click at [59, 107] on span "Add property" at bounding box center [56, 102] width 55 height 12
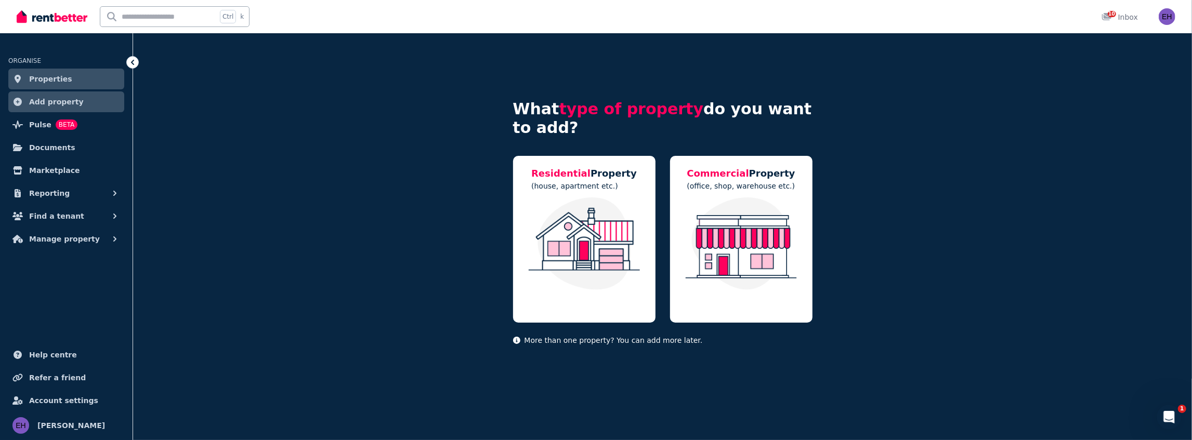
click at [75, 105] on link "Add property" at bounding box center [66, 101] width 116 height 21
click at [58, 79] on span "Properties" at bounding box center [50, 79] width 43 height 12
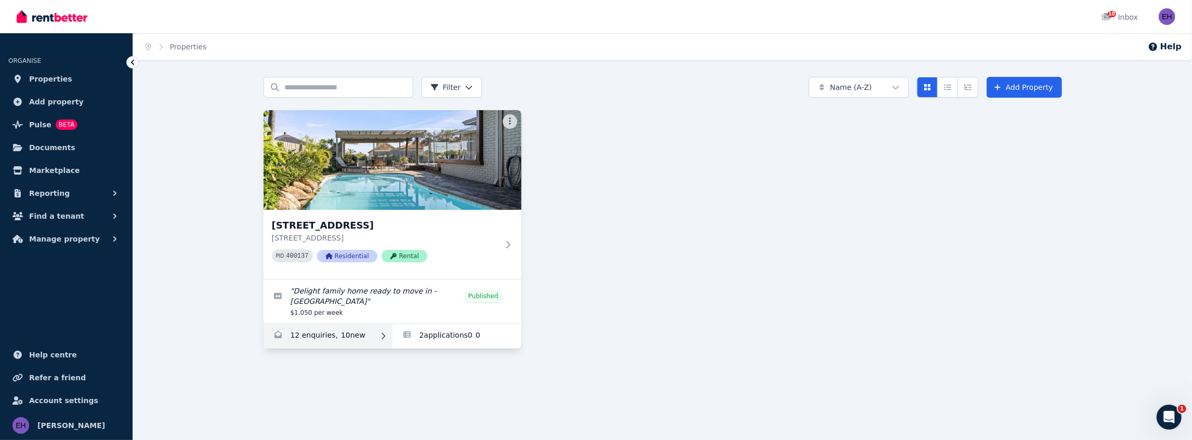
click at [344, 326] on link "Enquiries for 142 Warwick Rd, Duncraig" at bounding box center [328, 336] width 129 height 25
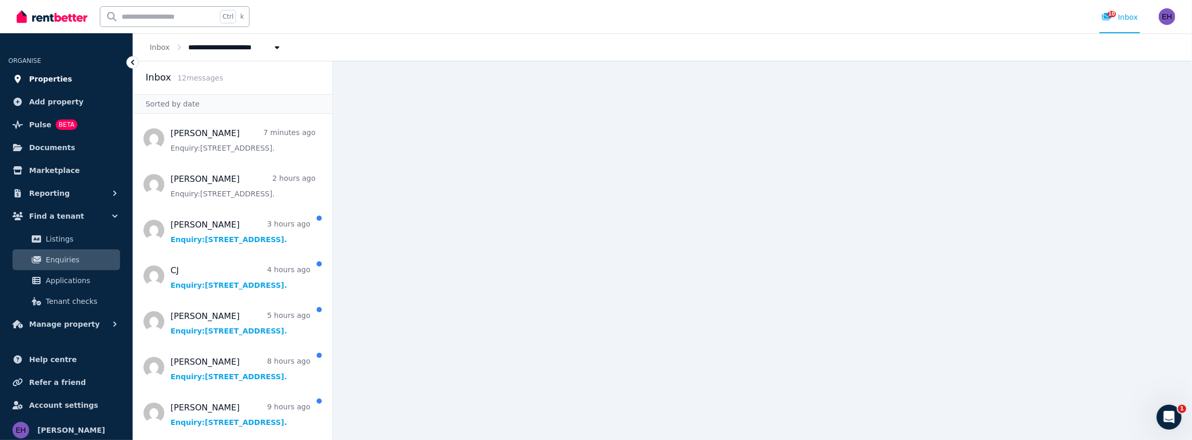
click at [51, 79] on span "Properties" at bounding box center [50, 79] width 43 height 12
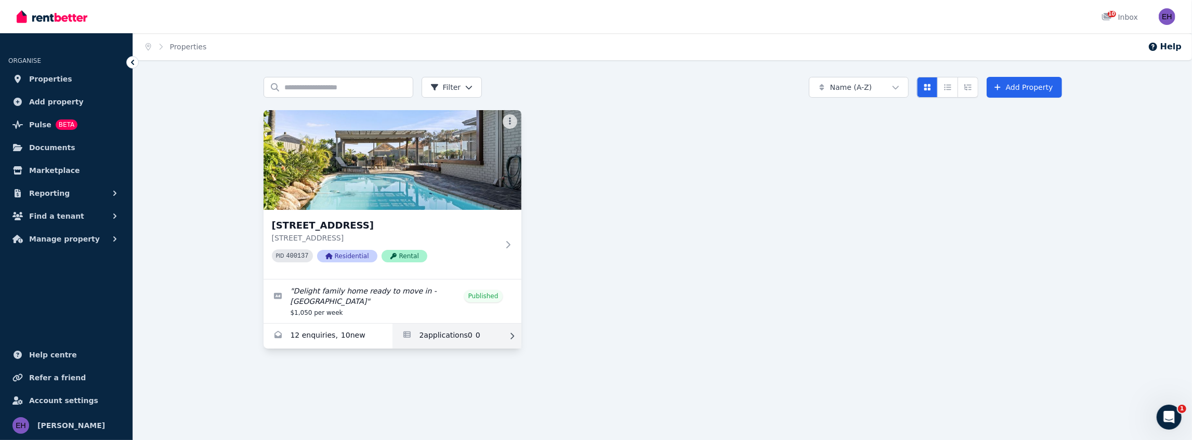
click at [447, 330] on link "Applications for 142 Warwick Rd, Duncraig" at bounding box center [456, 336] width 129 height 25
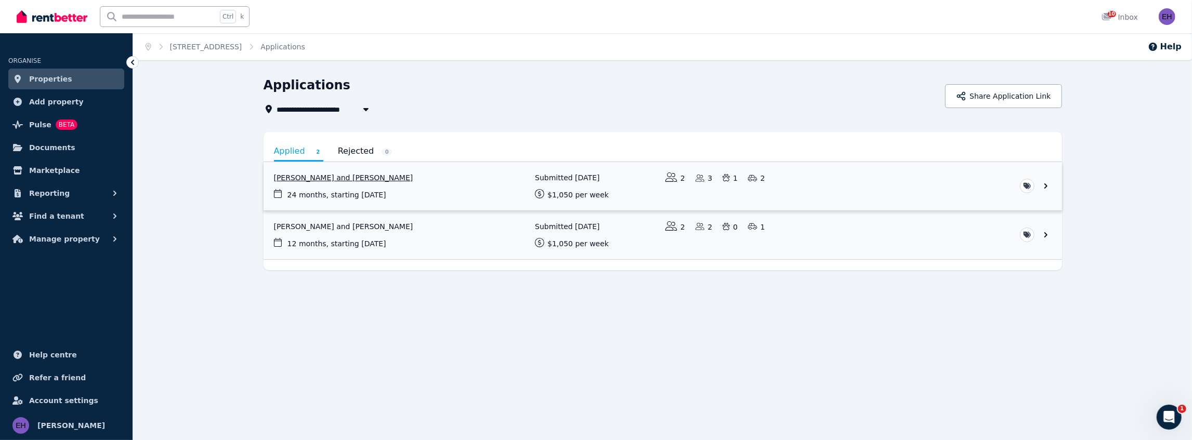
click at [364, 178] on link "View application: Ciaren Lewis and Hayley Chapman" at bounding box center [663, 186] width 798 height 48
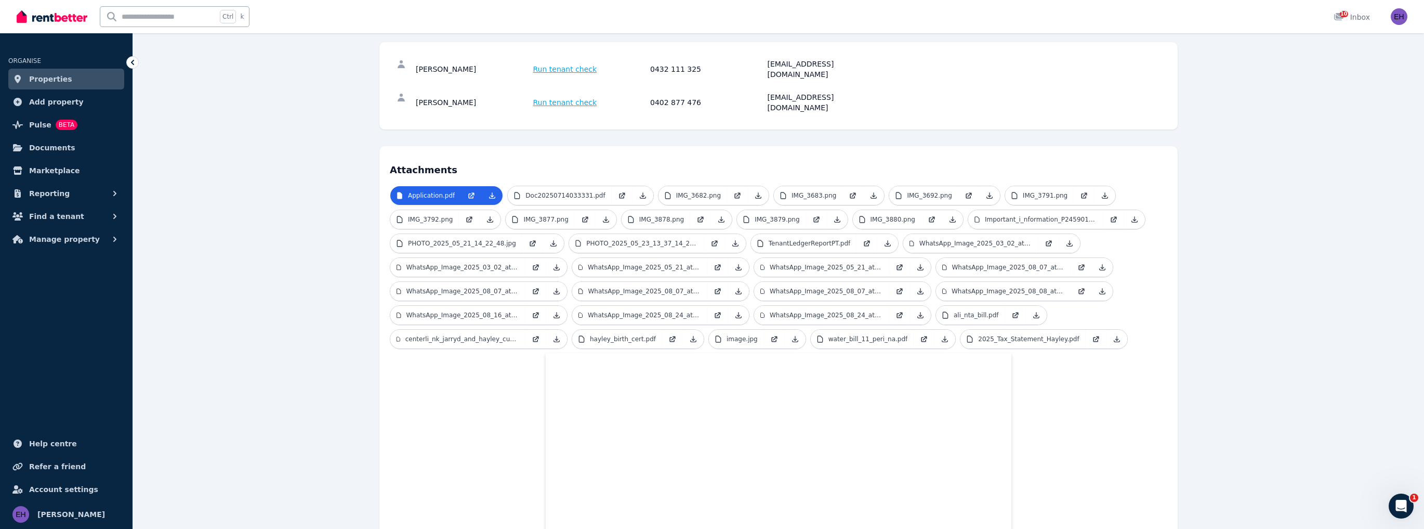
scroll to position [42, 0]
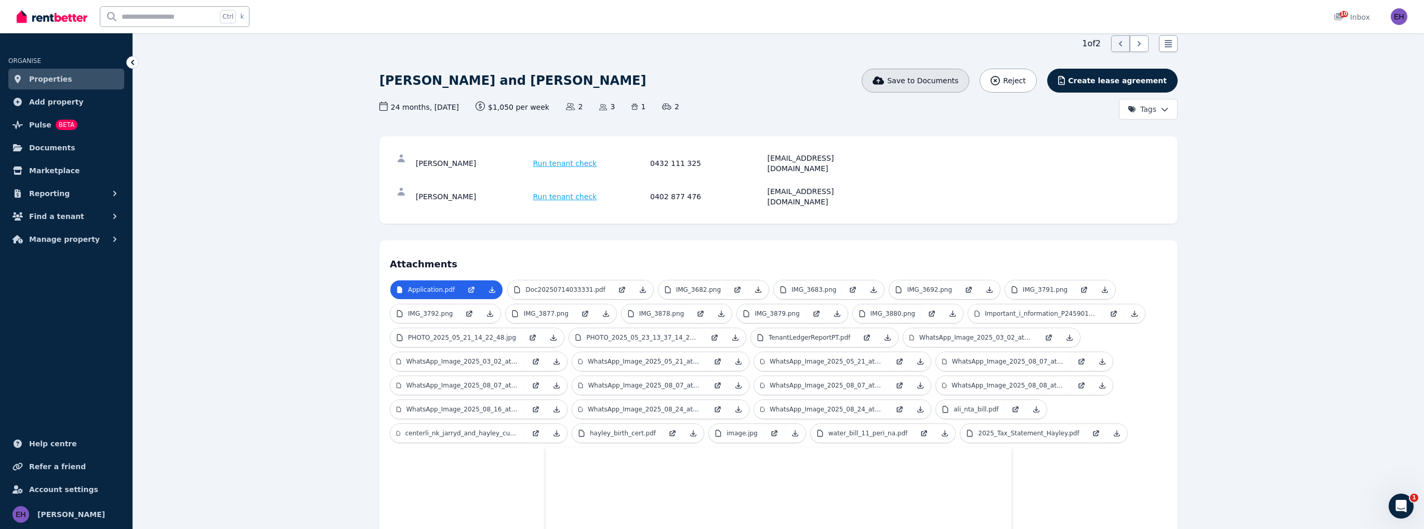
click at [946, 82] on span "Save to Documents" at bounding box center [922, 80] width 71 height 10
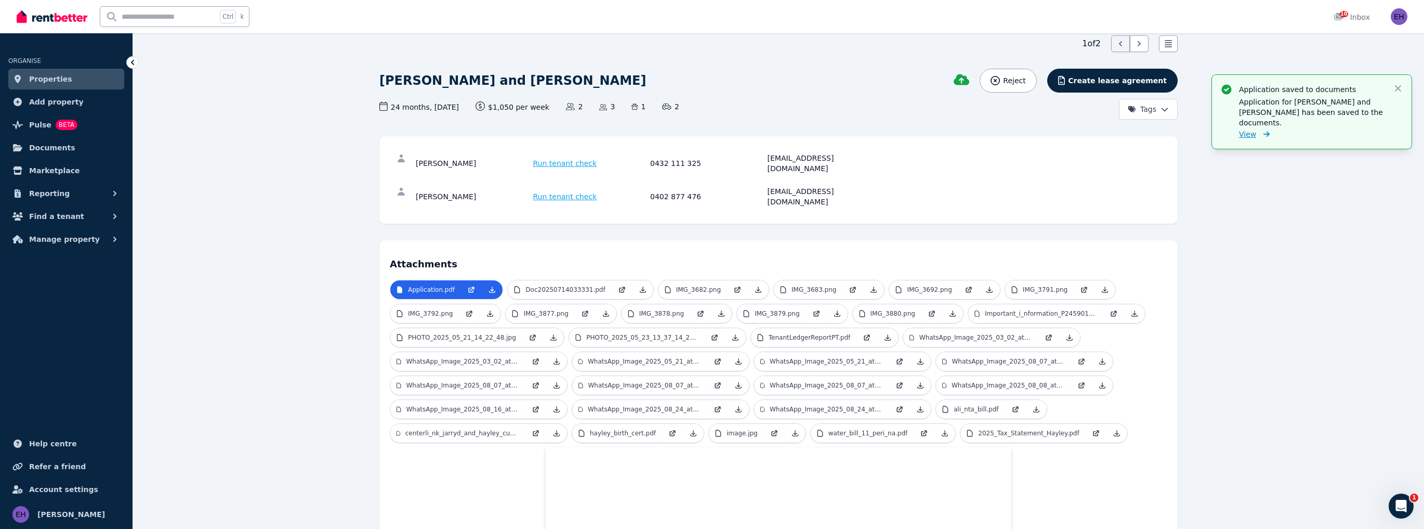
click at [1241, 129] on span "View" at bounding box center [1247, 134] width 17 height 10
click at [1398, 86] on icon "button" at bounding box center [1398, 88] width 10 height 10
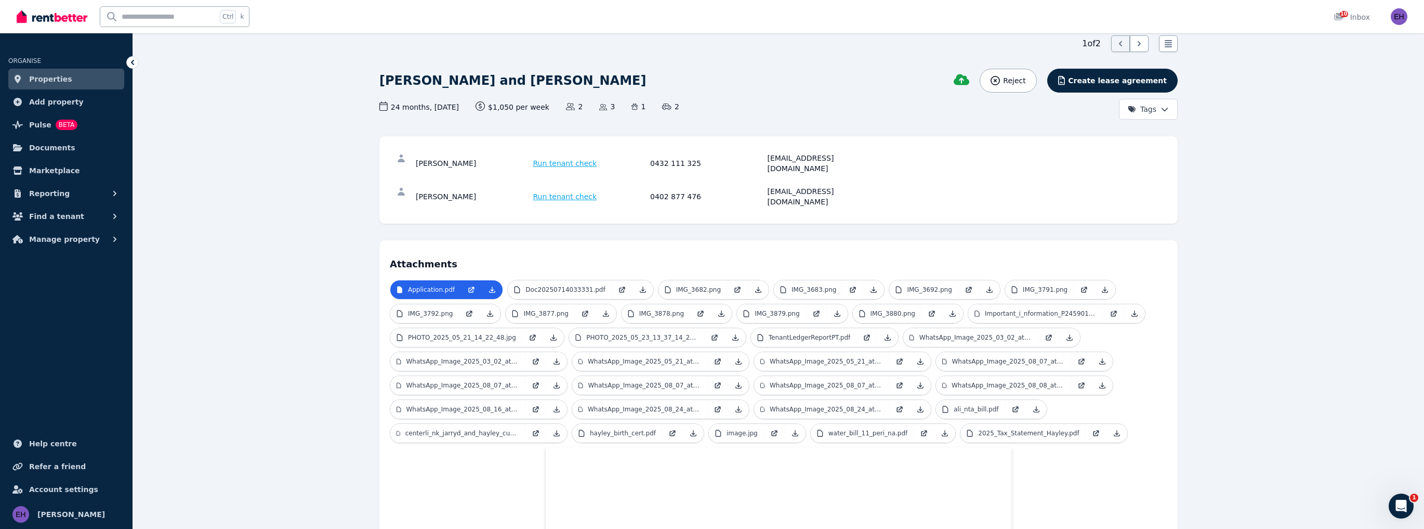
click at [64, 78] on link "Properties" at bounding box center [66, 79] width 116 height 21
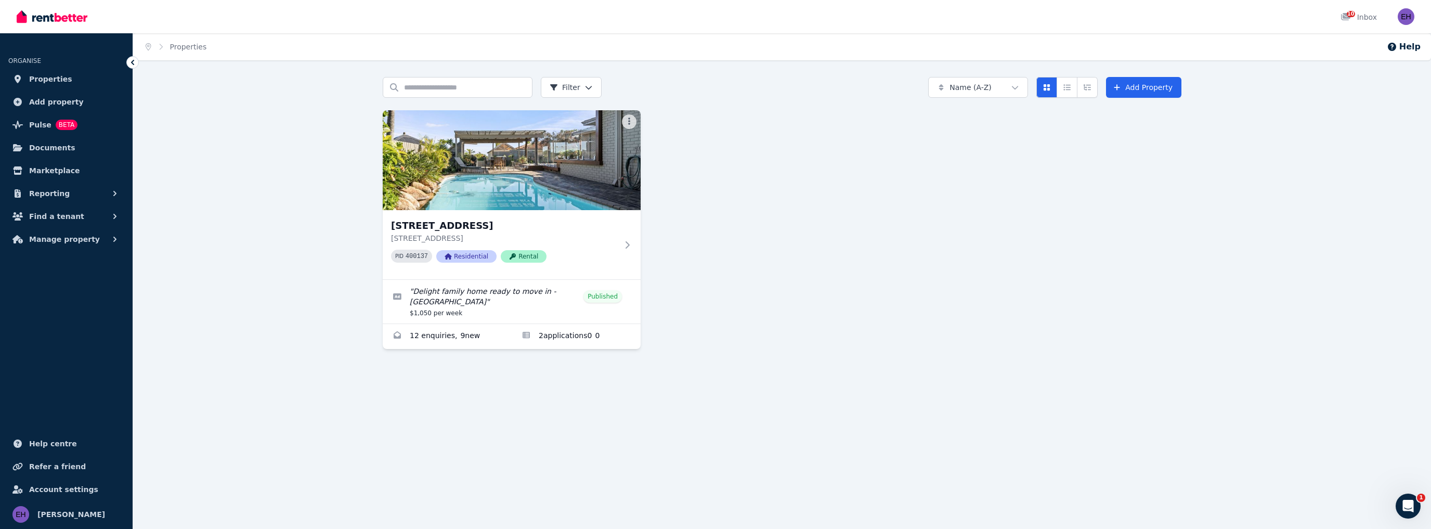
click at [238, 399] on div "Home Properties Help Search properties Filter Name (A-Z) Add Property [STREET_A…" at bounding box center [715, 264] width 1431 height 529
click at [558, 329] on link "Applications for 142 Warwick Rd, Duncraig" at bounding box center [575, 336] width 129 height 25
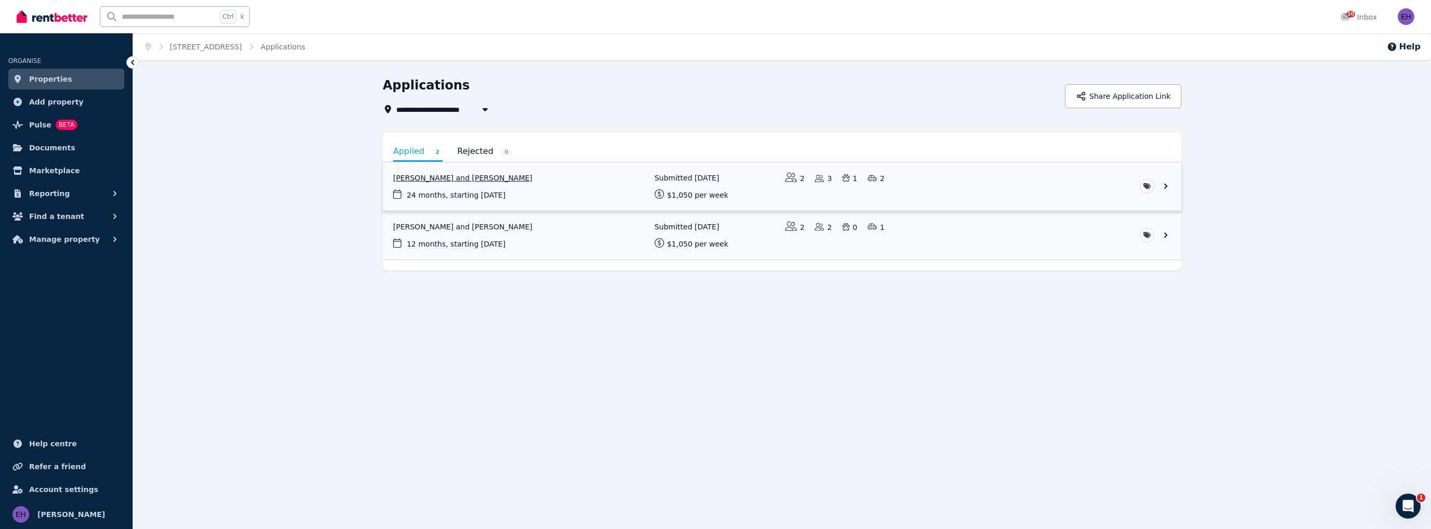
click at [493, 178] on link "View application: Ciaren Lewis and Hayley Chapman" at bounding box center [782, 186] width 798 height 48
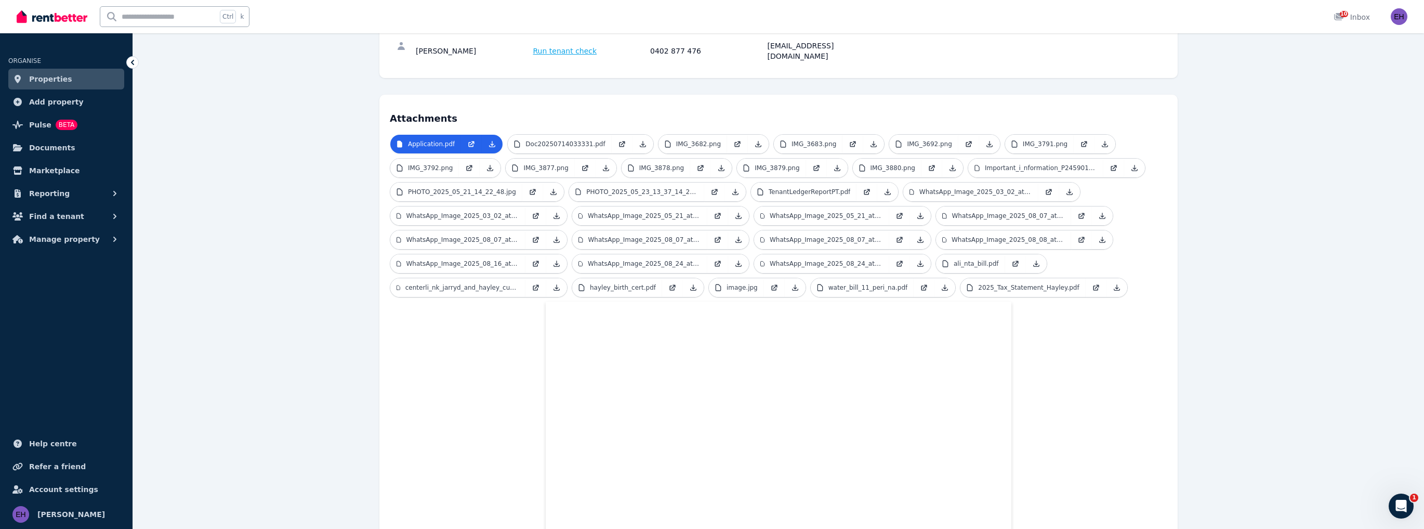
scroll to position [144, 0]
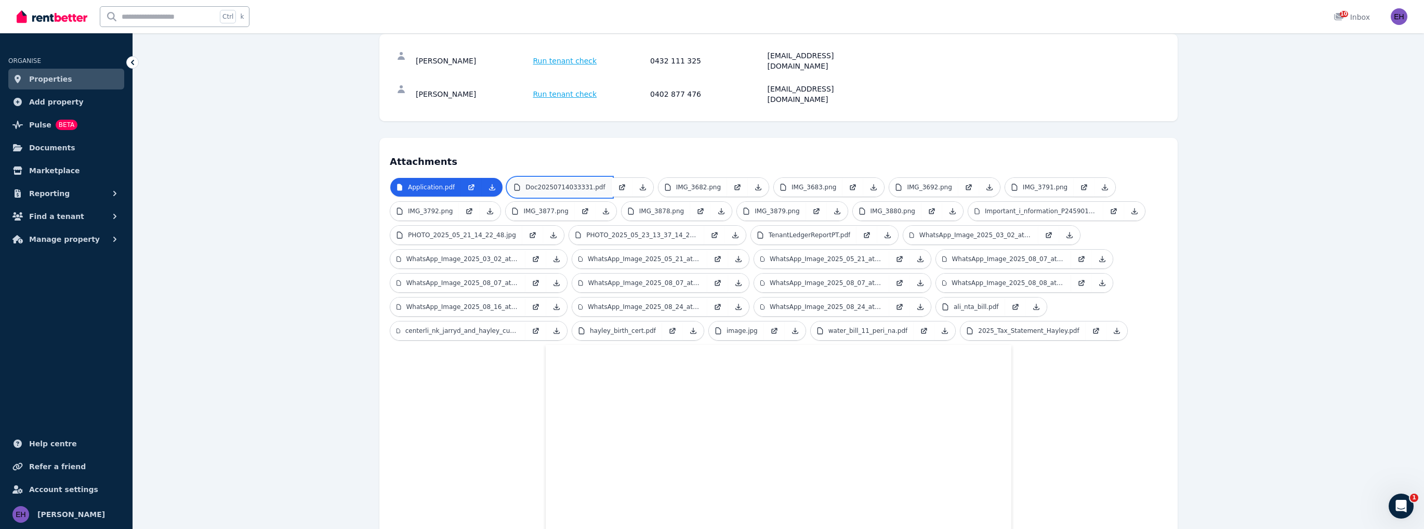
click at [555, 183] on p "Doc20250714033331.pdf" at bounding box center [566, 187] width 80 height 8
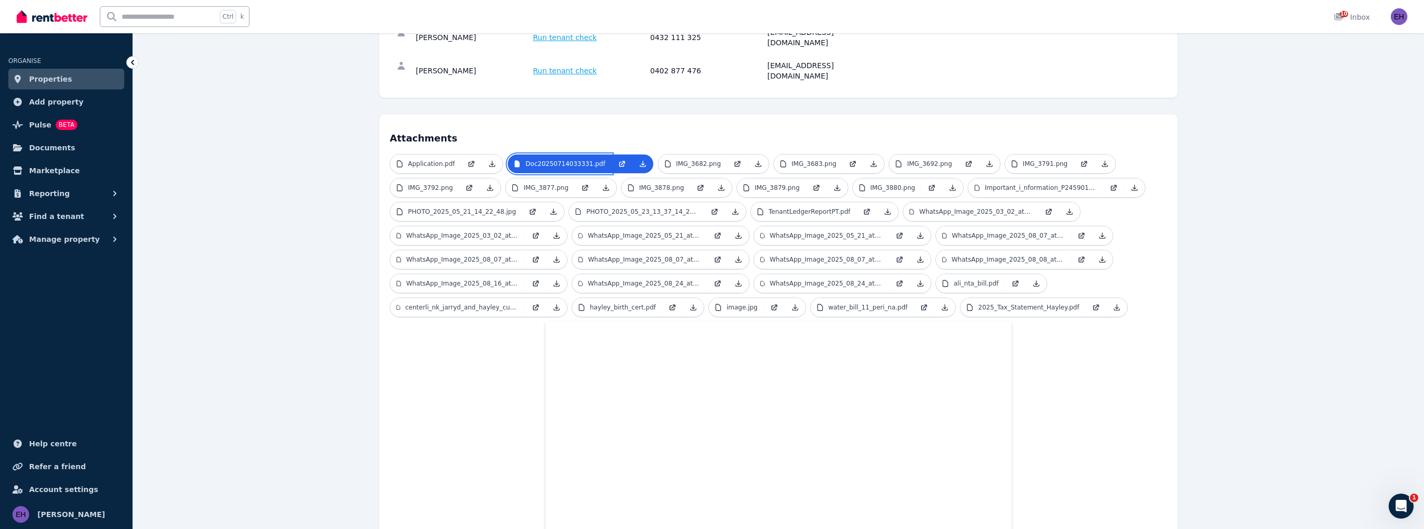
scroll to position [186, 0]
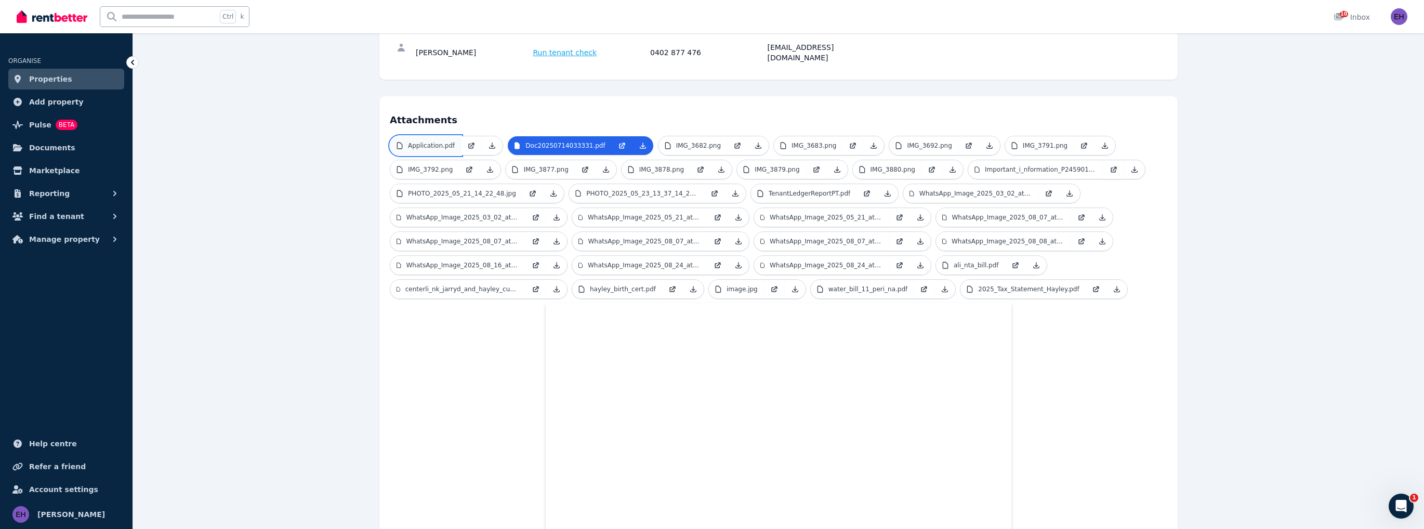
click at [431, 141] on p "Application.pdf" at bounding box center [431, 145] width 47 height 8
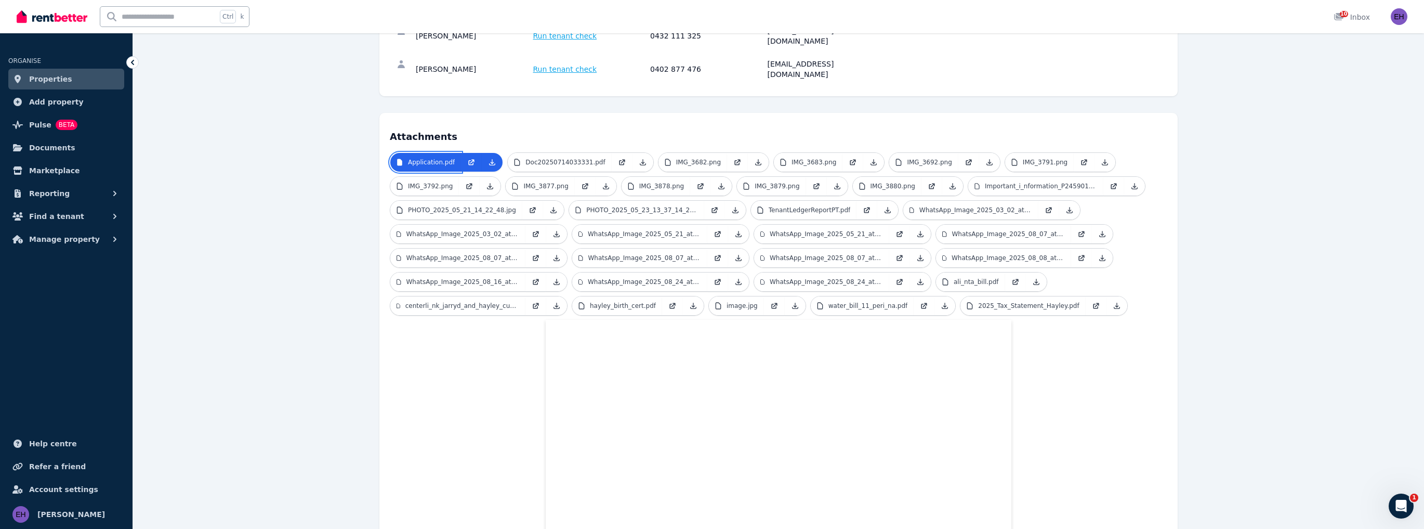
scroll to position [158, 0]
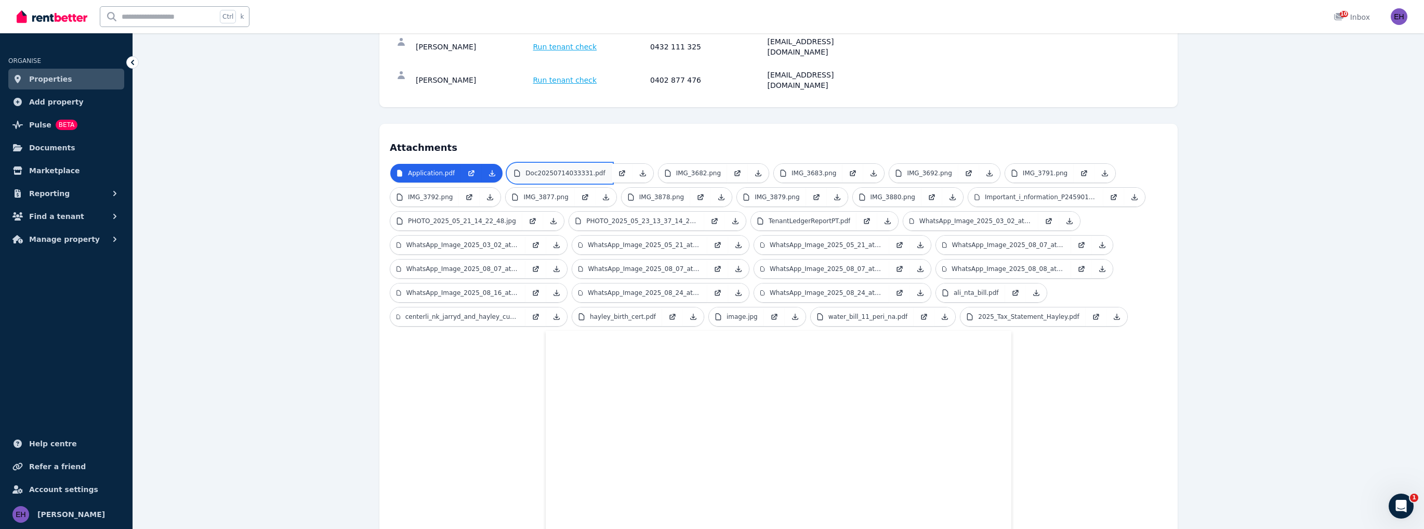
click at [575, 169] on p "Doc20250714033331.pdf" at bounding box center [566, 173] width 80 height 8
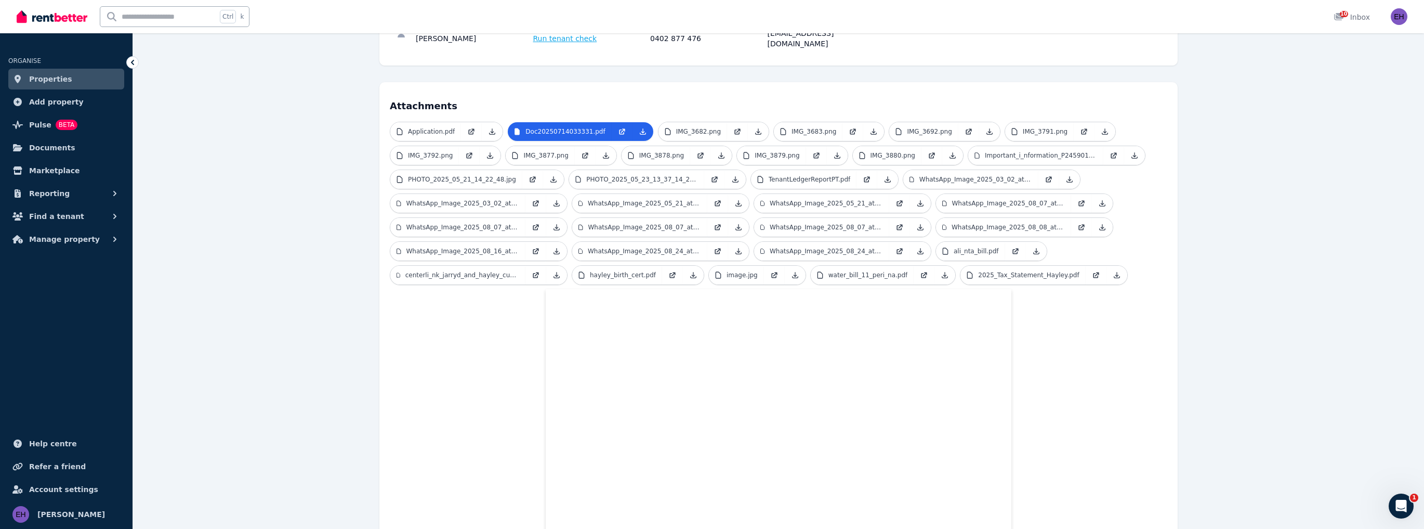
scroll to position [241, 0]
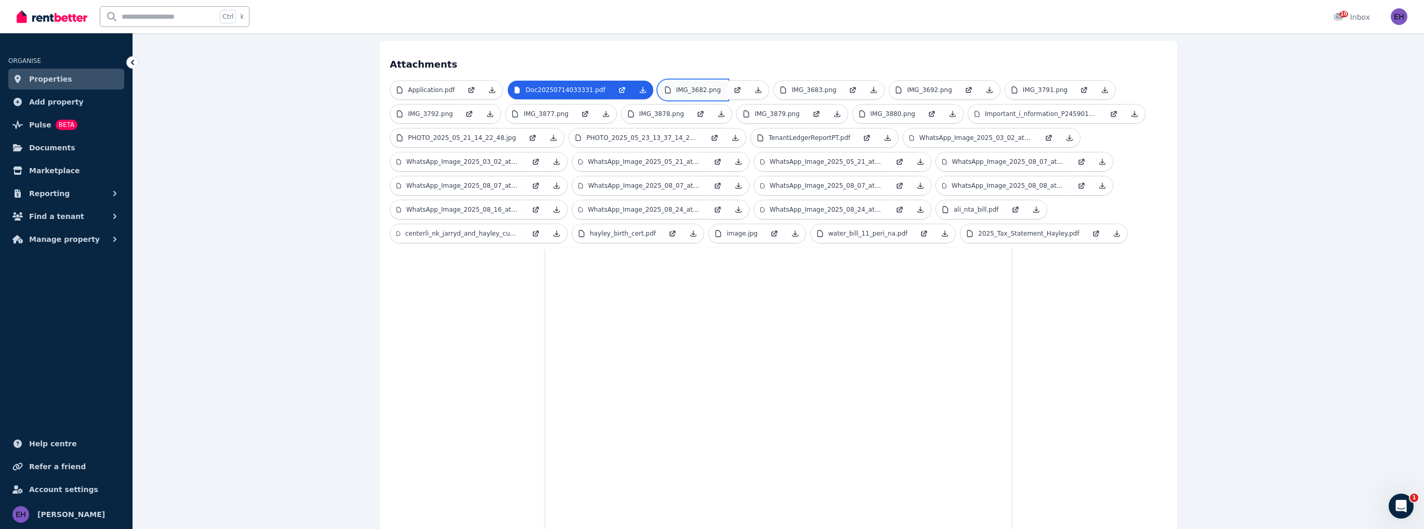
click at [684, 86] on p "IMG_3682.png" at bounding box center [698, 90] width 45 height 8
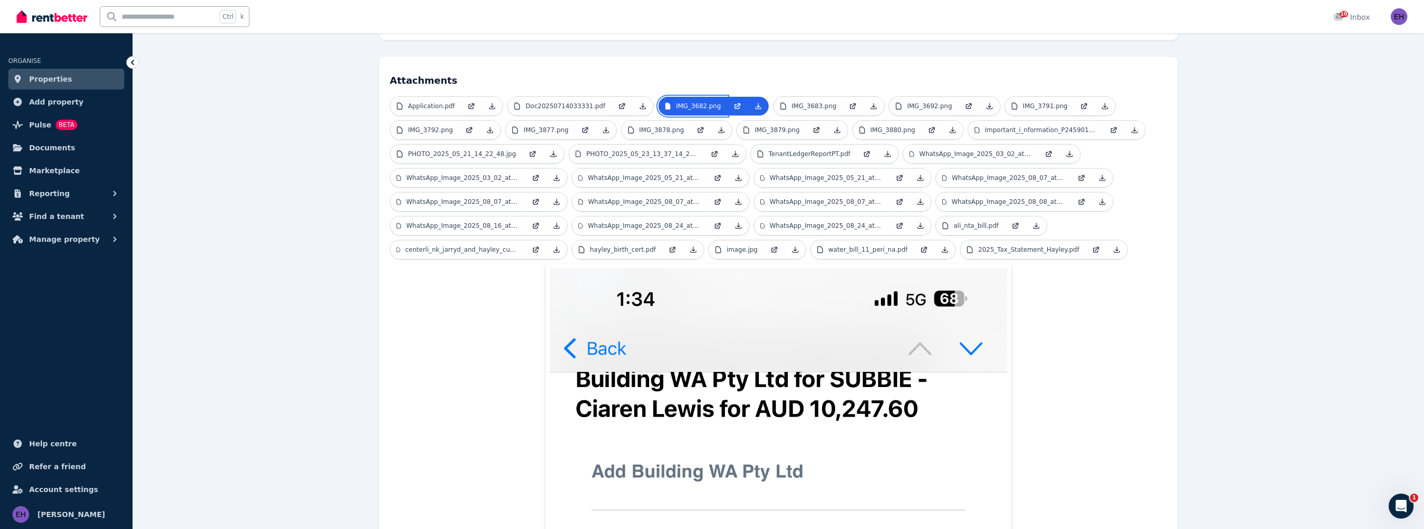
scroll to position [212, 0]
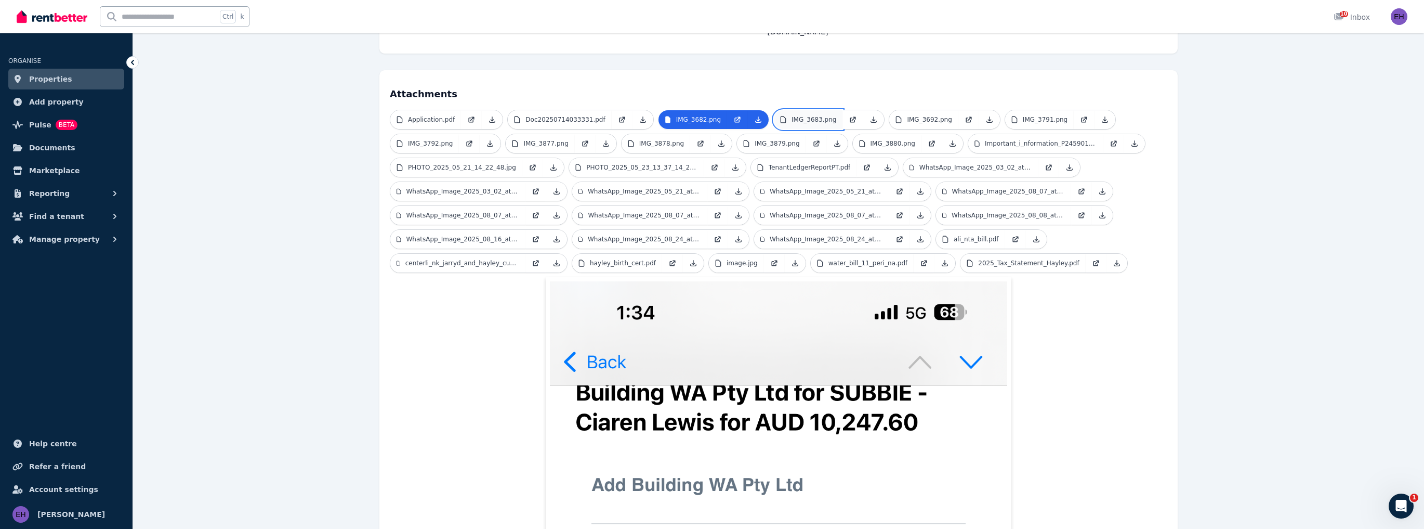
click at [797, 115] on p "IMG_3683.png" at bounding box center [814, 119] width 45 height 8
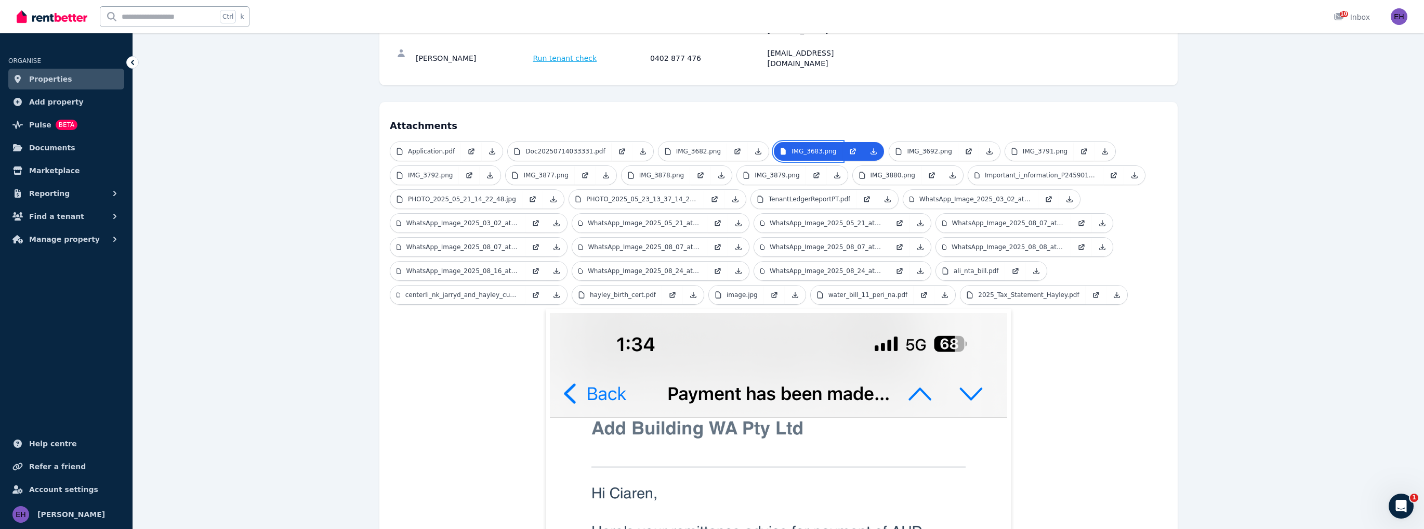
scroll to position [170, 0]
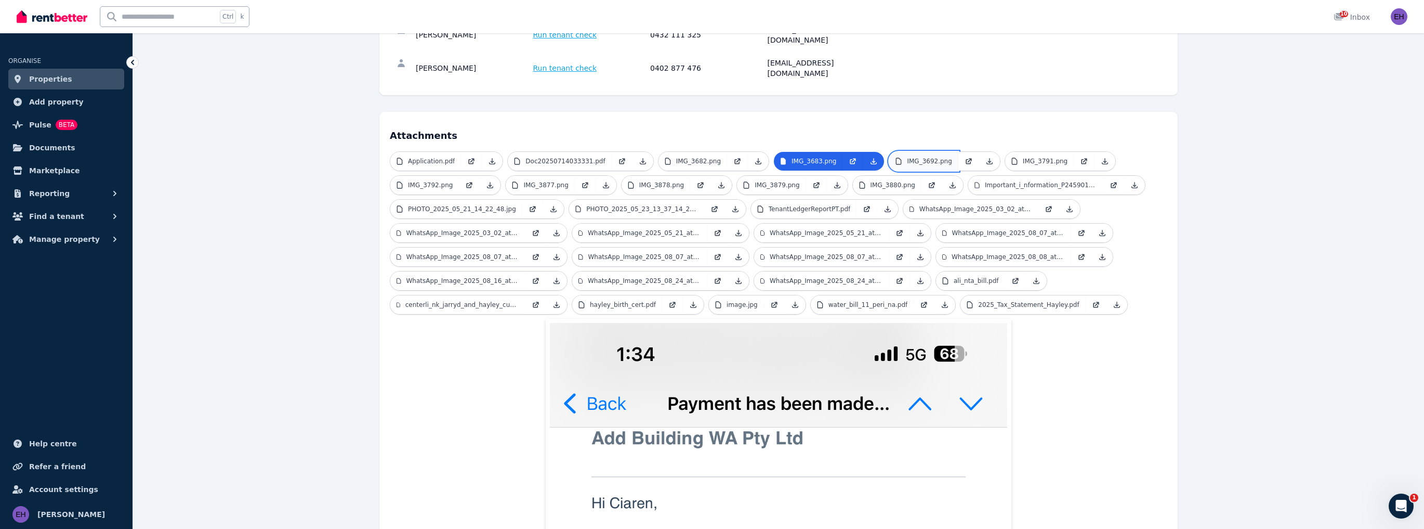
click at [907, 157] on p "IMG_3692.png" at bounding box center [929, 161] width 45 height 8
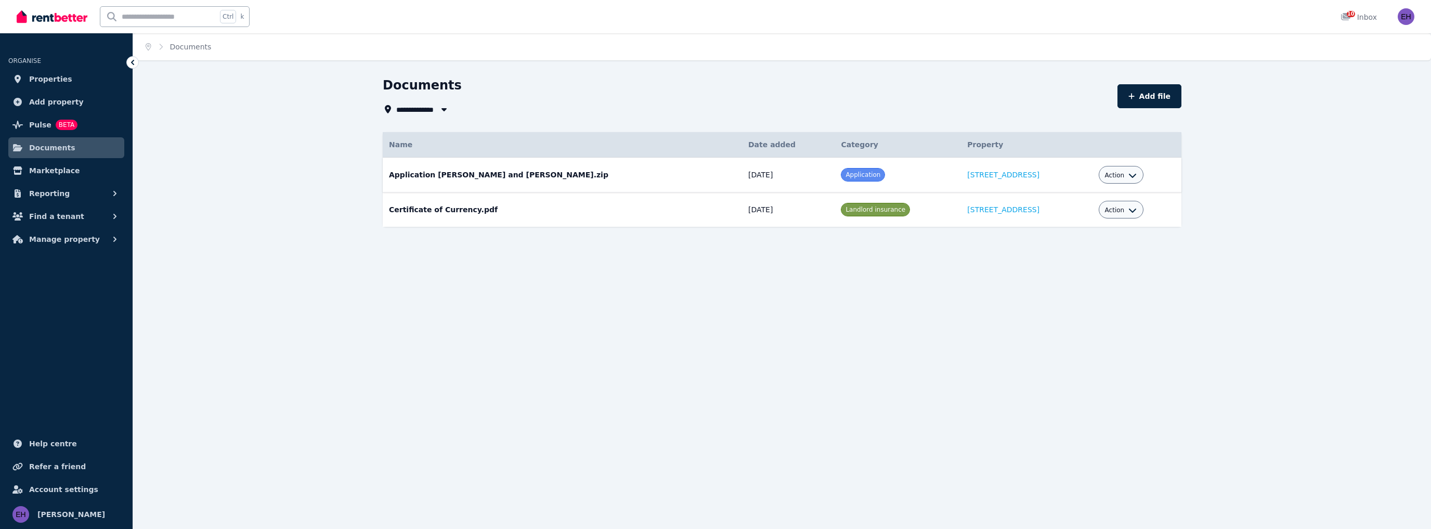
click at [1128, 174] on icon "button" at bounding box center [1132, 175] width 8 height 8
click at [541, 175] on td "Application [PERSON_NAME] and [PERSON_NAME].zip Date added: [DATE] Category: Ap…" at bounding box center [562, 175] width 359 height 35
click at [845, 177] on span "Application" at bounding box center [862, 174] width 35 height 7
click at [1137, 177] on td "Action" at bounding box center [1136, 175] width 89 height 35
click at [1130, 175] on div "Action" at bounding box center [1120, 175] width 45 height 18
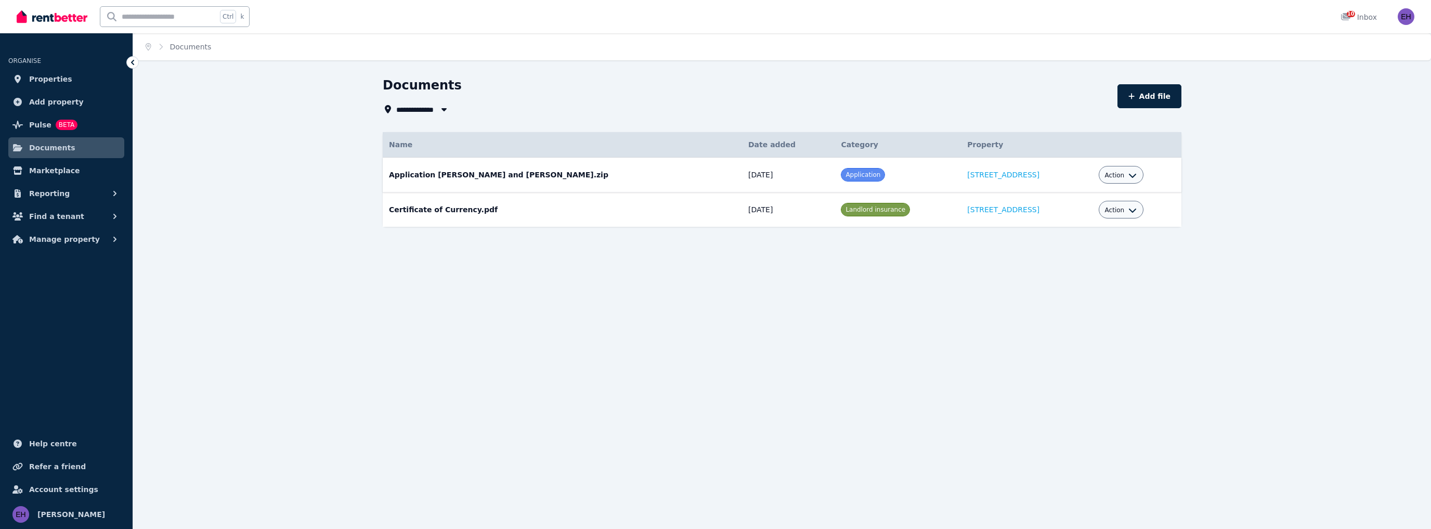
click at [1128, 176] on icon "button" at bounding box center [1131, 176] width 7 height 4
click at [1069, 198] on link "Edit" at bounding box center [1089, 198] width 100 height 19
select select "**********"
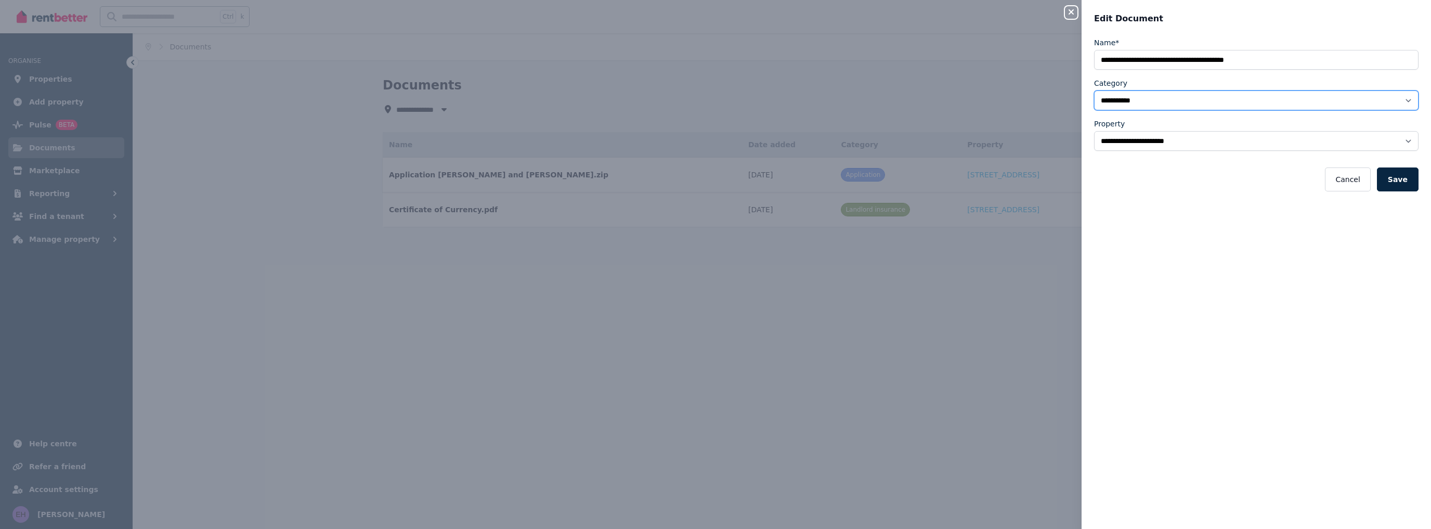
click at [1225, 100] on select "**********" at bounding box center [1256, 100] width 324 height 20
click at [1356, 181] on button "Cancel" at bounding box center [1346, 179] width 45 height 24
select select "*****"
select select
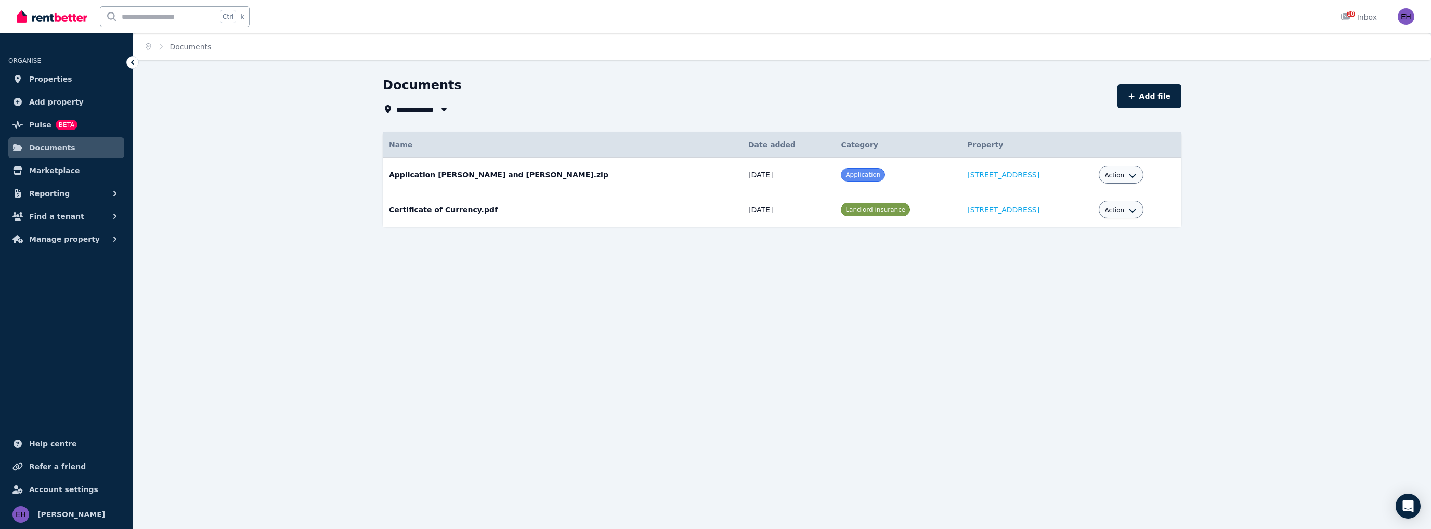
click at [1116, 176] on button "Action" at bounding box center [1121, 175] width 32 height 8
click at [1062, 218] on link "View" at bounding box center [1089, 217] width 100 height 19
click at [51, 170] on span "Marketplace" at bounding box center [54, 170] width 50 height 12
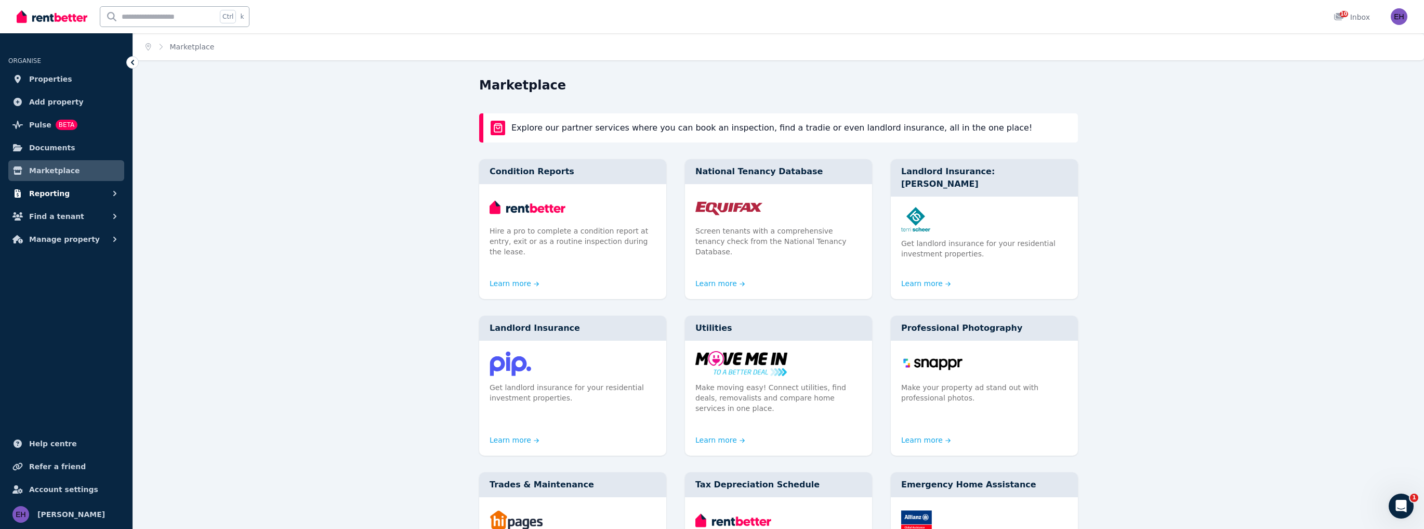
click at [69, 193] on button "Reporting" at bounding box center [66, 193] width 116 height 21
click at [81, 256] on button "Find a tenant" at bounding box center [66, 260] width 116 height 21
click at [74, 330] on span "Manage property" at bounding box center [64, 324] width 71 height 12
click at [61, 77] on span "Properties" at bounding box center [50, 79] width 43 height 12
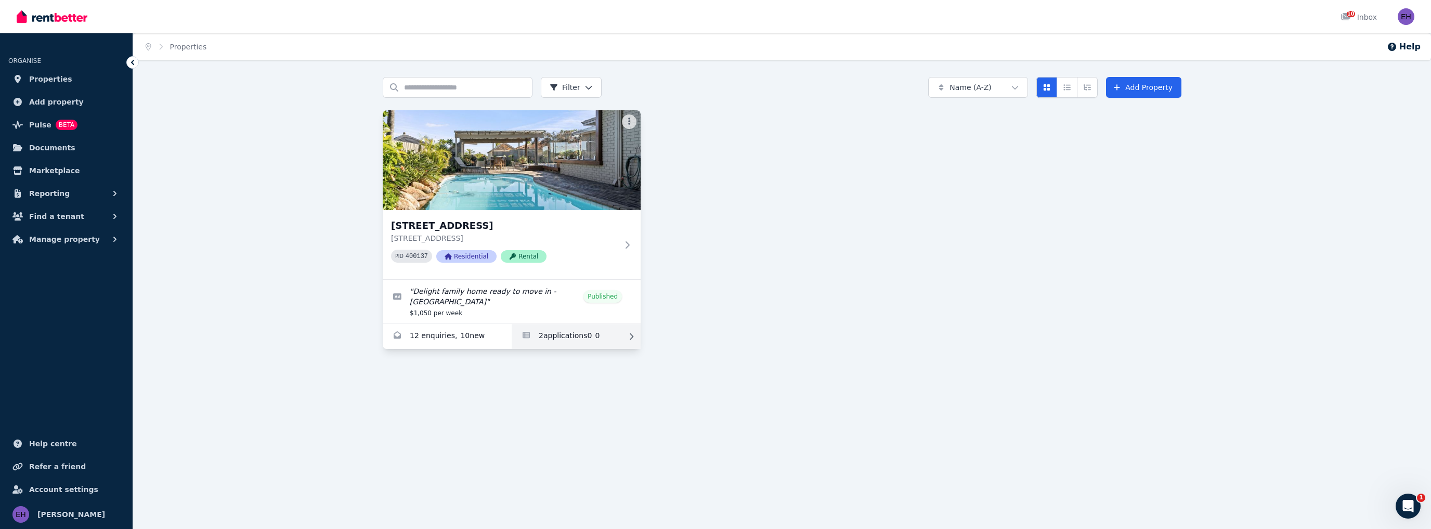
click at [623, 329] on link "Applications for 142 Warwick Rd, Duncraig" at bounding box center [575, 336] width 129 height 25
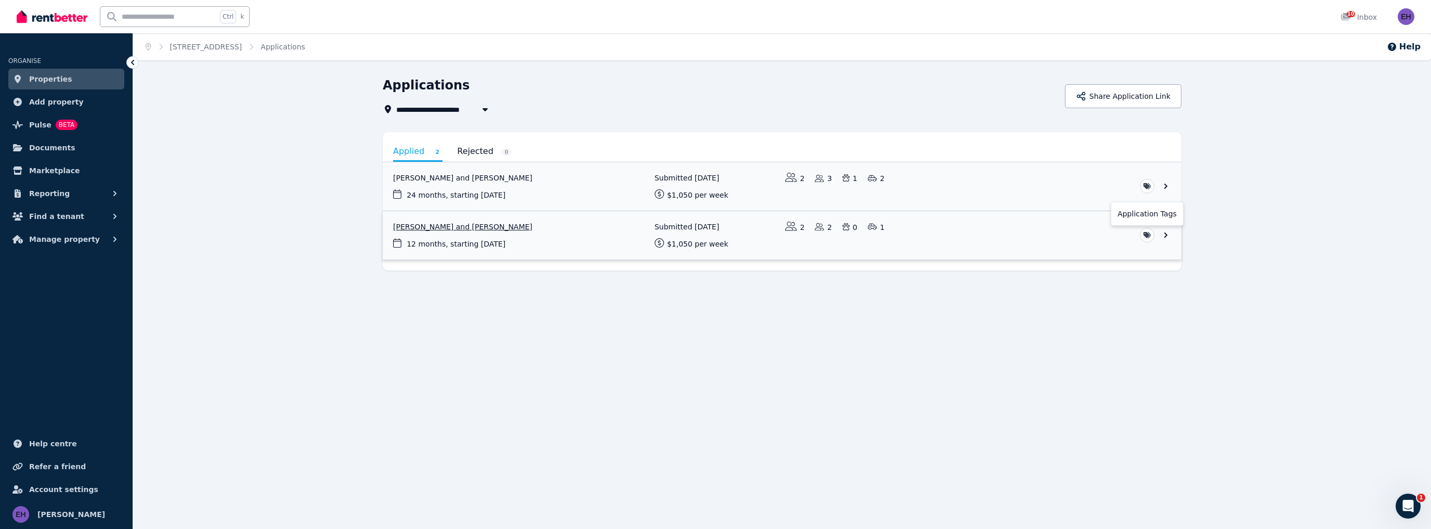
click at [1146, 233] on html "**********" at bounding box center [715, 264] width 1431 height 529
click at [1168, 233] on html "**********" at bounding box center [715, 264] width 1431 height 529
click at [1166, 234] on link "View application: Jade Lovatt and Kristian Duffy" at bounding box center [782, 235] width 798 height 48
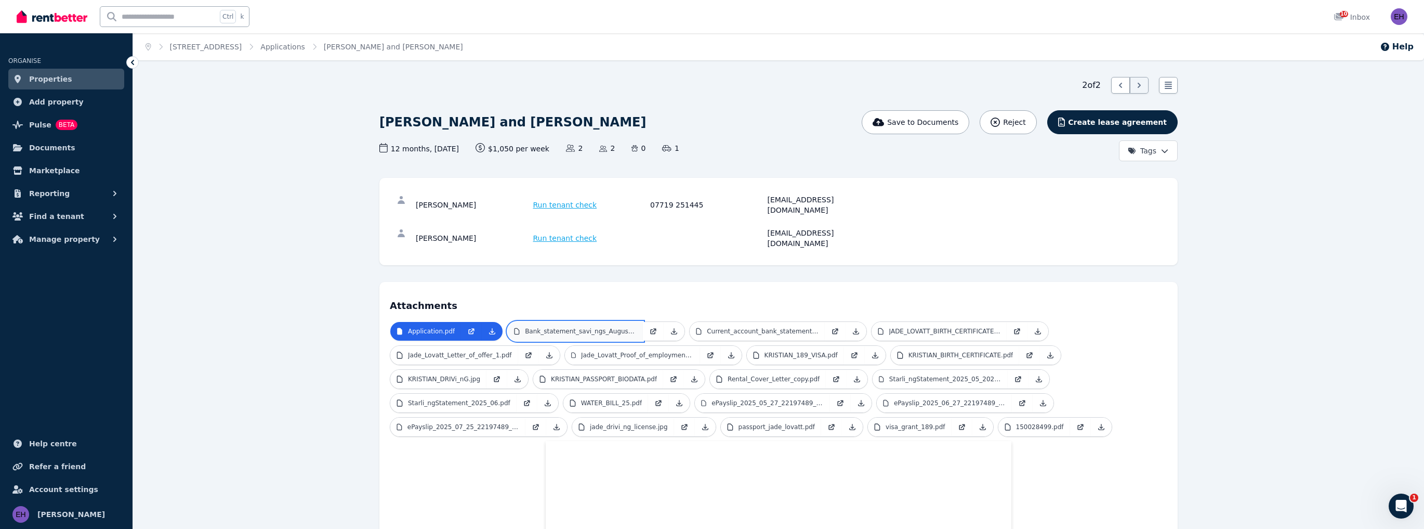
click at [599, 327] on p "Bank_statement_savi_ngs_August_.pdf" at bounding box center [581, 331] width 112 height 8
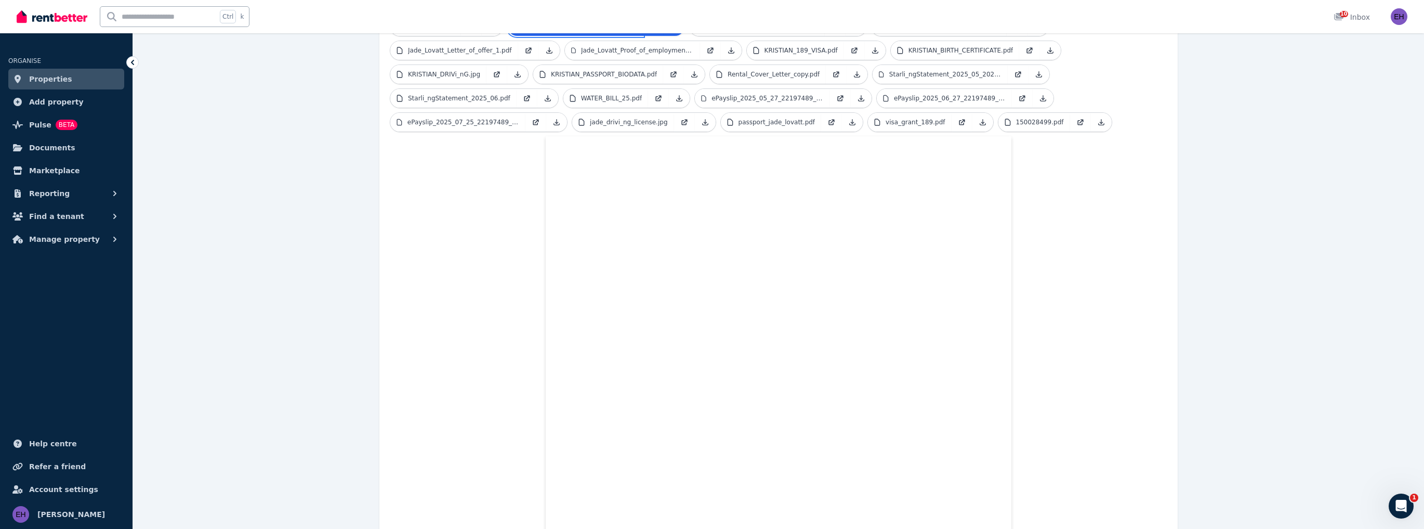
scroll to position [250, 0]
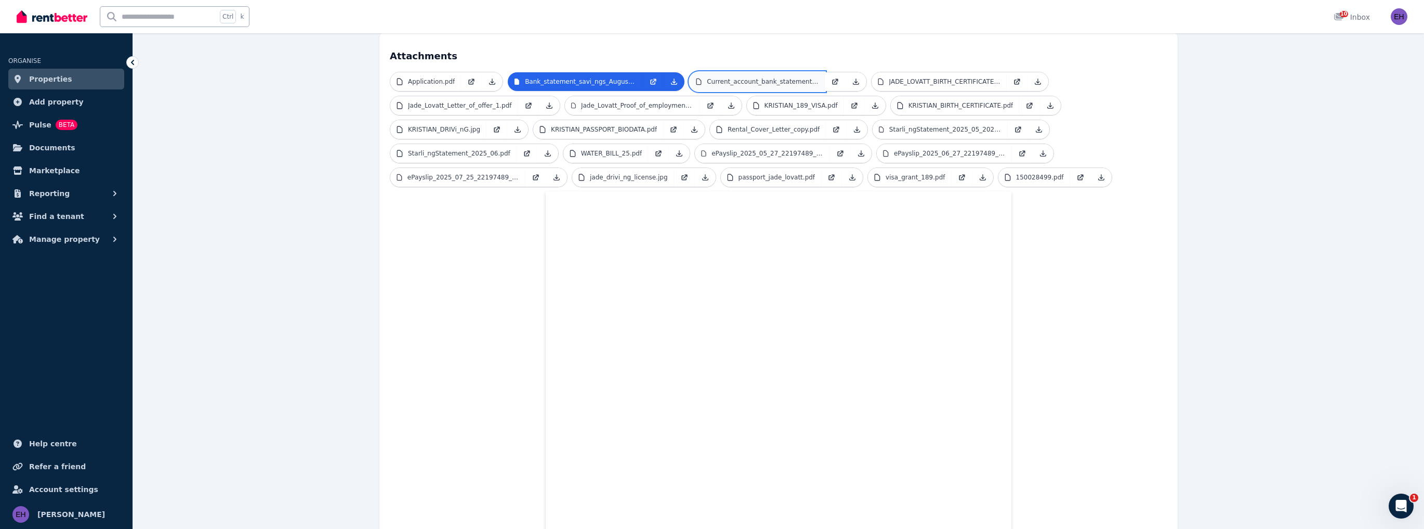
click at [740, 77] on p "Current_account_bank_statement_.pdf" at bounding box center [763, 81] width 112 height 8
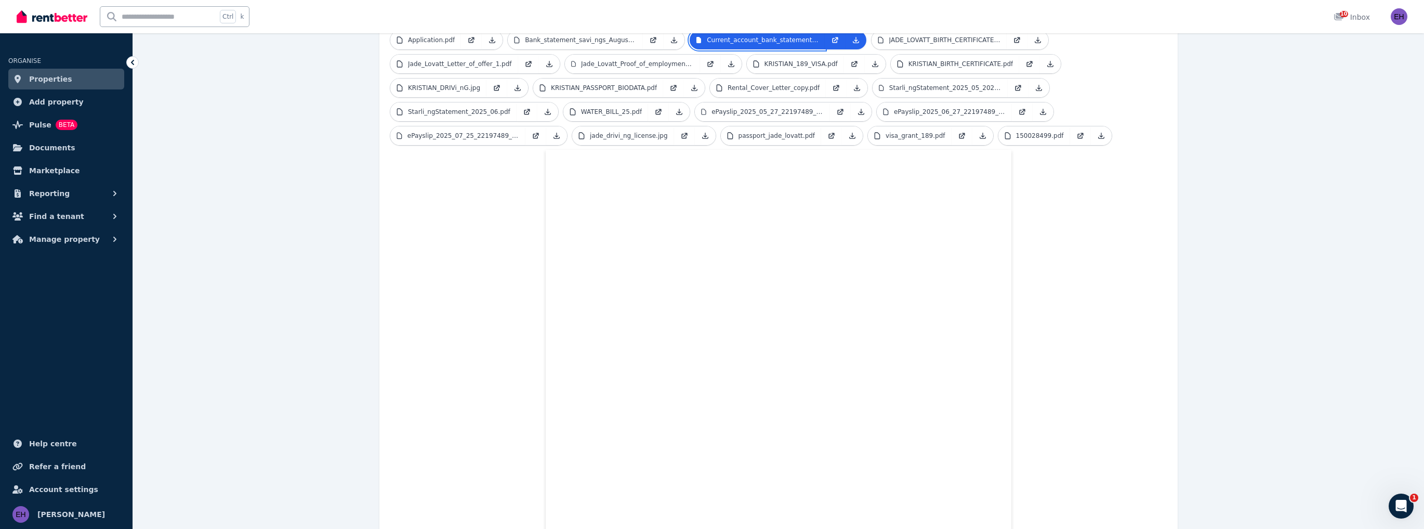
scroll to position [0, 0]
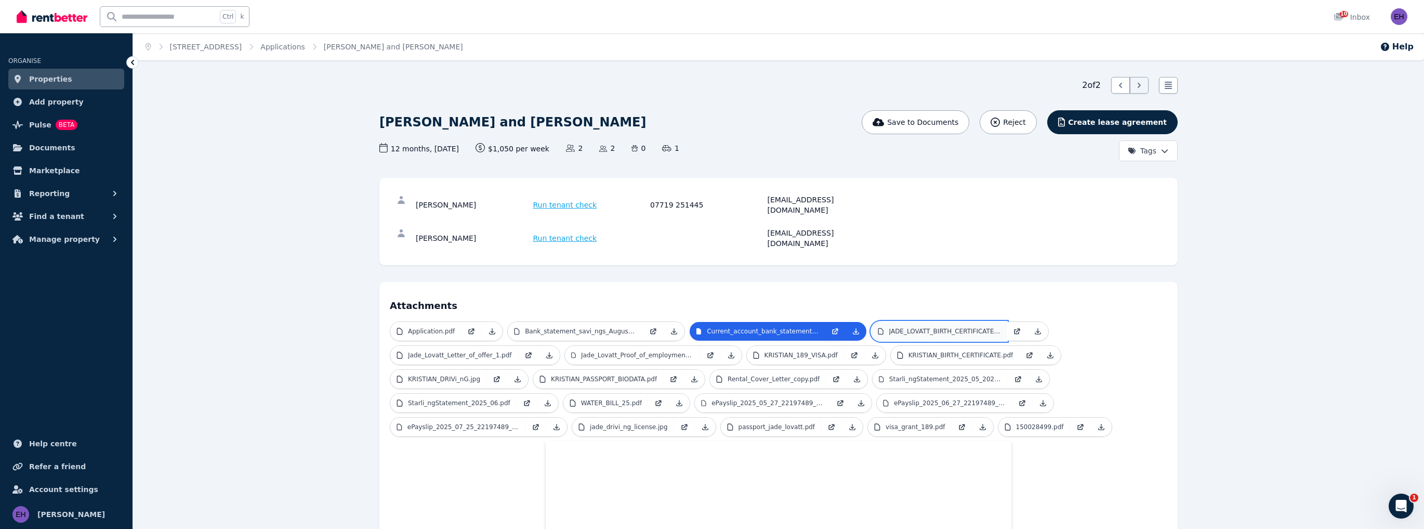
click at [924, 327] on p "JADE_LOVATT_BIRTH_CERTIFICATE.pdf" at bounding box center [945, 331] width 112 height 8
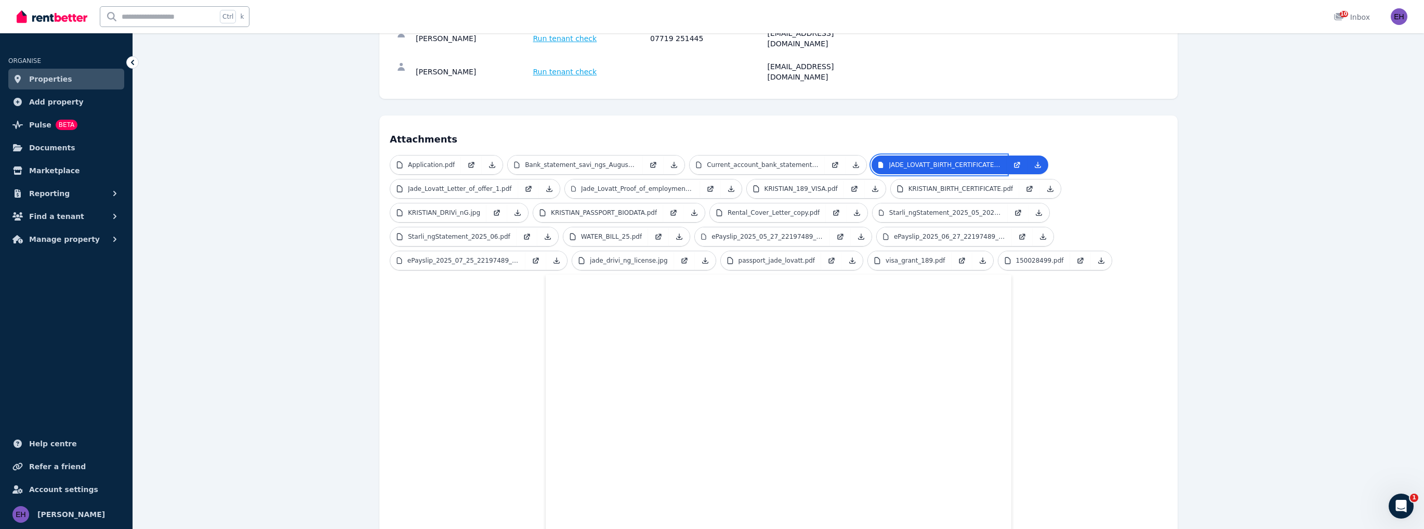
scroll to position [208, 0]
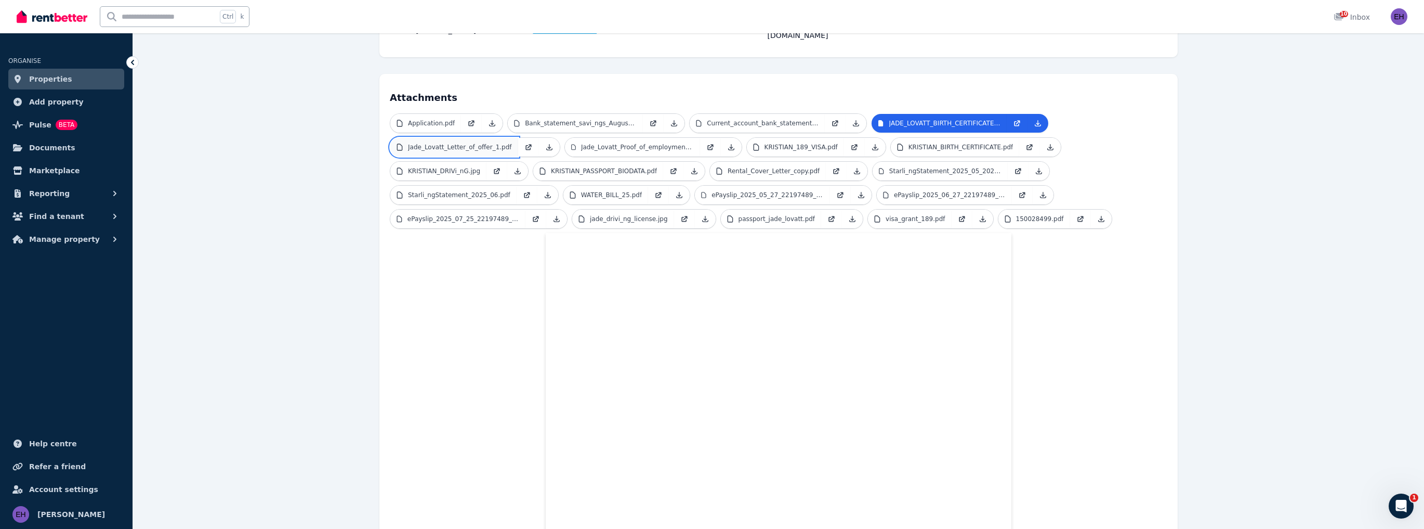
click at [457, 143] on p "Jade_Lovatt_Letter_of_offer_1.pdf" at bounding box center [460, 147] width 104 height 8
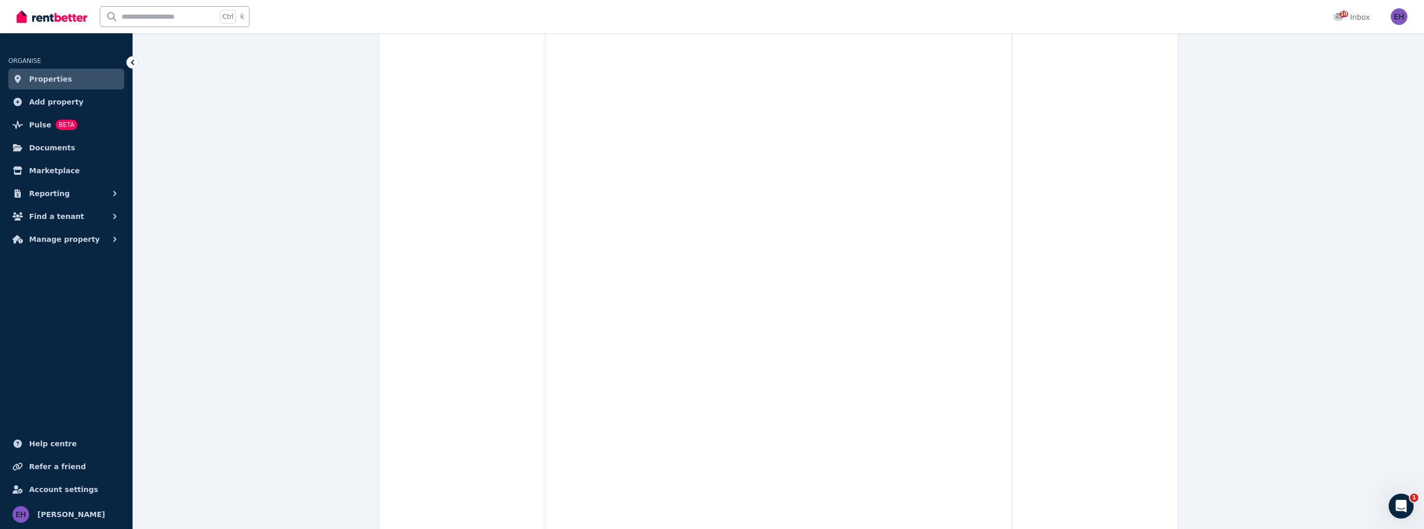
scroll to position [127, 0]
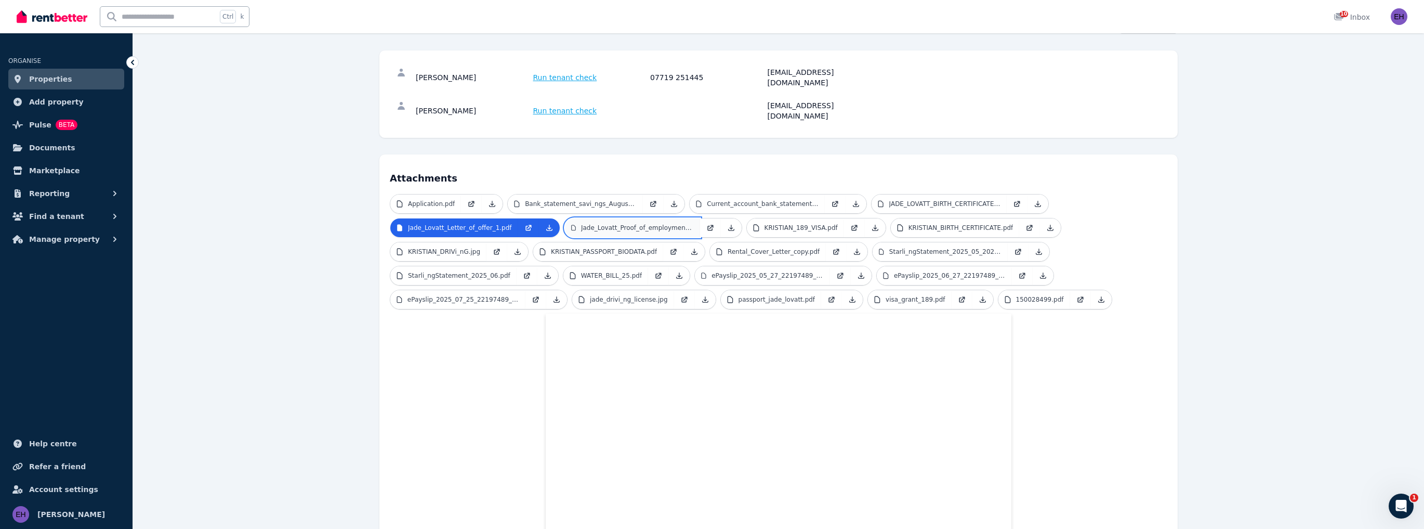
click at [612, 224] on p "Jade_Lovatt_Proof_of_employment_HPH.pdf" at bounding box center [637, 228] width 113 height 8
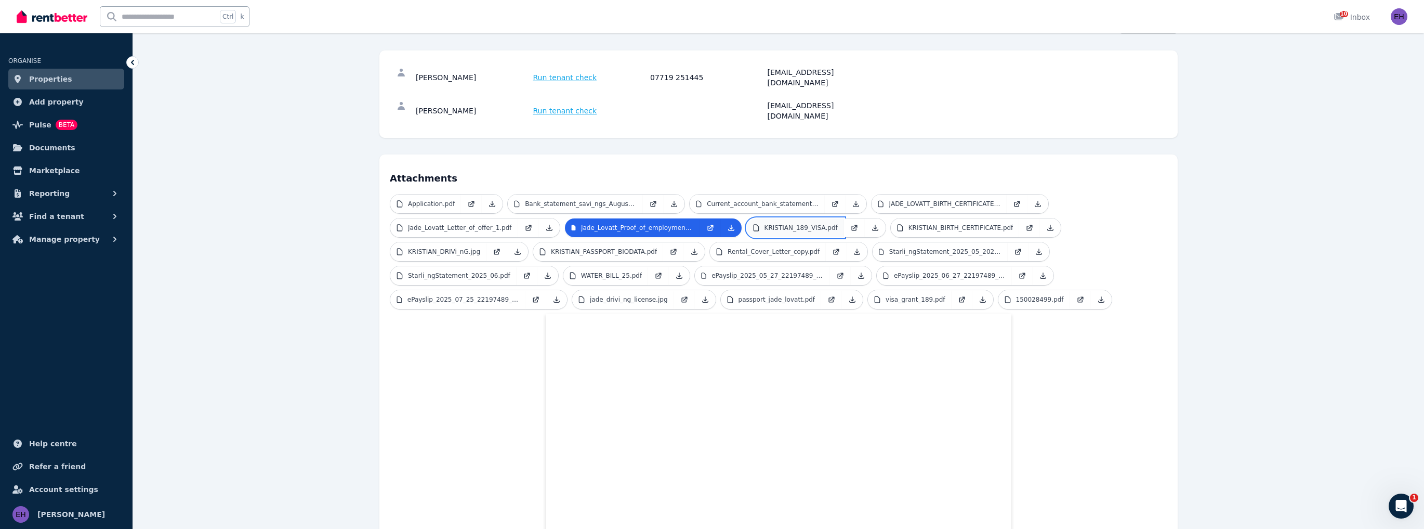
click at [784, 224] on p "KRISTIAN_189_VISA.pdf" at bounding box center [801, 228] width 73 height 8
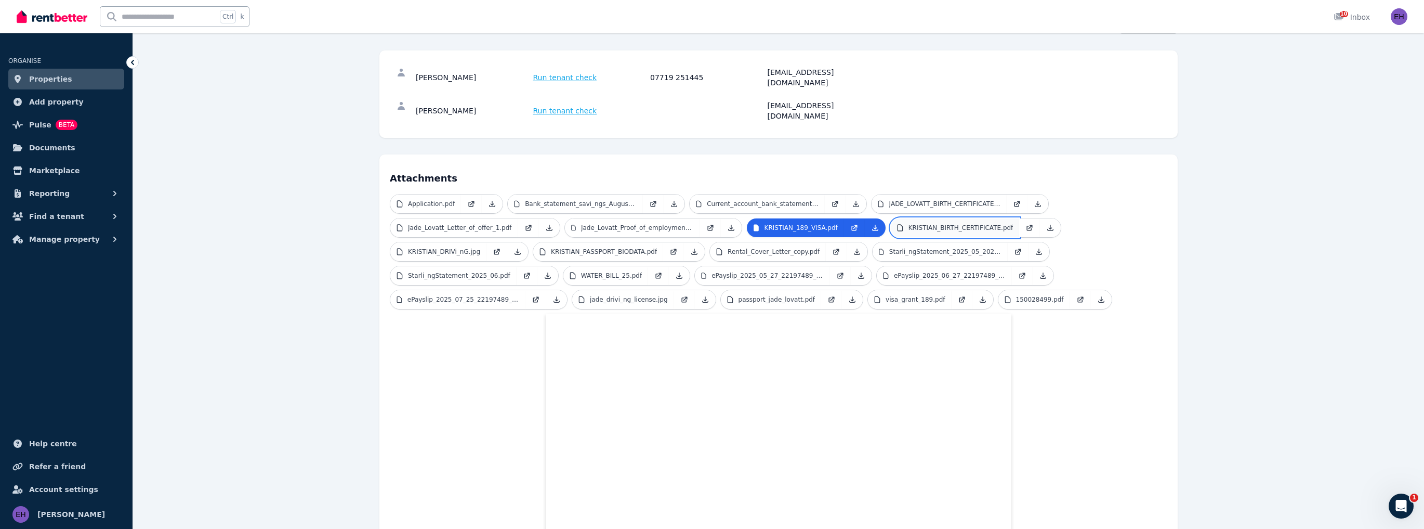
click at [930, 224] on p "KRISTIAN_BIRTH_CERTIFICATE.pdf" at bounding box center [961, 228] width 105 height 8
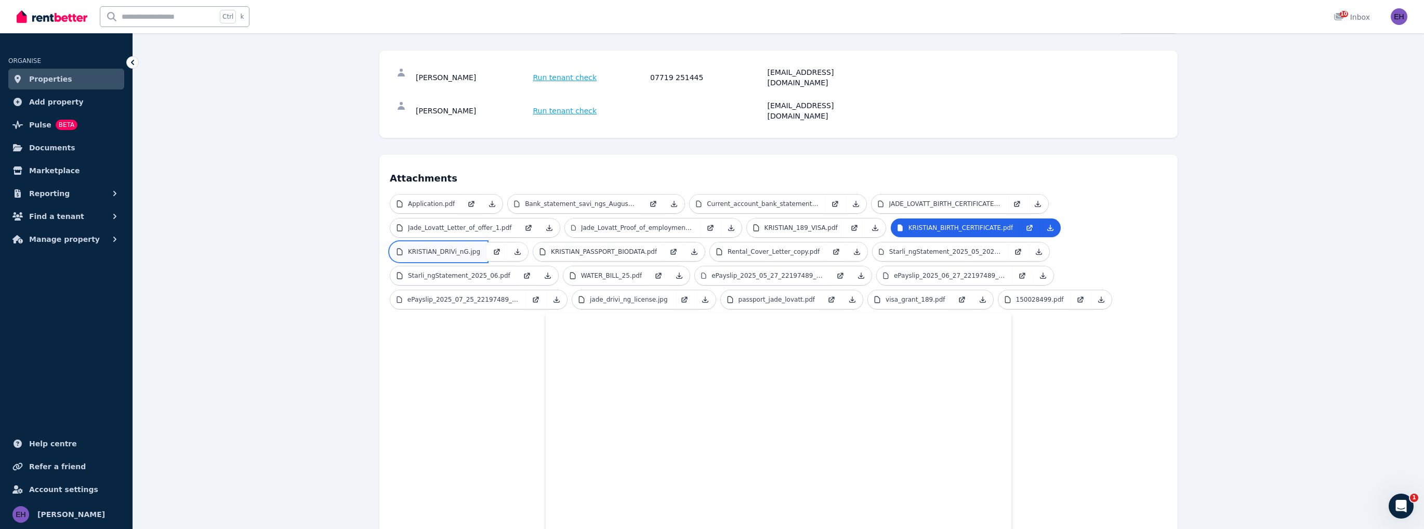
click at [455, 247] on p "KRISTIAN_DRIVi_nG.jpg" at bounding box center [444, 251] width 72 height 8
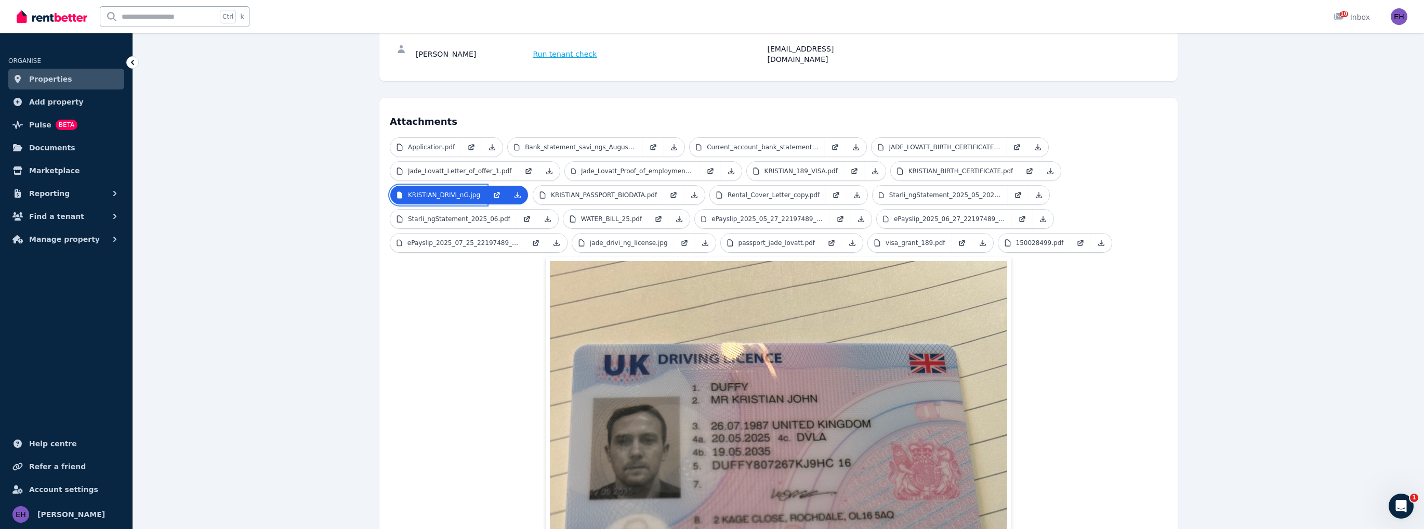
scroll to position [291, 0]
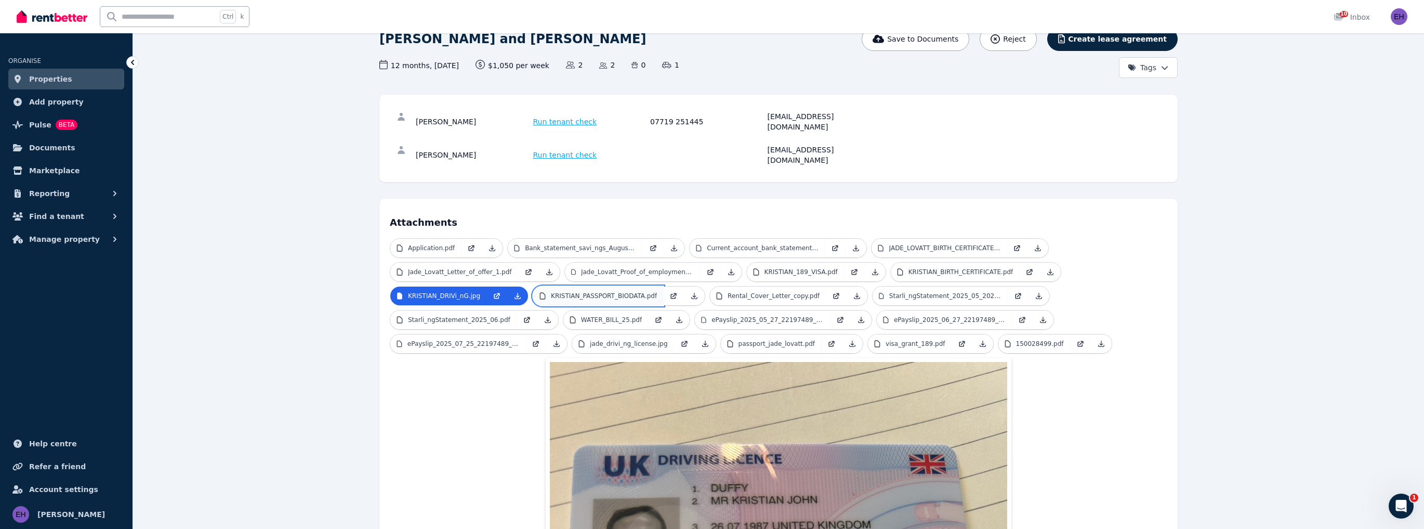
click at [602, 286] on link "KRISTIAN_PASSPORT_BIODATA.pdf" at bounding box center [598, 295] width 130 height 19
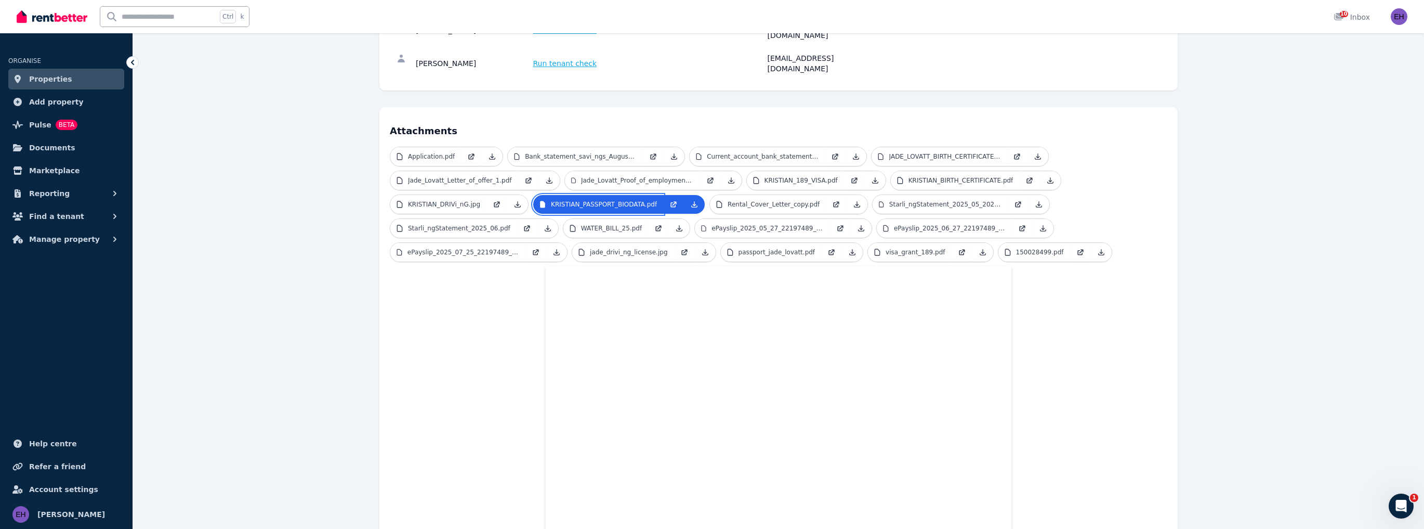
scroll to position [208, 0]
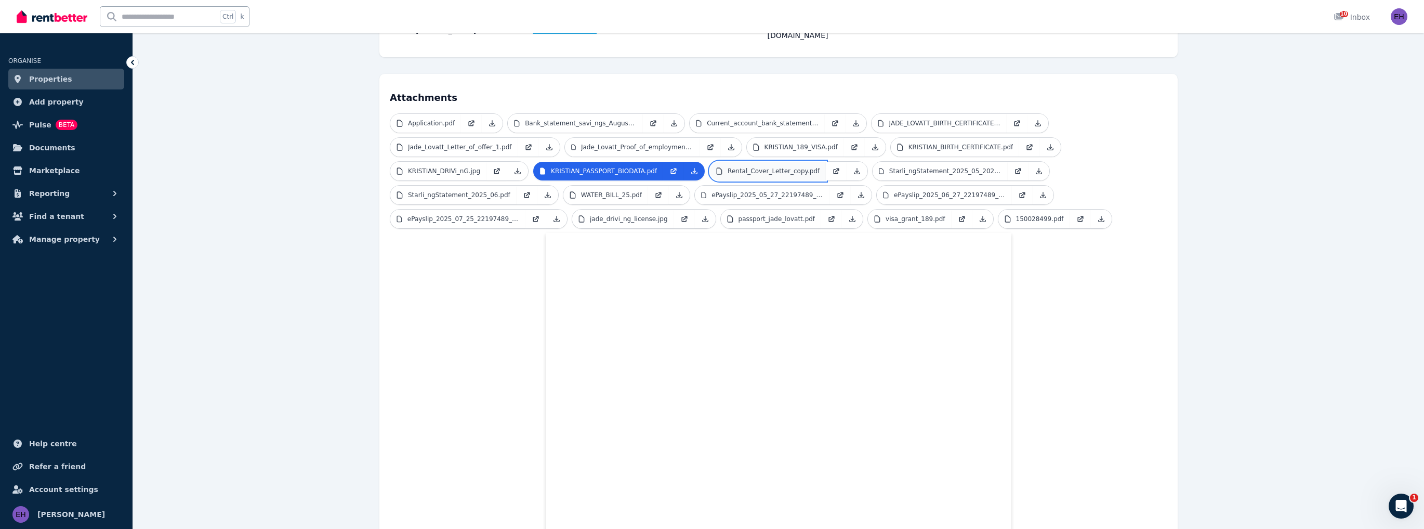
click at [761, 167] on p "Rental_Cover_Letter_copy.pdf" at bounding box center [774, 171] width 92 height 8
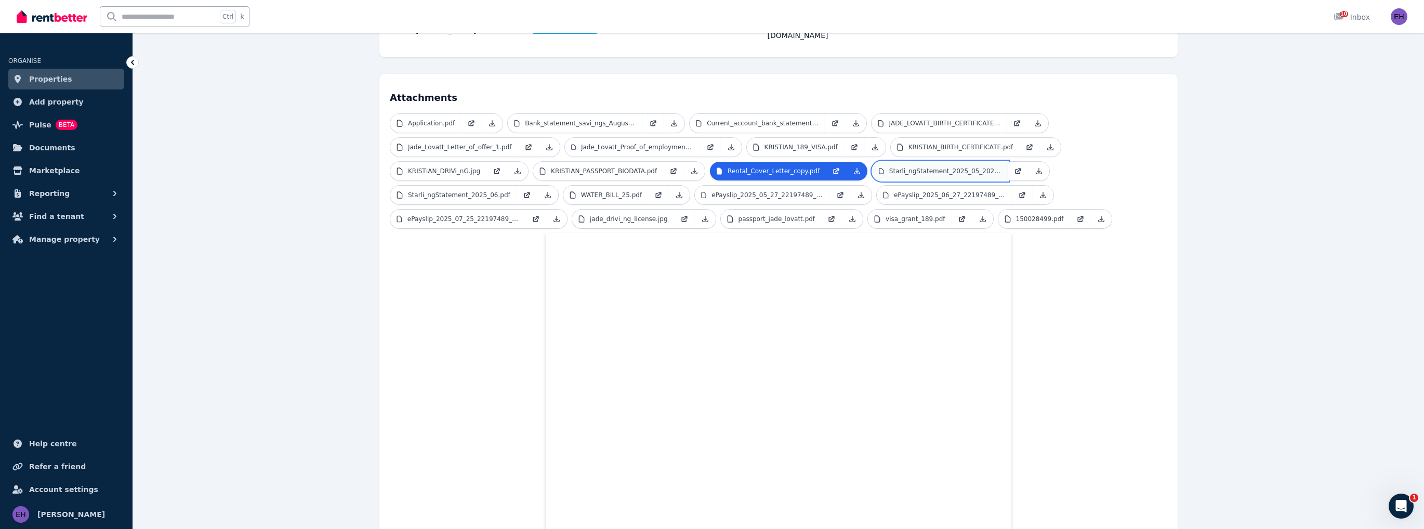
click at [902, 167] on p "Starli_ngStatement_2025_05_2025_08.pdf" at bounding box center [945, 171] width 112 height 8
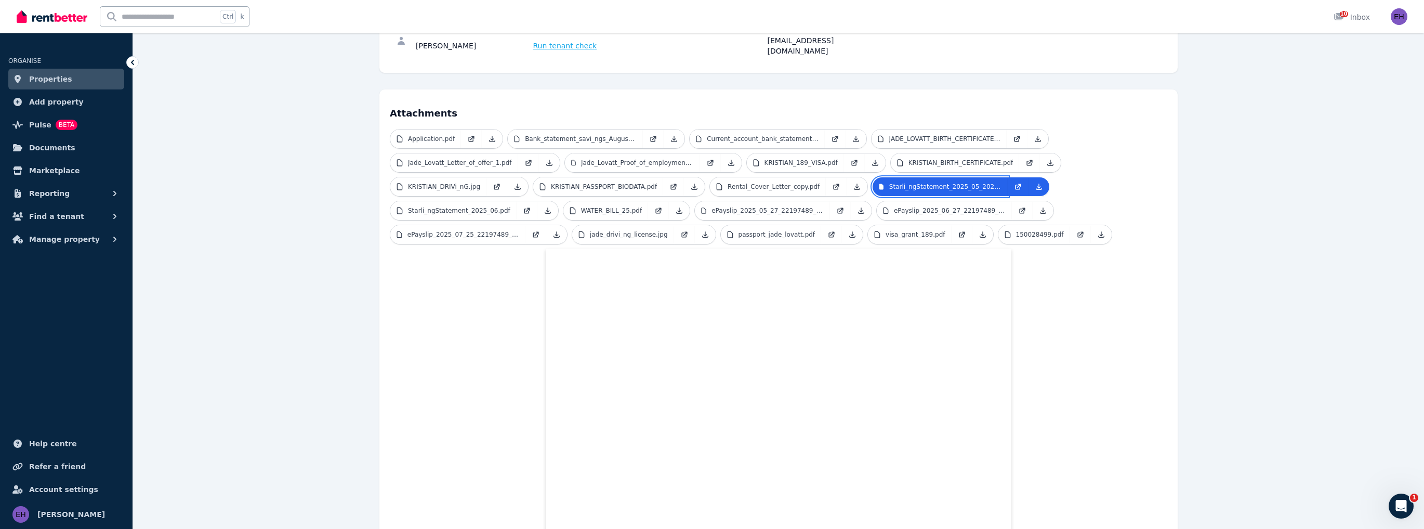
scroll to position [166, 0]
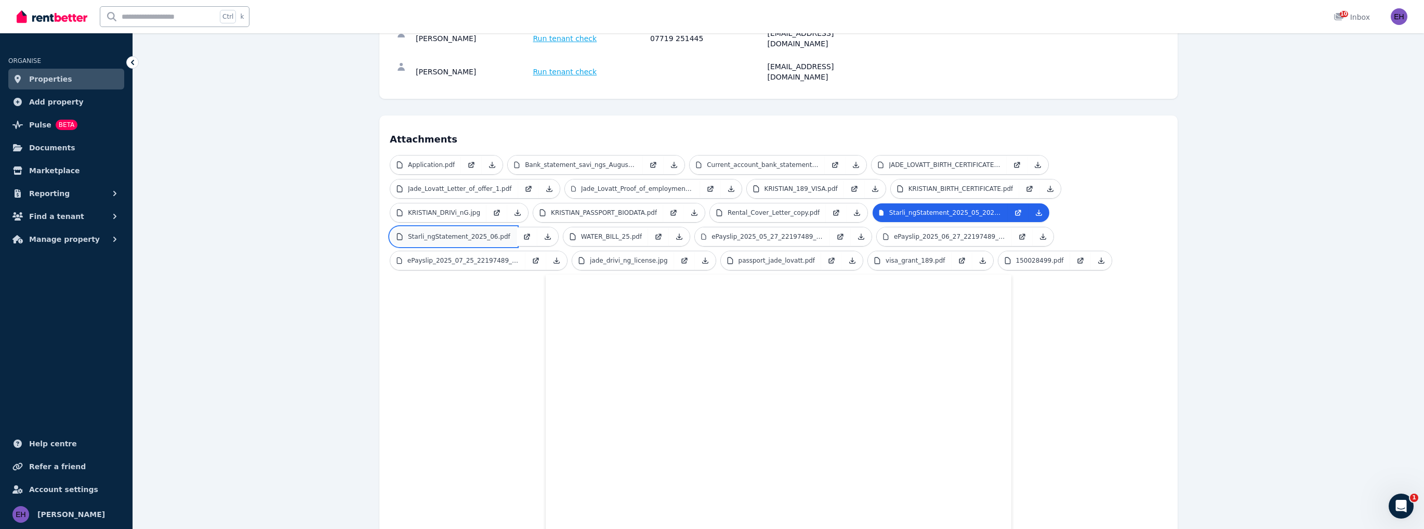
click at [443, 232] on p "Starli_ngStatement_2025_06.pdf" at bounding box center [459, 236] width 102 height 8
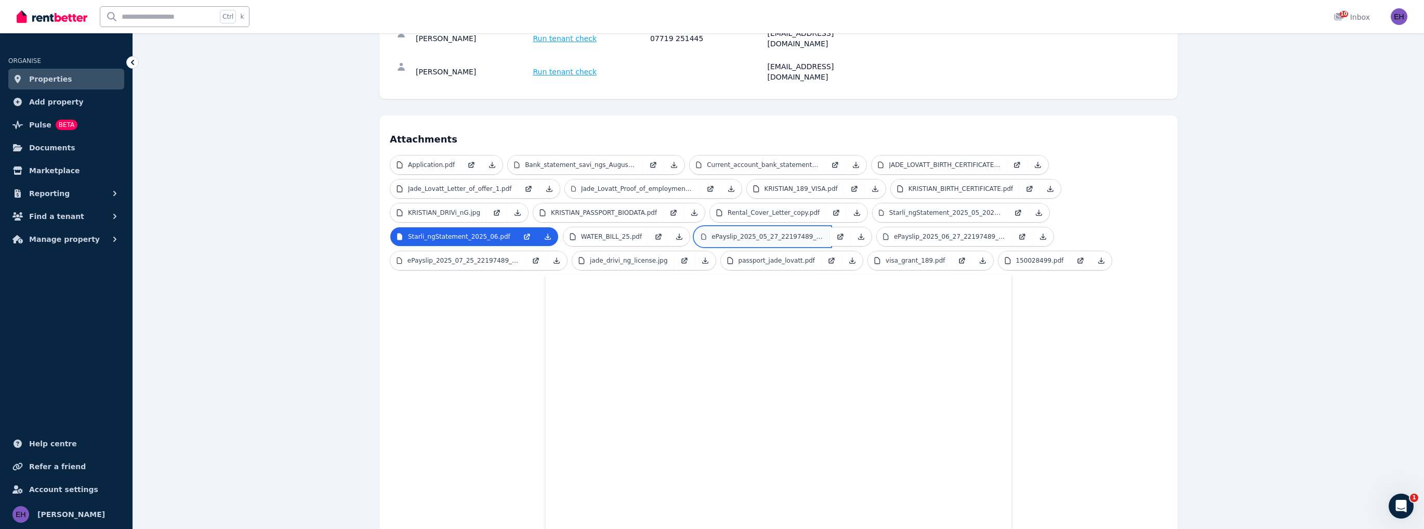
click at [740, 232] on p "ePayslip_2025_05_27_22197489_2_4.pdf" at bounding box center [768, 236] width 112 height 8
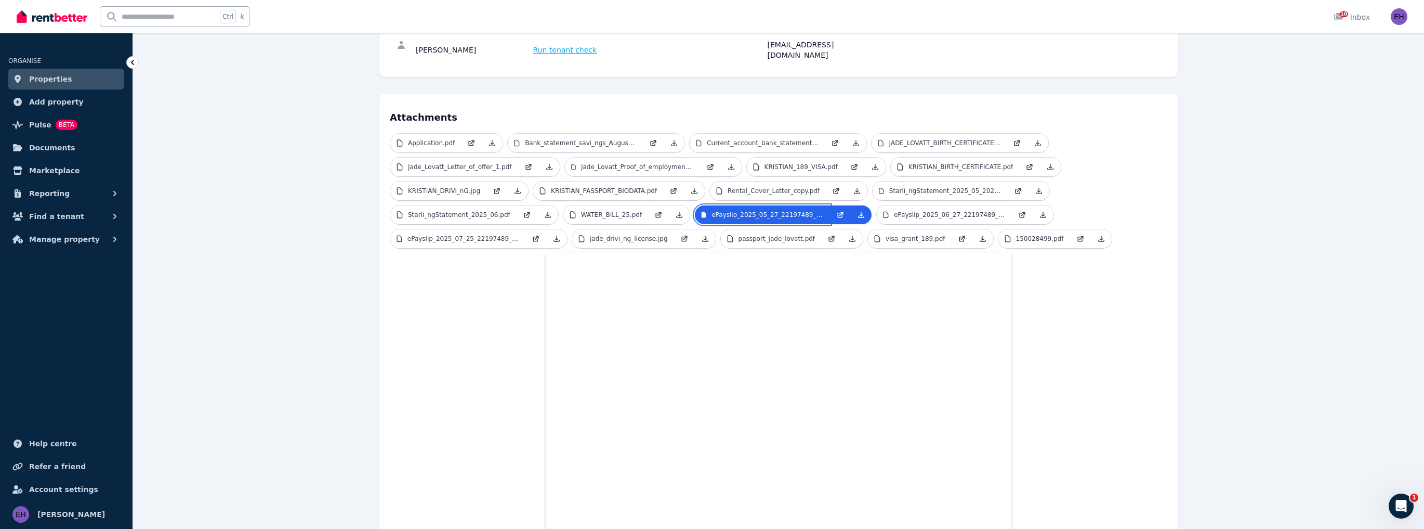
scroll to position [208, 0]
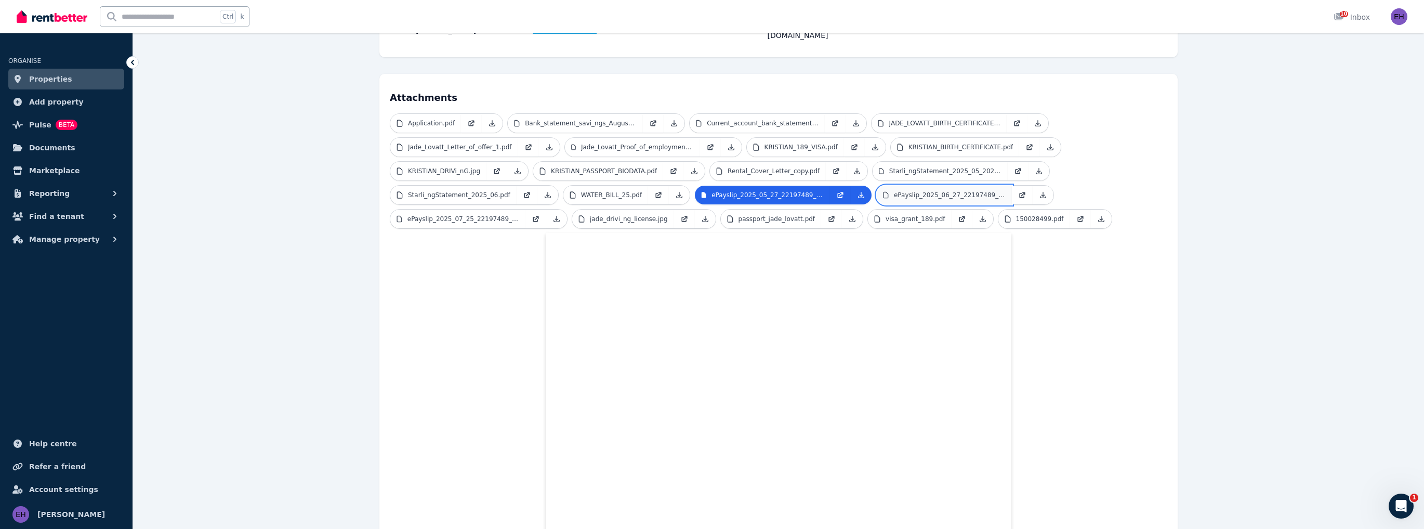
click at [915, 191] on p "ePayslip_2025_06_27_22197489_2.pdf" at bounding box center [950, 195] width 112 height 8
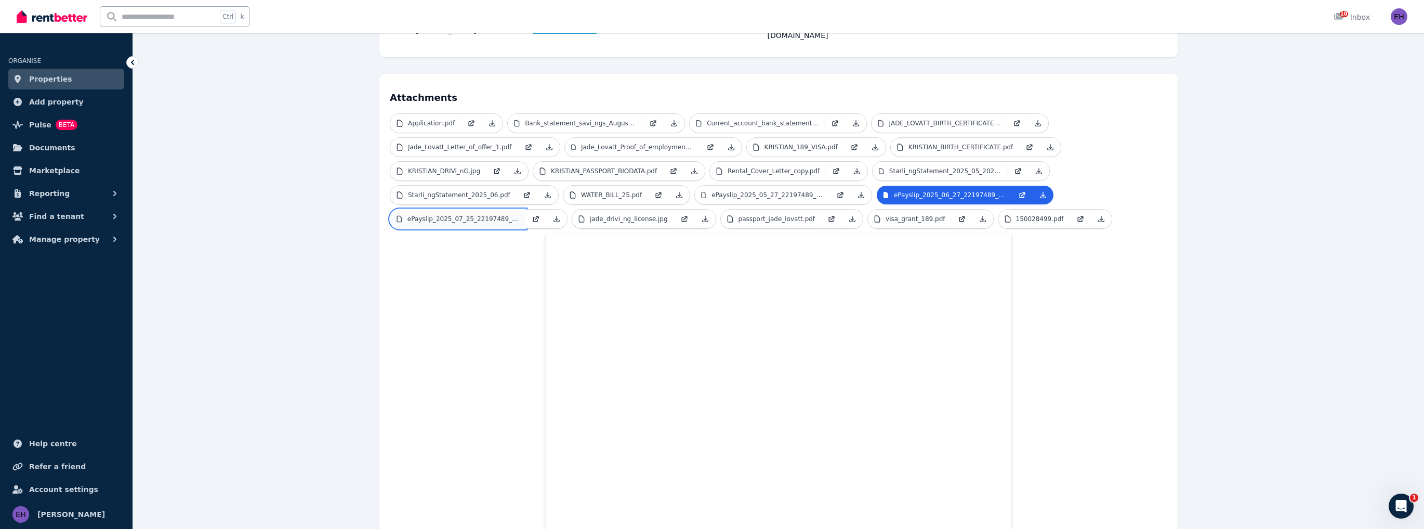
click at [459, 215] on p "ePayslip_2025_07_25_22197489_2.pdf" at bounding box center [464, 219] width 112 height 8
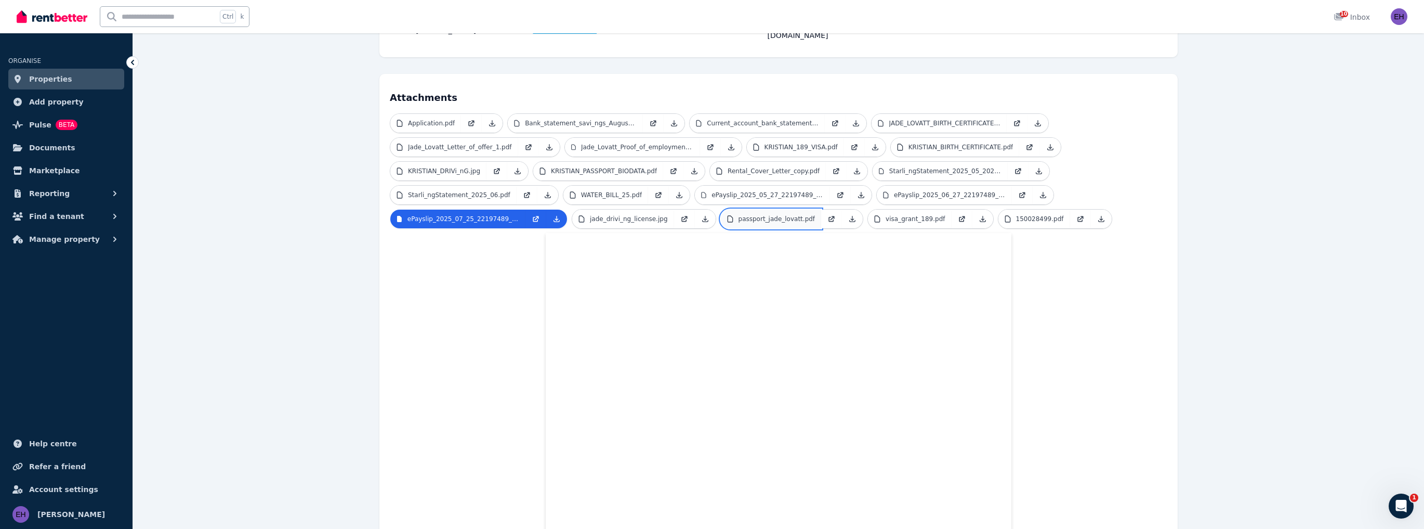
click at [763, 215] on p "passport_jade_lovatt.pdf" at bounding box center [777, 219] width 77 height 8
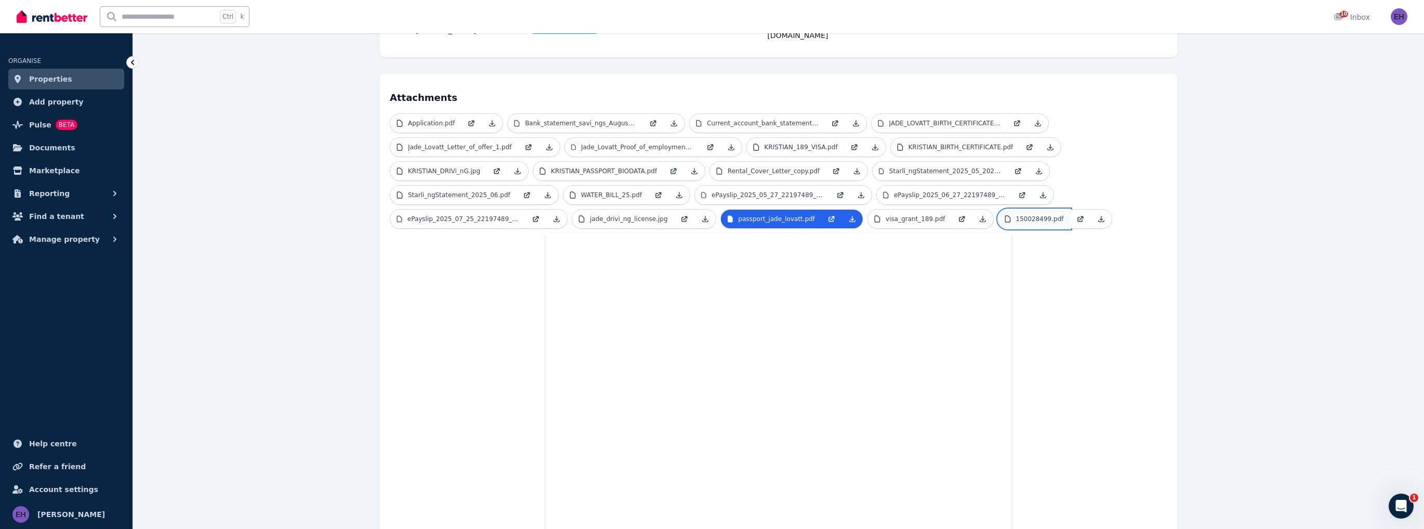
click at [1016, 215] on p "150028499.pdf" at bounding box center [1040, 219] width 48 height 8
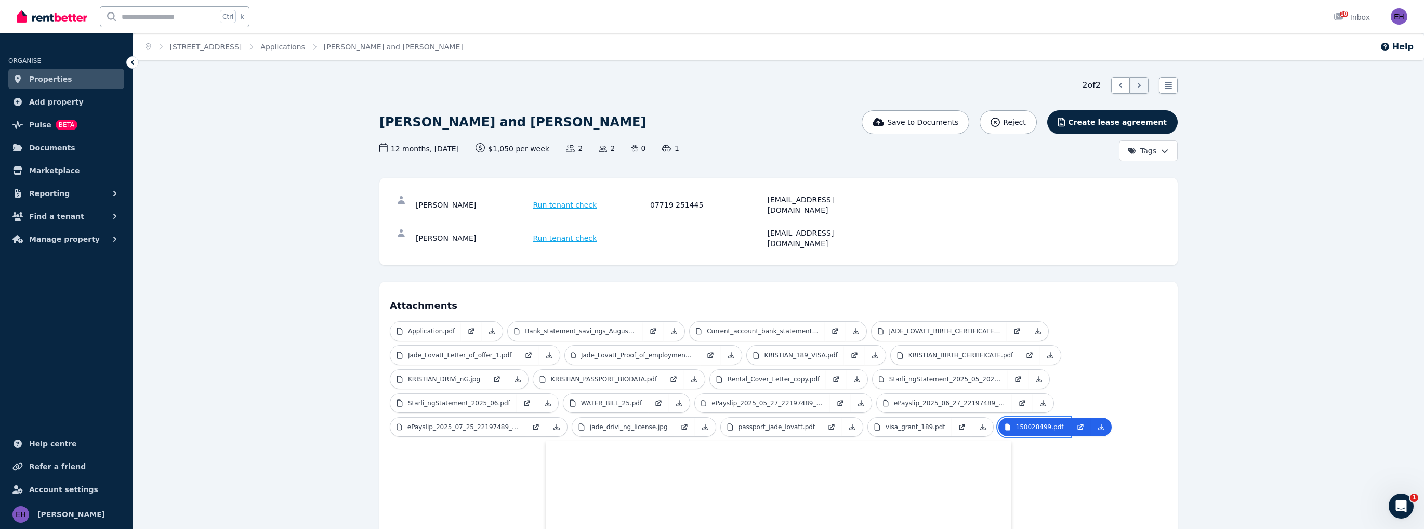
scroll to position [0, 0]
click at [62, 79] on span "Properties" at bounding box center [50, 79] width 43 height 12
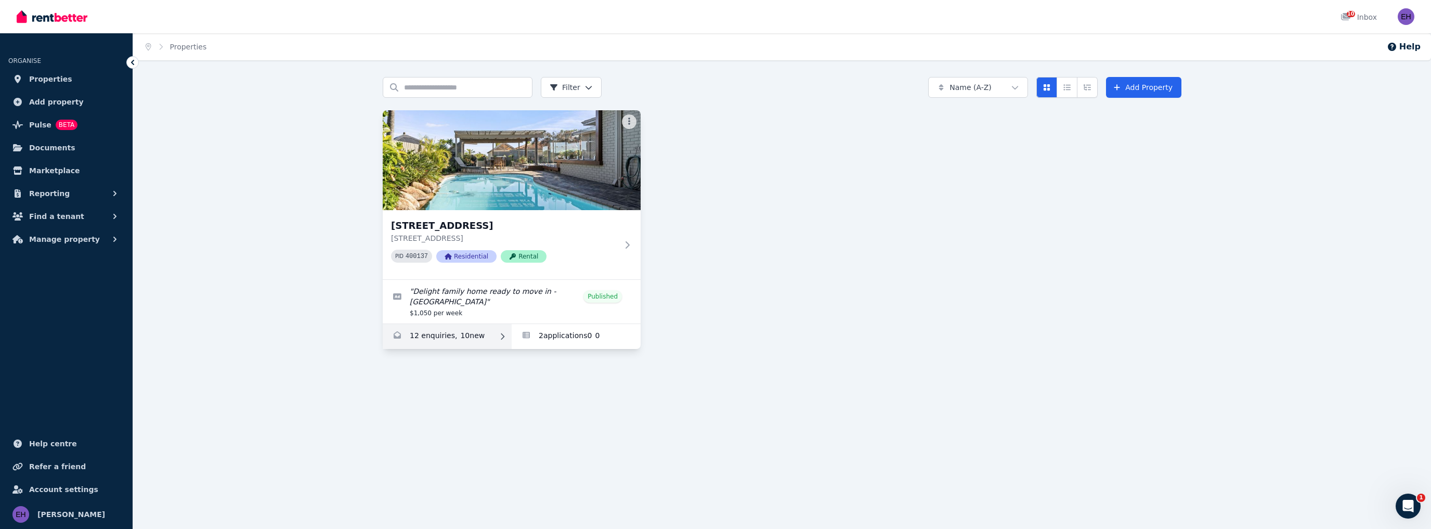
click at [471, 329] on link "Enquiries for 142 Warwick Rd, Duncraig" at bounding box center [447, 336] width 129 height 25
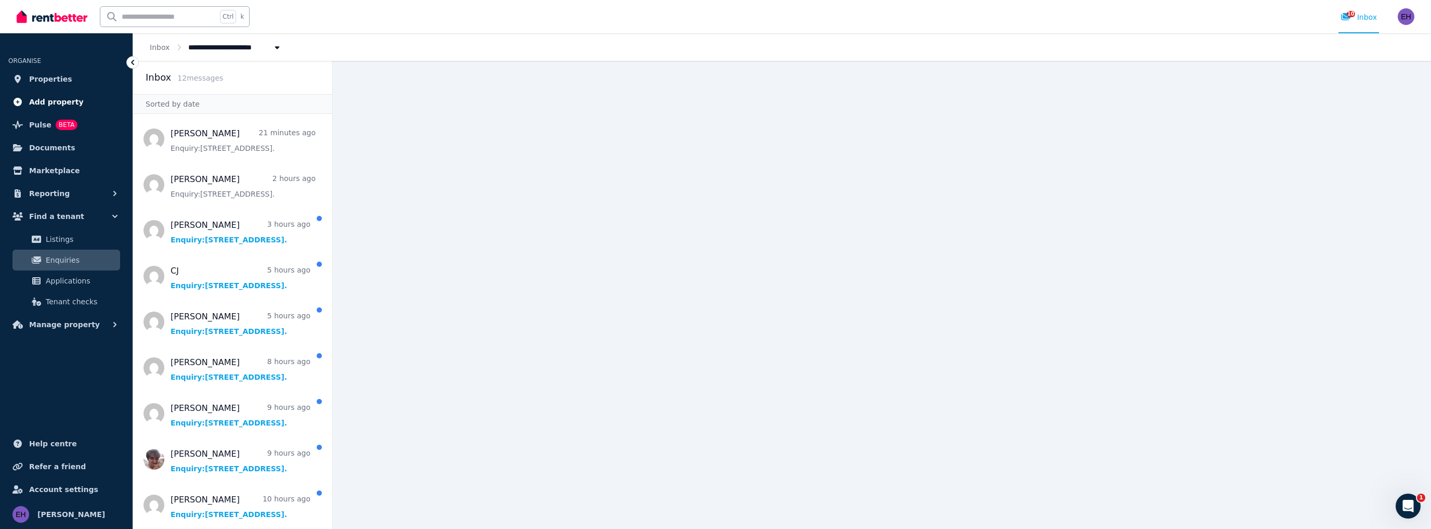
click at [63, 102] on span "Add property" at bounding box center [56, 102] width 55 height 12
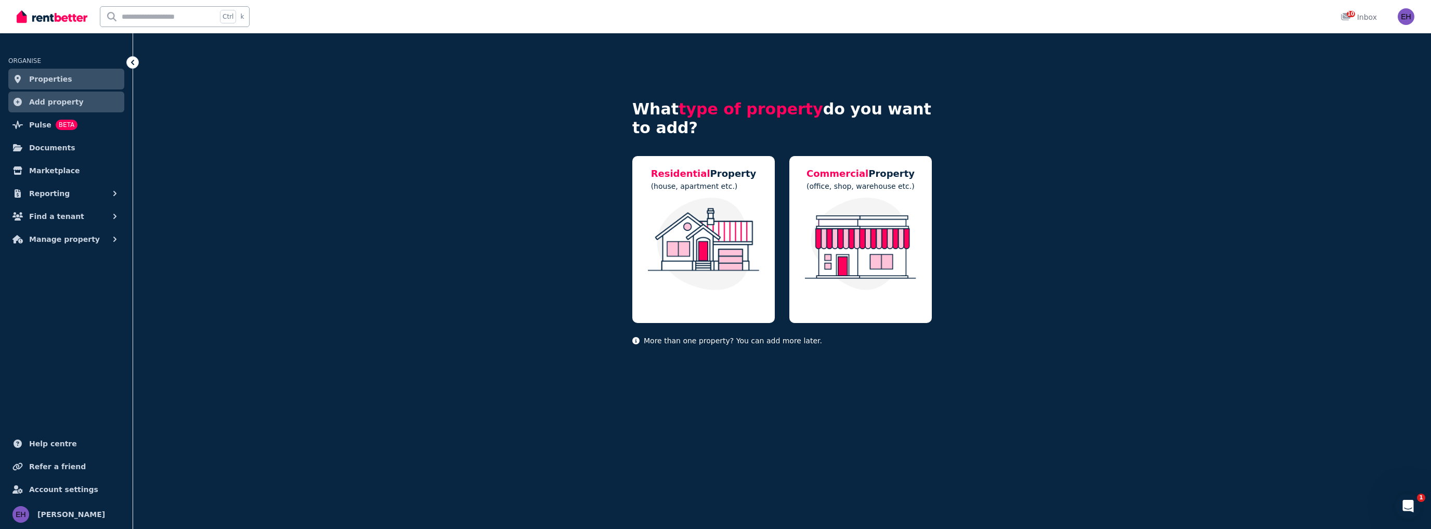
click at [59, 83] on span "Properties" at bounding box center [50, 79] width 43 height 12
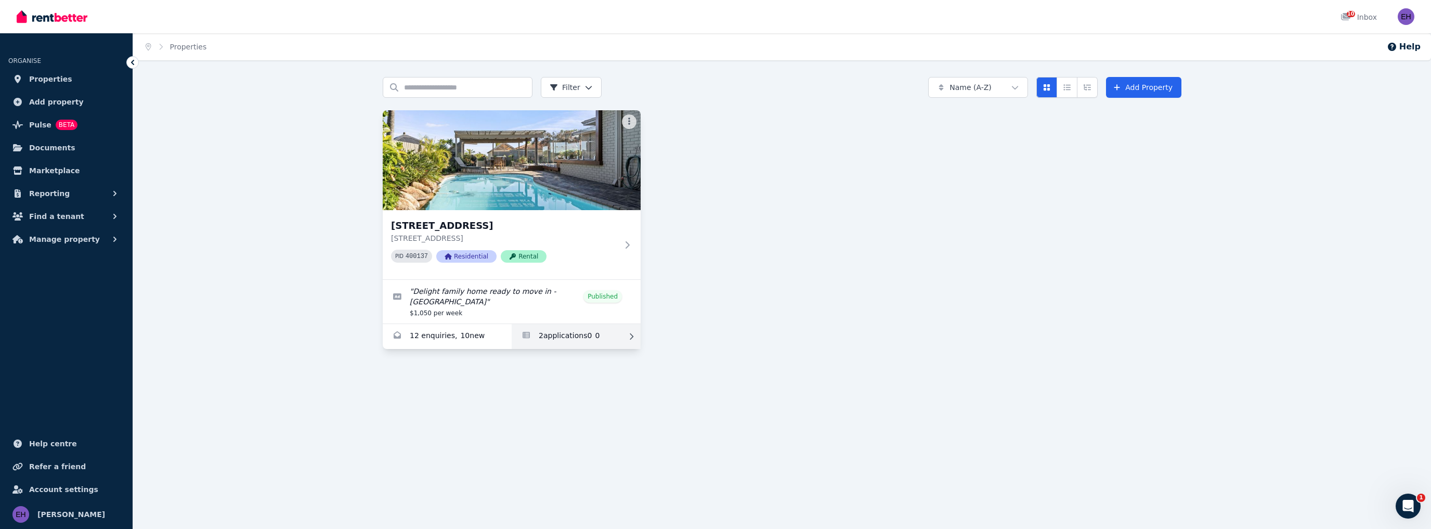
click at [562, 326] on link "Applications for 142 Warwick Rd, Duncraig" at bounding box center [575, 336] width 129 height 25
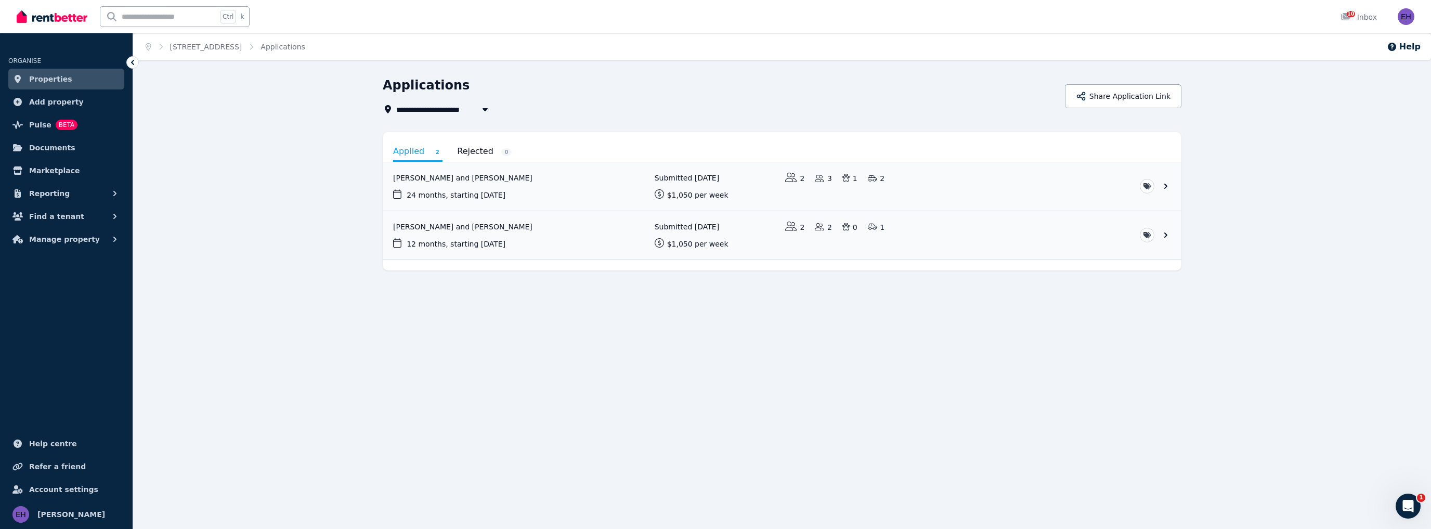
click at [53, 77] on span "Properties" at bounding box center [50, 79] width 43 height 12
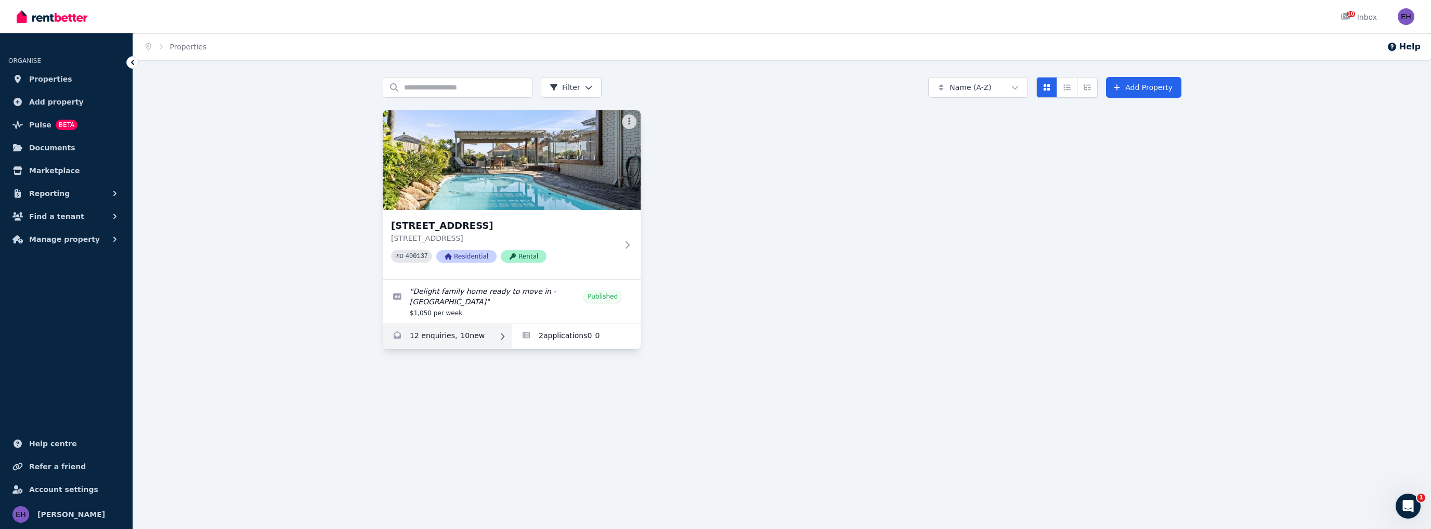
click at [453, 328] on link "Enquiries for 142 Warwick Rd, Duncraig" at bounding box center [447, 336] width 129 height 25
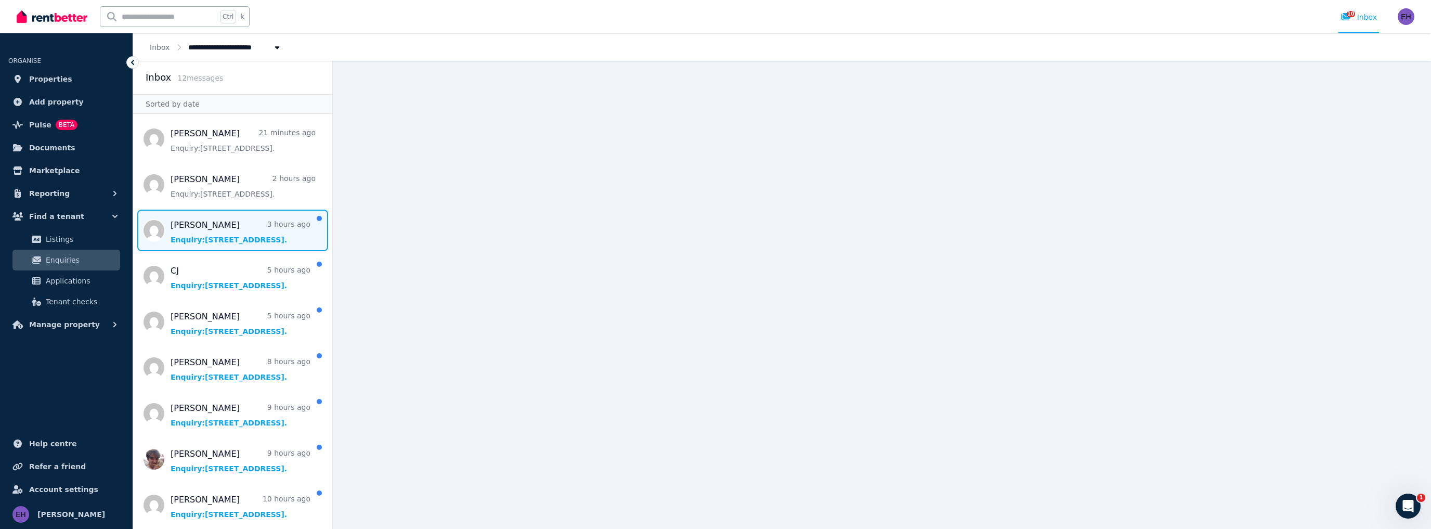
click at [224, 234] on span "Message list" at bounding box center [232, 230] width 199 height 42
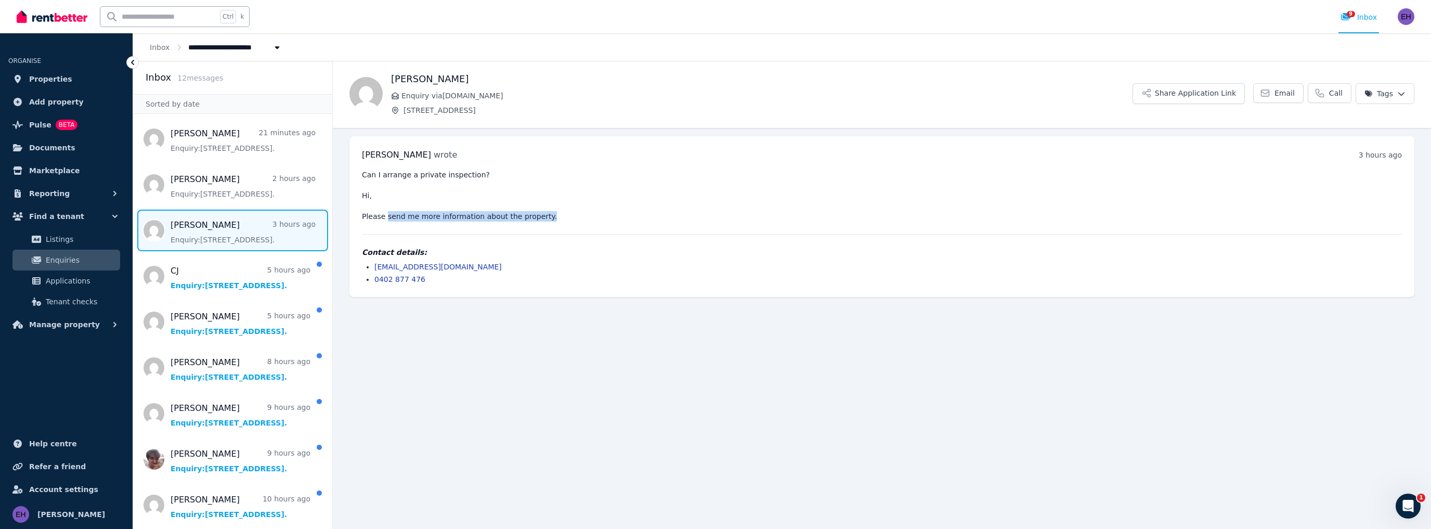
drag, startPoint x: 393, startPoint y: 217, endPoint x: 556, endPoint y: 220, distance: 163.2
click at [555, 220] on pre "Can I arrange a private inspection? Hi, Please send me more information about t…" at bounding box center [882, 195] width 1040 height 52
click at [593, 220] on pre "Can I arrange a private inspection? Hi, Please send me more information about t…" at bounding box center [882, 195] width 1040 height 52
click at [48, 79] on span "Properties" at bounding box center [50, 79] width 43 height 12
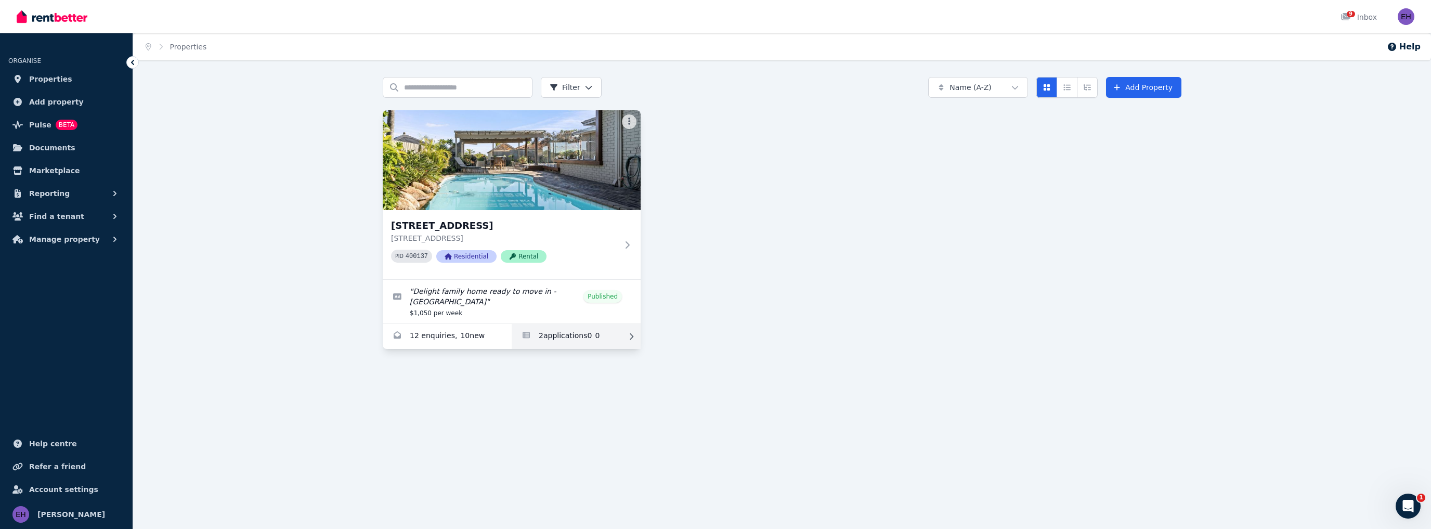
click at [563, 331] on link "Applications for 142 Warwick Rd, Duncraig" at bounding box center [575, 336] width 129 height 25
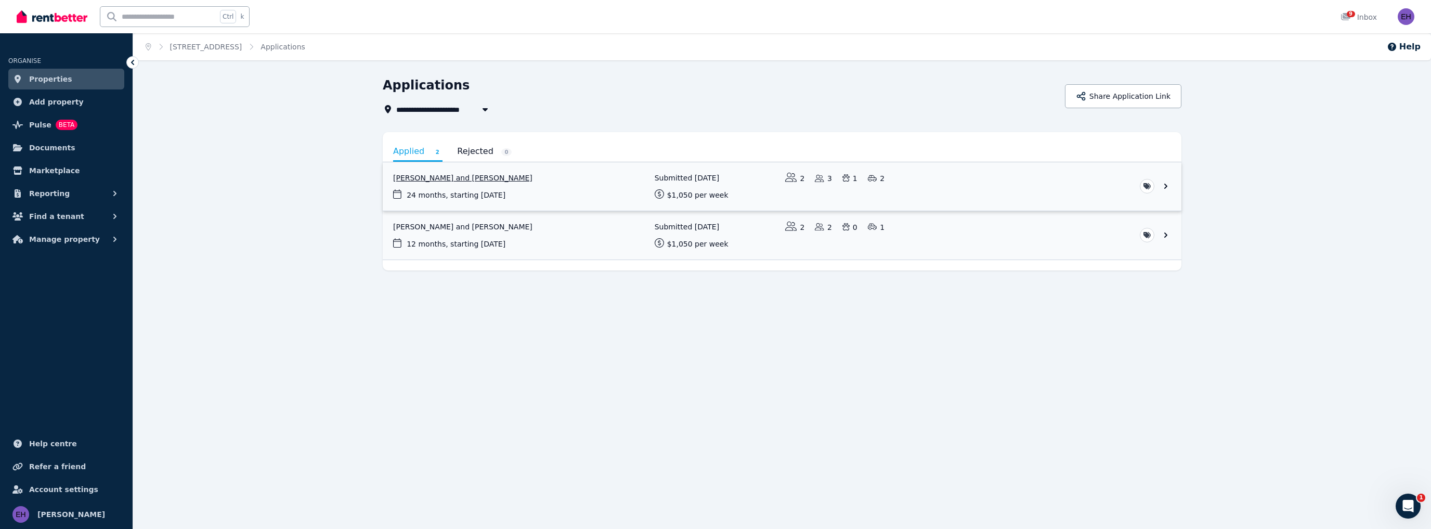
click at [502, 183] on link "View application: Ciaren Lewis and Hayley Chapman" at bounding box center [782, 186] width 798 height 48
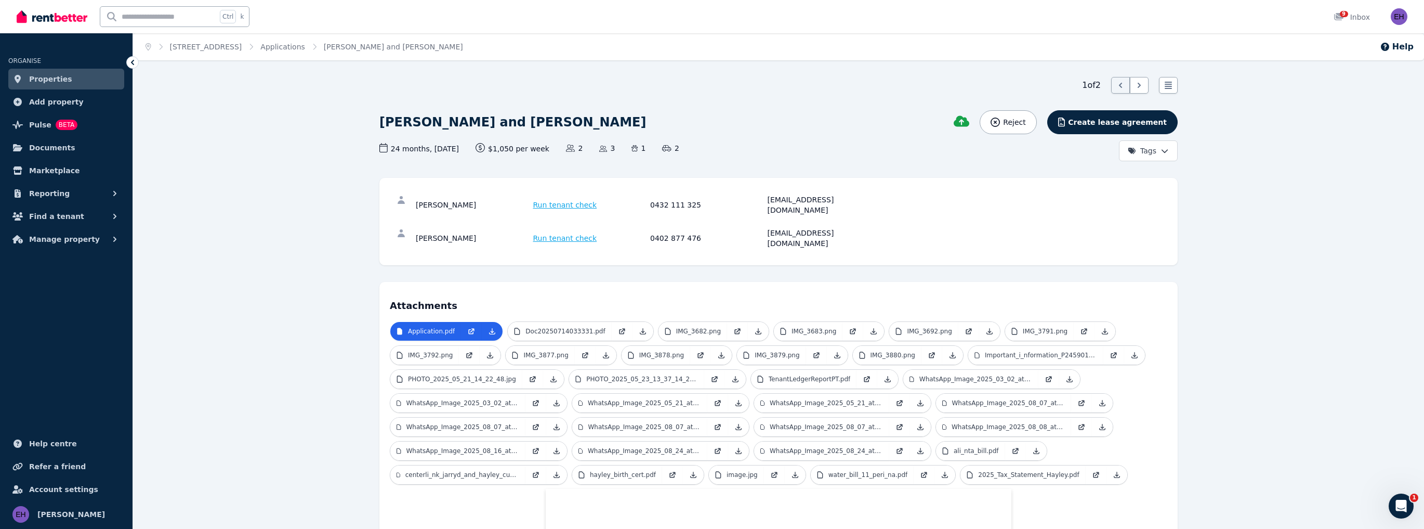
click at [131, 60] on icon at bounding box center [132, 62] width 10 height 10
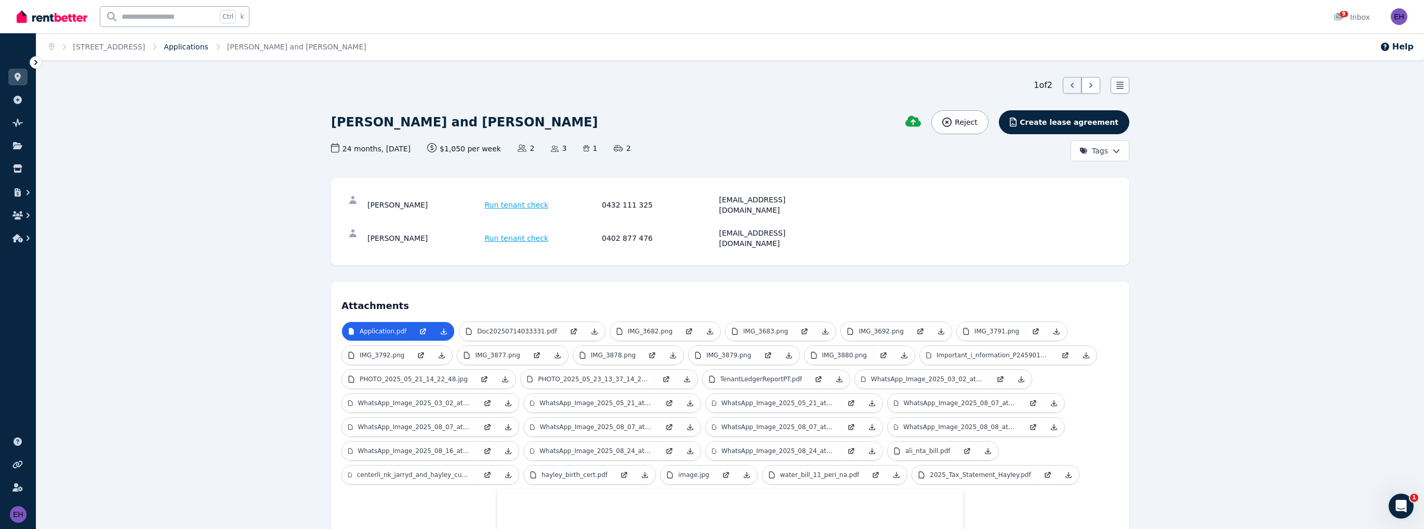
click at [202, 48] on link "Applications" at bounding box center [186, 47] width 45 height 8
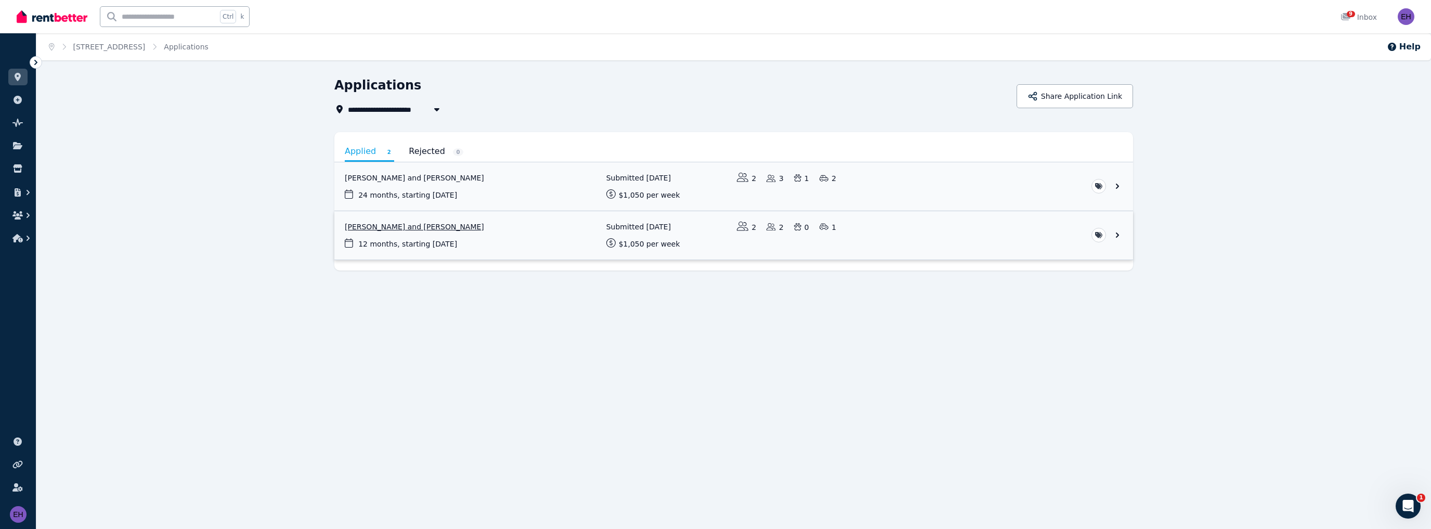
click at [409, 227] on link "View application: Jade Lovatt and Kristian Duffy" at bounding box center [733, 235] width 798 height 48
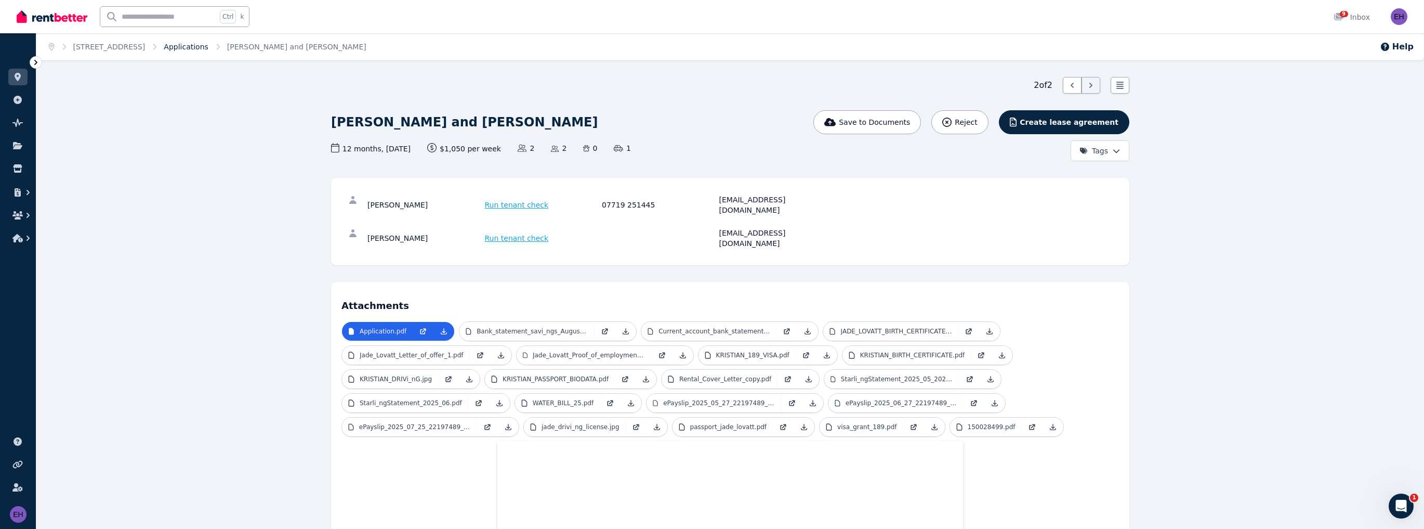
click at [204, 47] on link "Applications" at bounding box center [186, 47] width 45 height 8
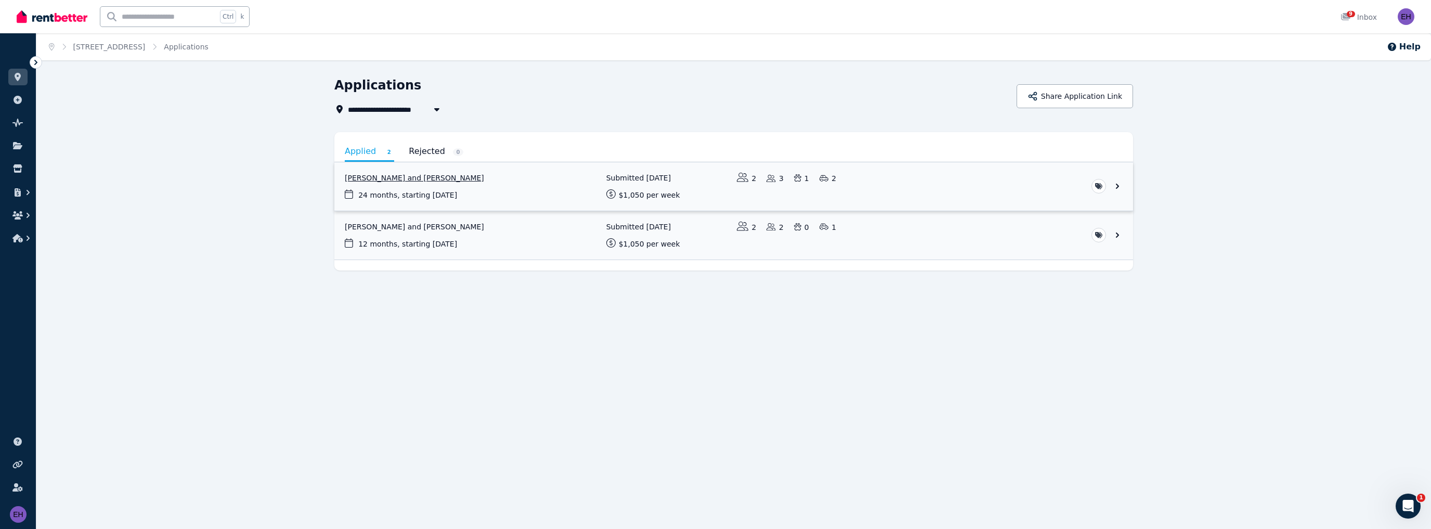
click at [422, 178] on link "View application: Ciaren Lewis and Hayley Chapman" at bounding box center [733, 186] width 798 height 48
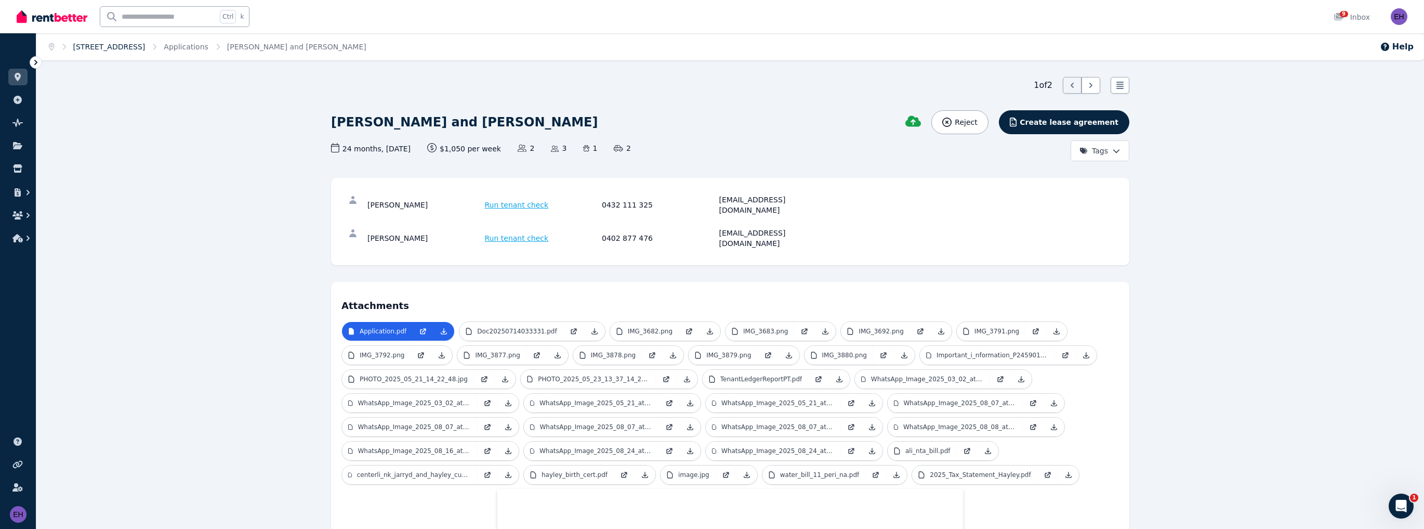
click at [112, 48] on link "[STREET_ADDRESS]" at bounding box center [109, 47] width 72 height 8
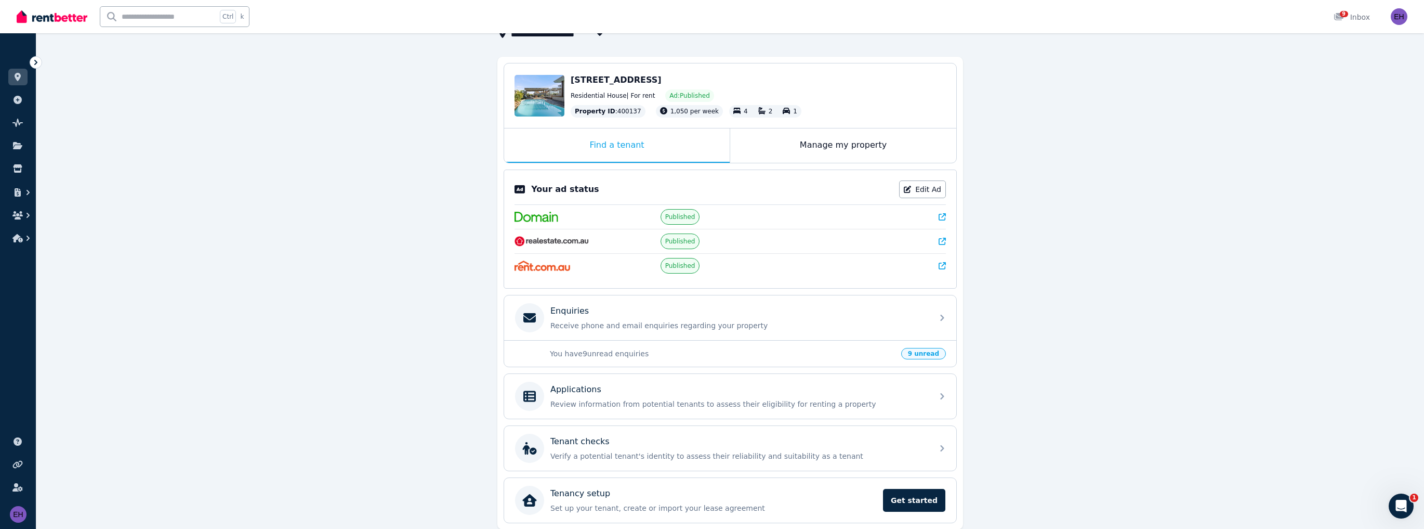
scroll to position [83, 0]
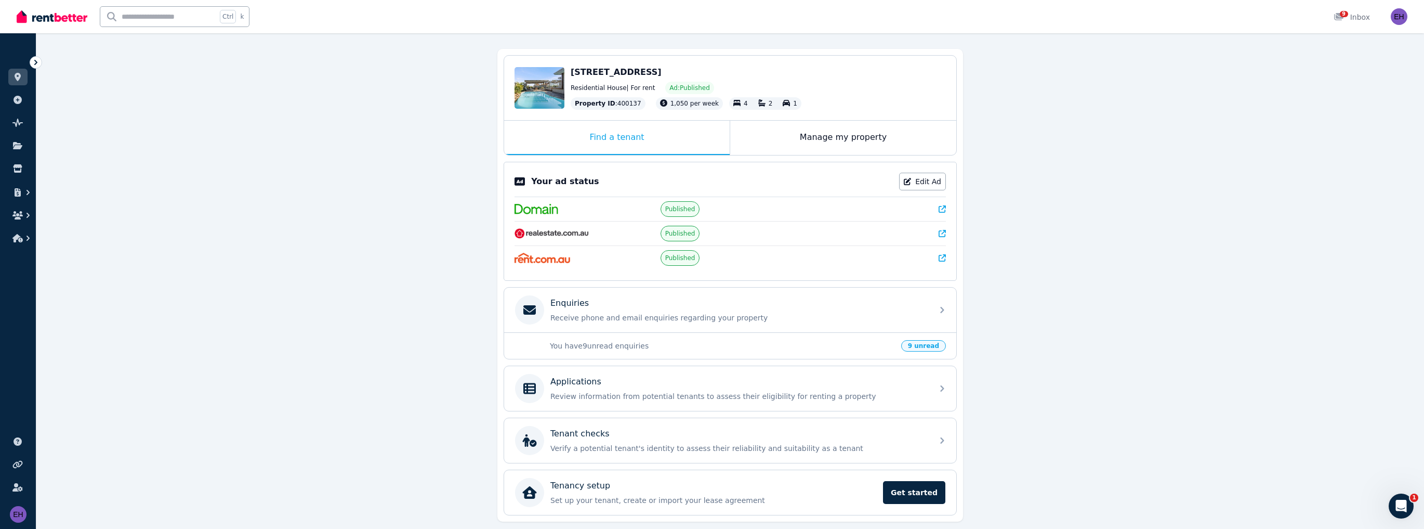
click at [782, 347] on p "You have 9 unread enquiries" at bounding box center [722, 345] width 345 height 10
click at [567, 308] on div "Enquiries Receive phone and email enquiries regarding your property" at bounding box center [738, 310] width 376 height 26
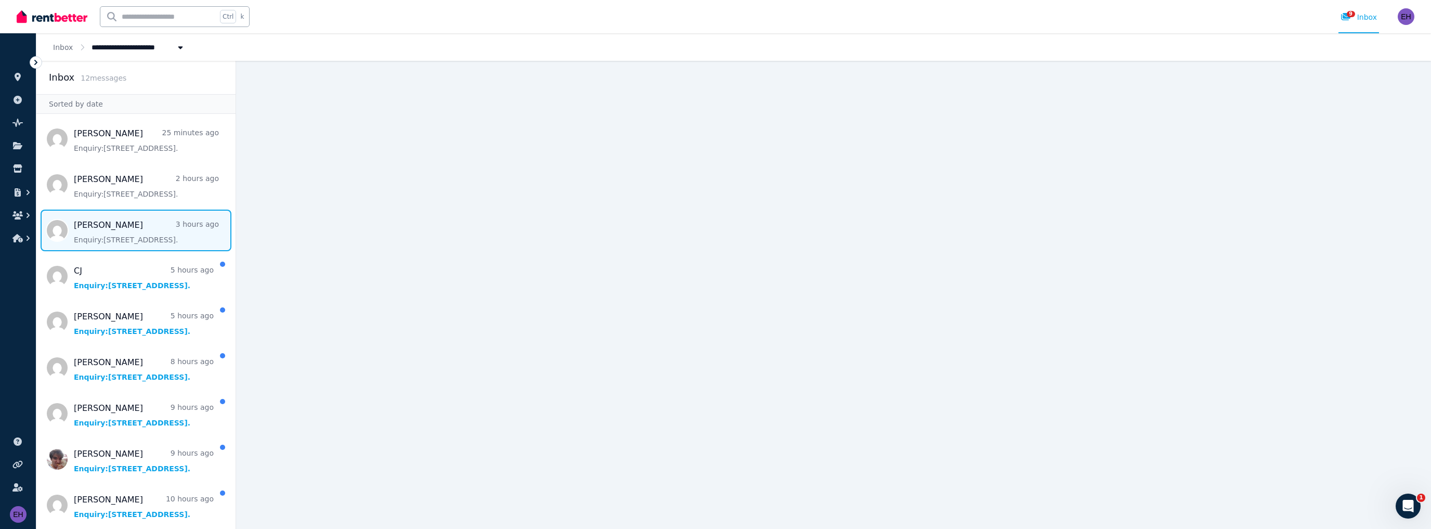
click at [119, 232] on span "Message list" at bounding box center [135, 230] width 199 height 42
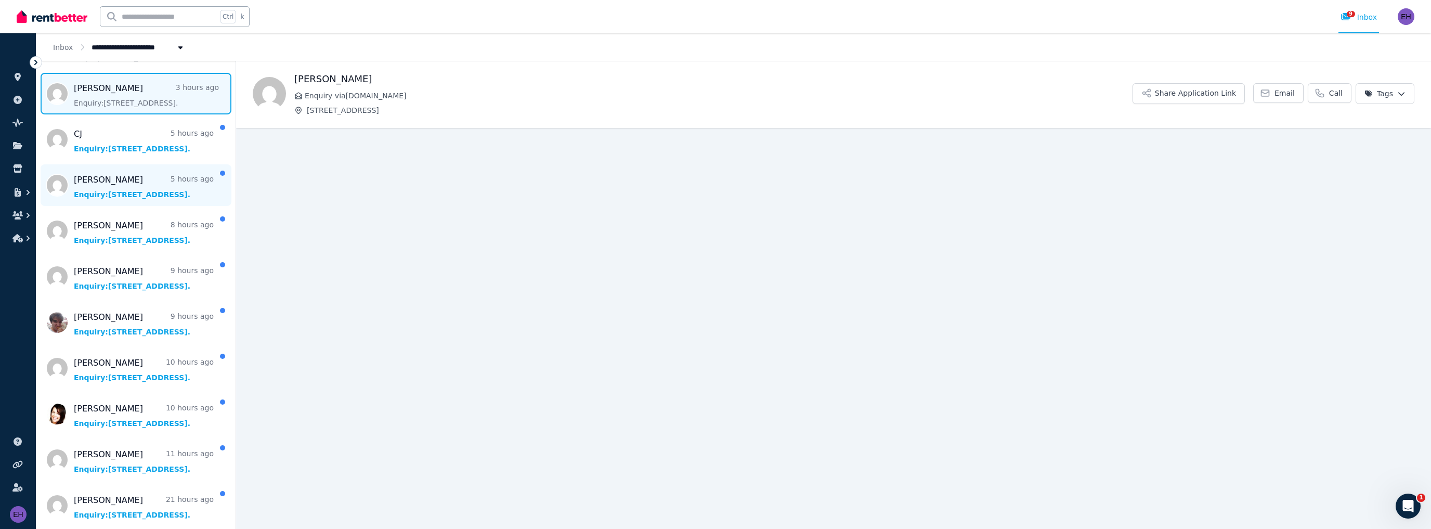
scroll to position [137, 0]
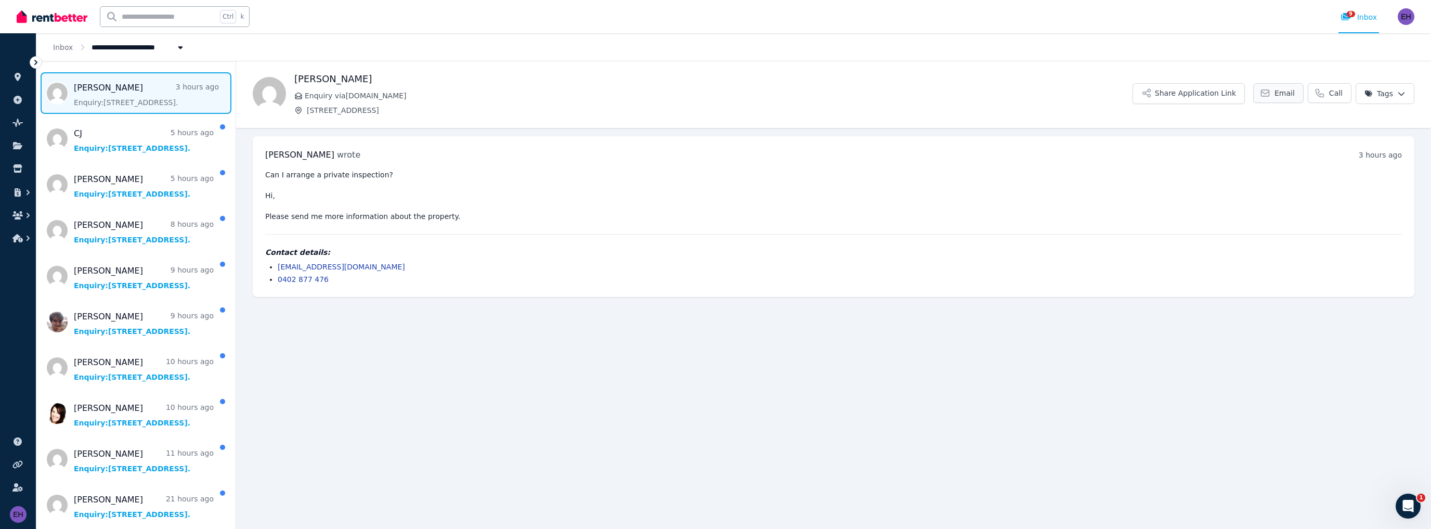
click at [1280, 95] on span "Email" at bounding box center [1284, 93] width 20 height 10
